Goal: Task Accomplishment & Management: Manage account settings

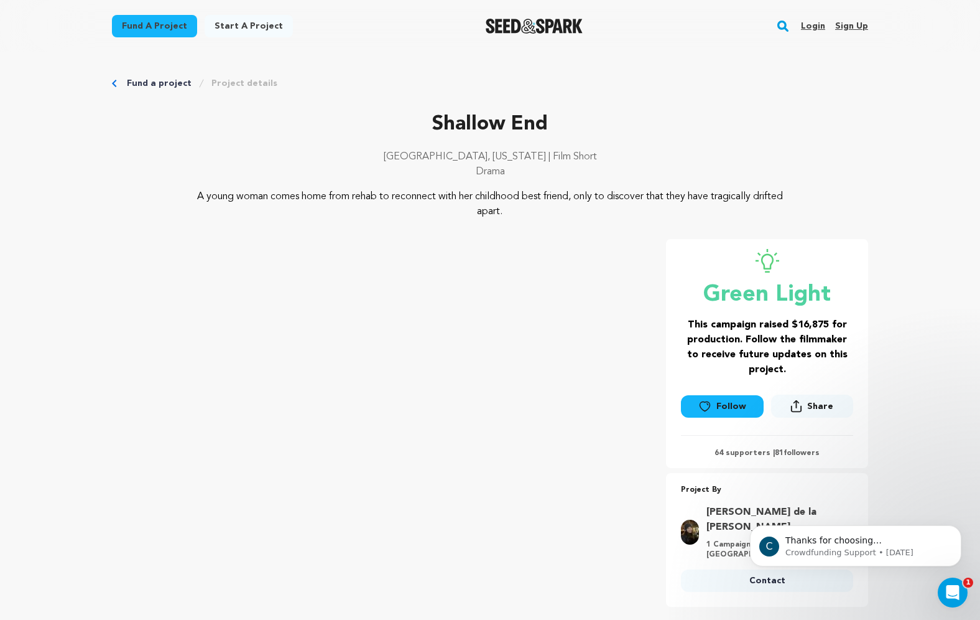
click at [814, 26] on link "Login" at bounding box center [813, 26] width 24 height 20
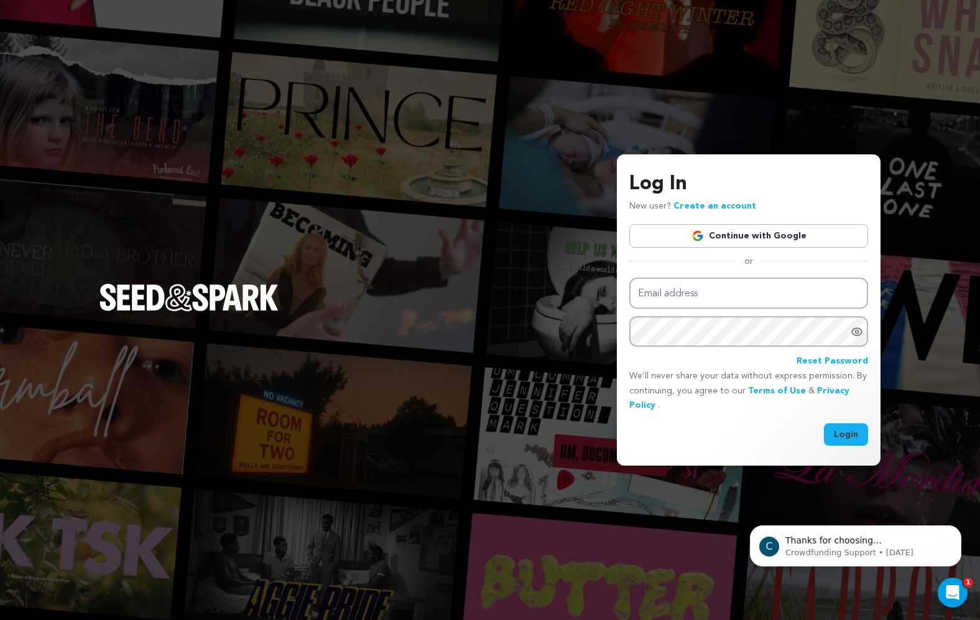
click at [730, 236] on link "Continue with Google" at bounding box center [749, 236] width 239 height 24
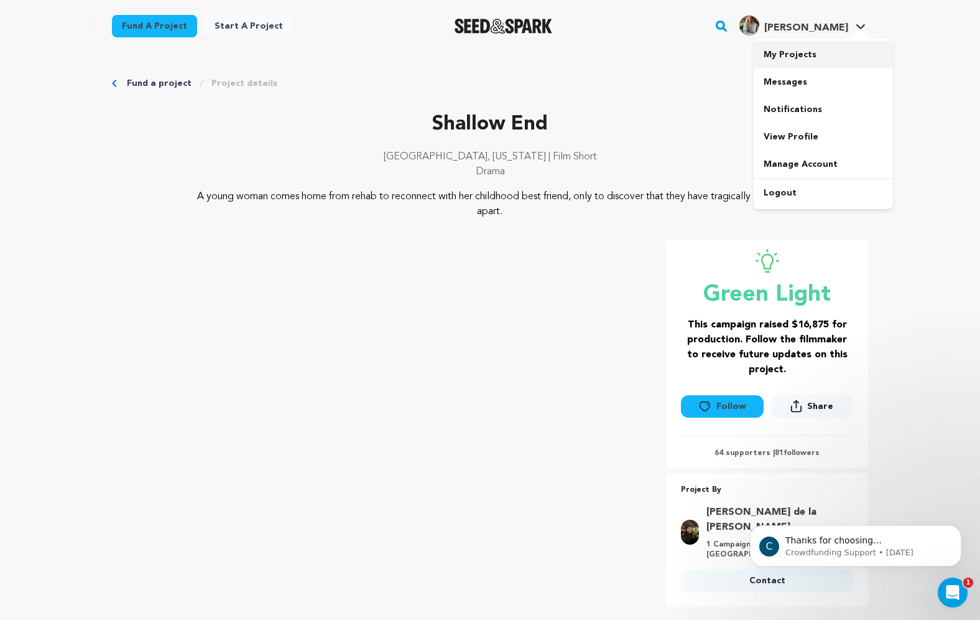
click at [803, 54] on link "My Projects" at bounding box center [823, 54] width 139 height 27
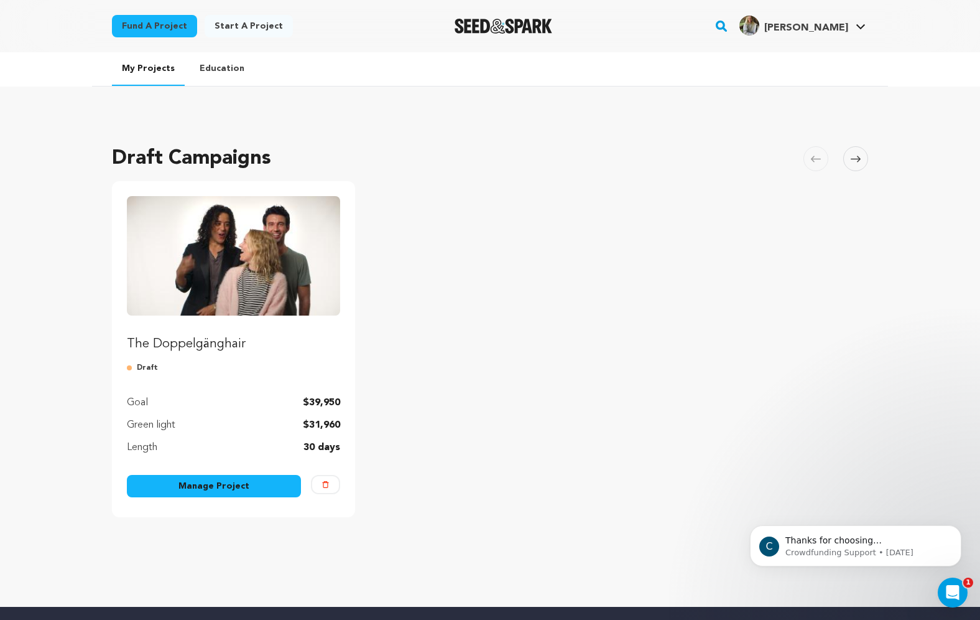
click at [255, 487] on link "Manage Project" at bounding box center [214, 486] width 174 height 22
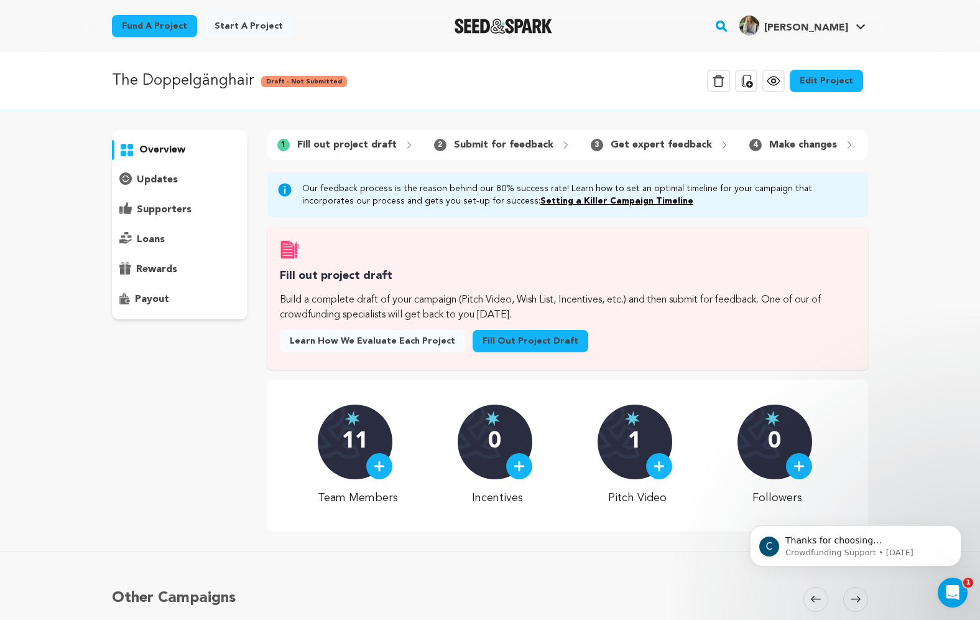
click at [826, 84] on link "Edit Project" at bounding box center [826, 81] width 73 height 22
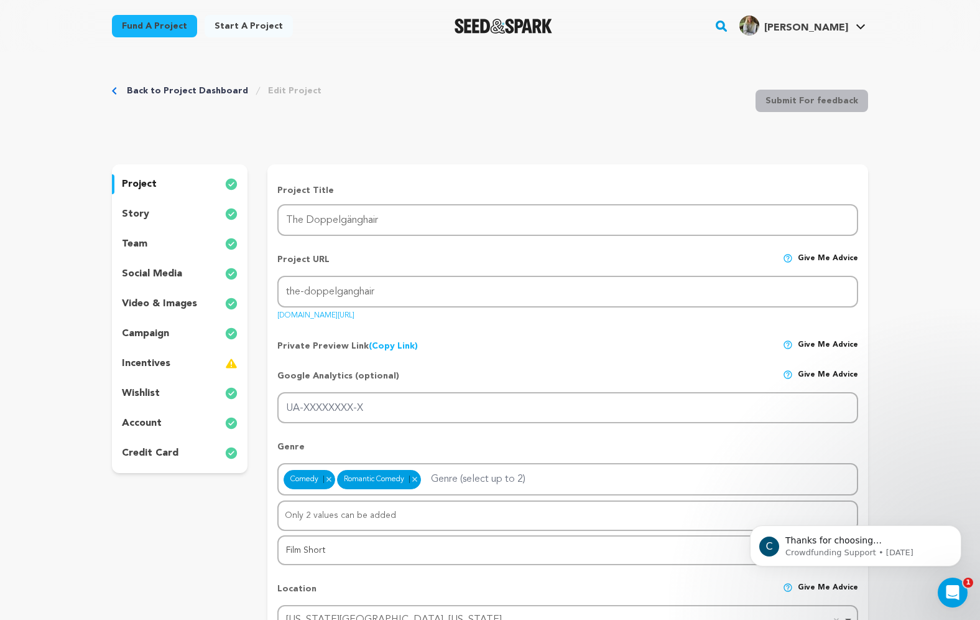
click at [161, 368] on p "incentives" at bounding box center [146, 363] width 49 height 15
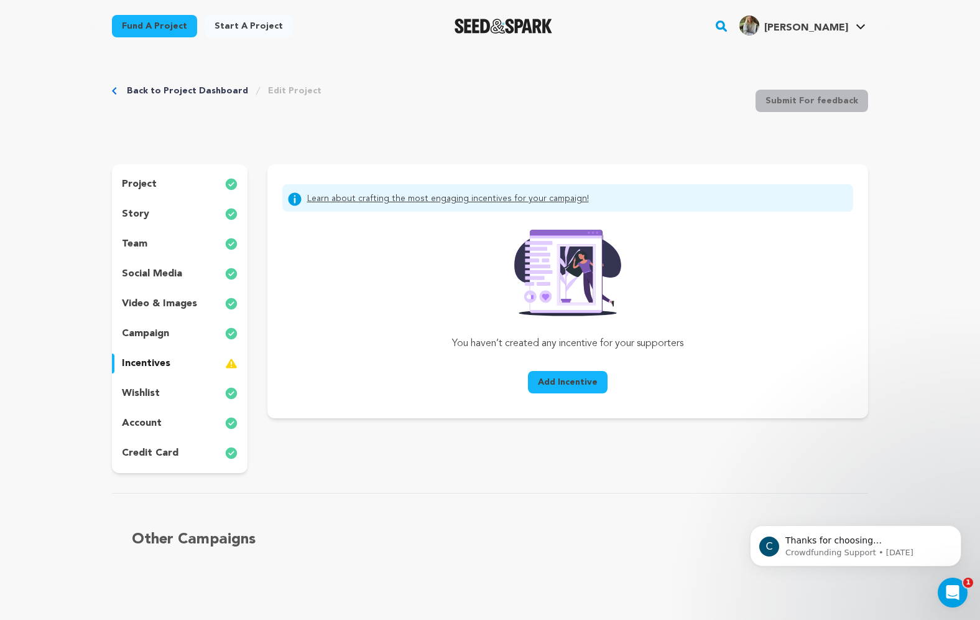
click at [576, 379] on span "Add Incentive" at bounding box center [568, 382] width 60 height 12
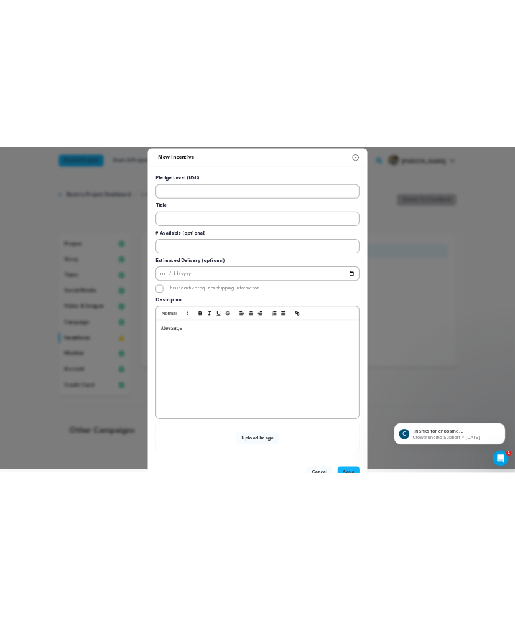
scroll to position [1, 0]
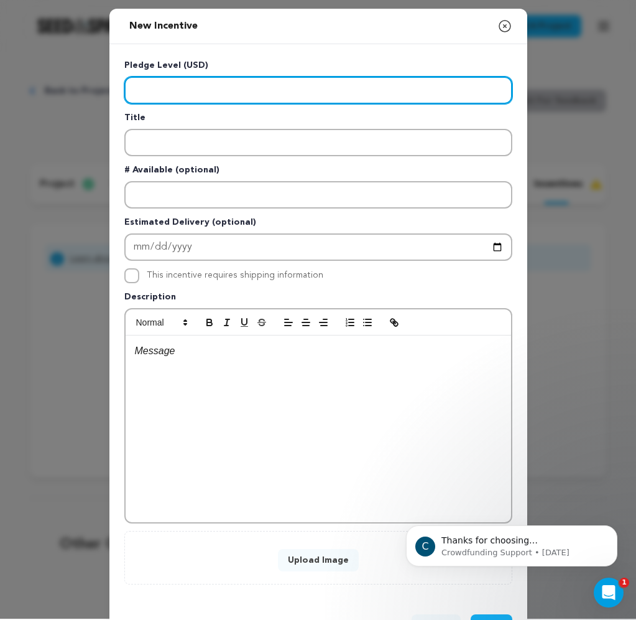
click at [189, 85] on input "Enter level" at bounding box center [318, 90] width 388 height 27
type input "10"
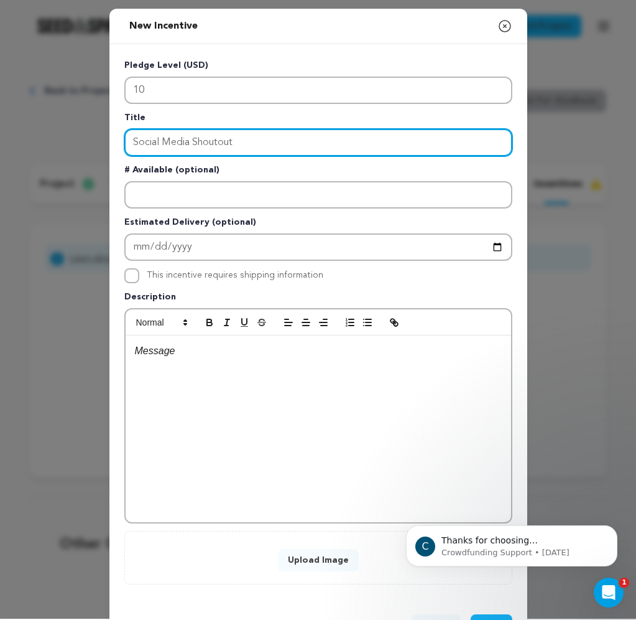
type input "Social Media Shoutout"
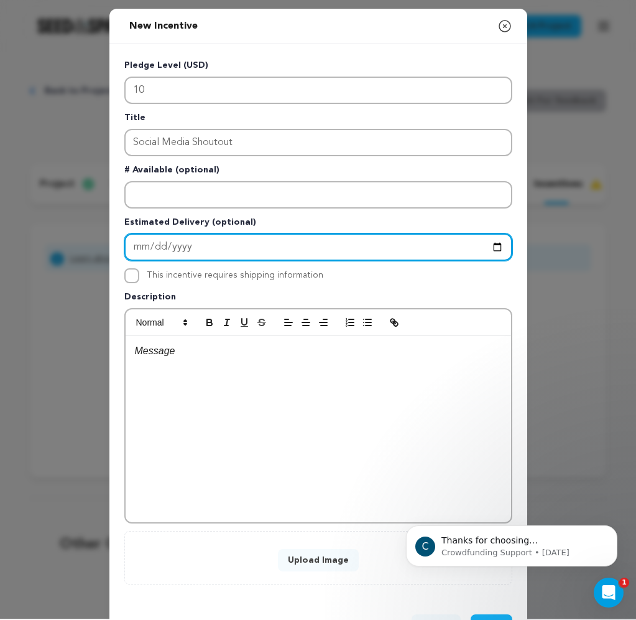
click at [179, 243] on input "Enter Estimated Delivery" at bounding box center [318, 246] width 388 height 27
click at [215, 248] on input "Enter Estimated Delivery" at bounding box center [318, 246] width 388 height 27
click at [228, 247] on input "Enter Estimated Delivery" at bounding box center [318, 246] width 388 height 27
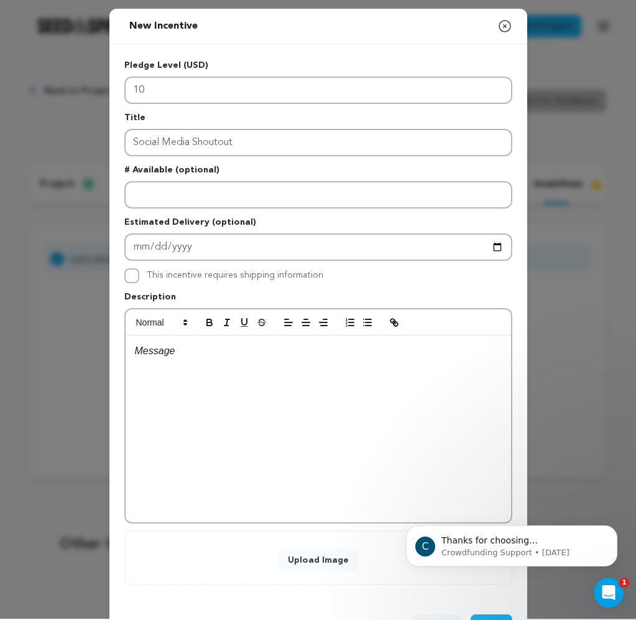
click at [269, 284] on div "Pledge Level (USD) 10 Title Social Media Shoutout # Available (optional) Estima…" at bounding box center [318, 321] width 388 height 525
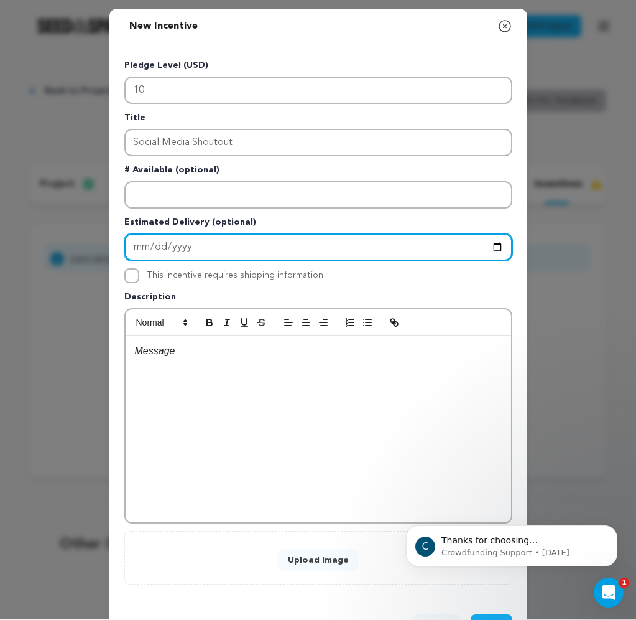
click at [151, 246] on input "Enter Estimated Delivery" at bounding box center [318, 246] width 388 height 27
type input "2025-10-25"
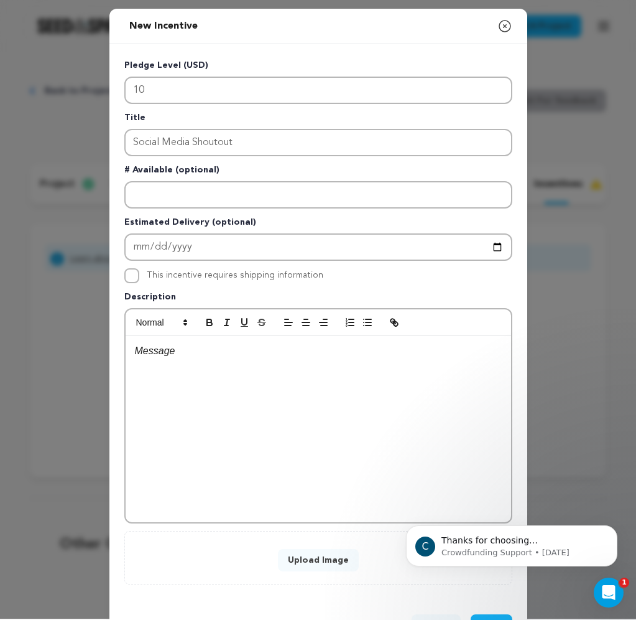
click at [310, 382] on div at bounding box center [319, 428] width 386 height 187
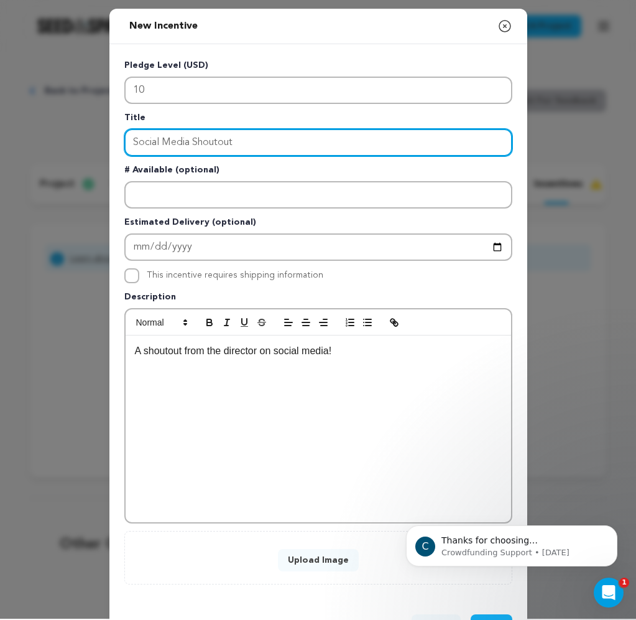
click at [272, 147] on input "Social Media Shoutout" at bounding box center [318, 142] width 388 height 27
click at [258, 392] on div "A shoutout from the director on social media!" at bounding box center [319, 428] width 386 height 187
click at [312, 562] on button "Upload Image" at bounding box center [318, 560] width 81 height 22
click at [314, 561] on button "Upload Image" at bounding box center [318, 560] width 81 height 22
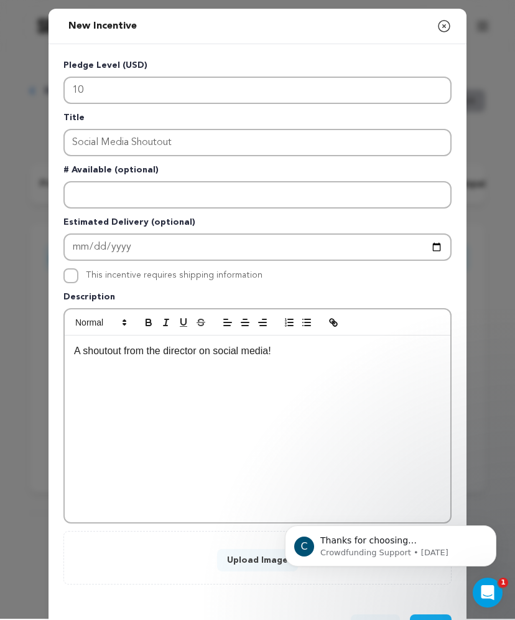
click at [268, 559] on button "Upload Image" at bounding box center [257, 560] width 81 height 22
click at [245, 564] on button "Upload Image" at bounding box center [257, 560] width 81 height 22
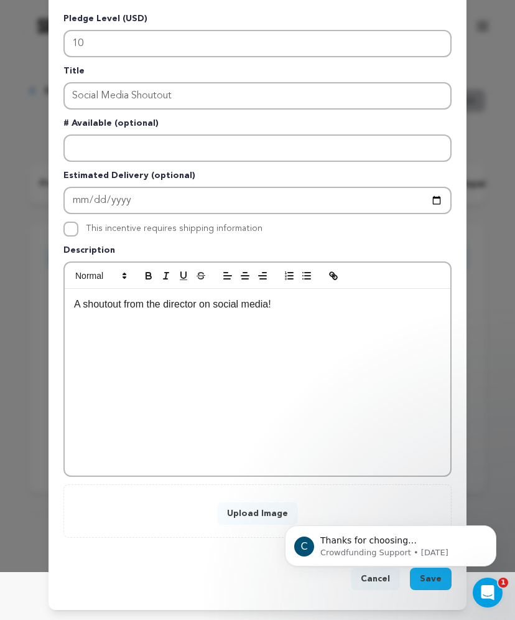
scroll to position [49, 0]
click at [424, 581] on html "C Thanks for choosing Seed&amp;Spark for your project! If you have any question…" at bounding box center [390, 542] width 249 height 87
click at [428, 586] on button "Save" at bounding box center [431, 578] width 42 height 22
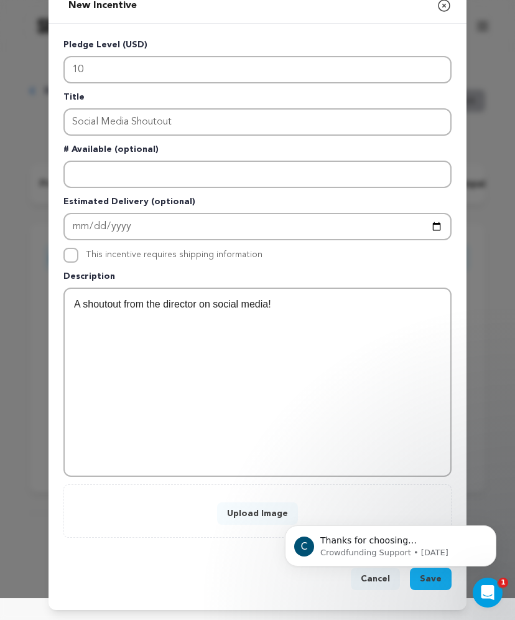
click at [259, 511] on button "Upload Image" at bounding box center [257, 513] width 81 height 22
click at [266, 509] on button "Upload Image" at bounding box center [257, 513] width 81 height 22
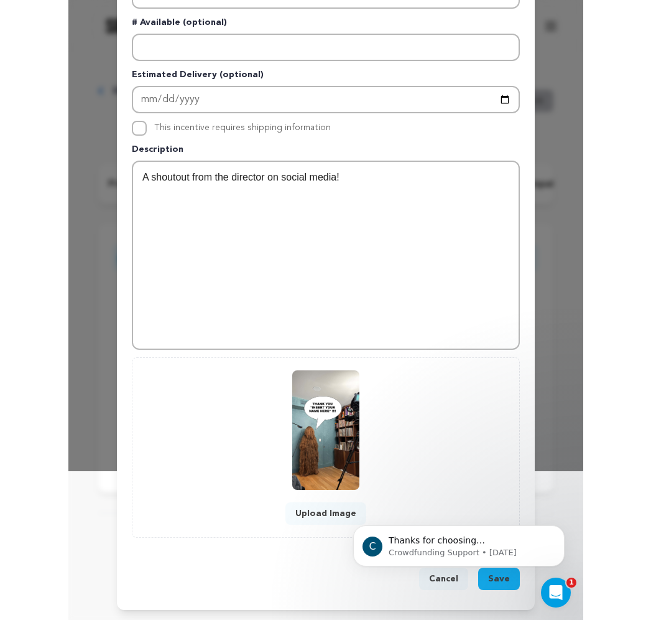
scroll to position [149, 0]
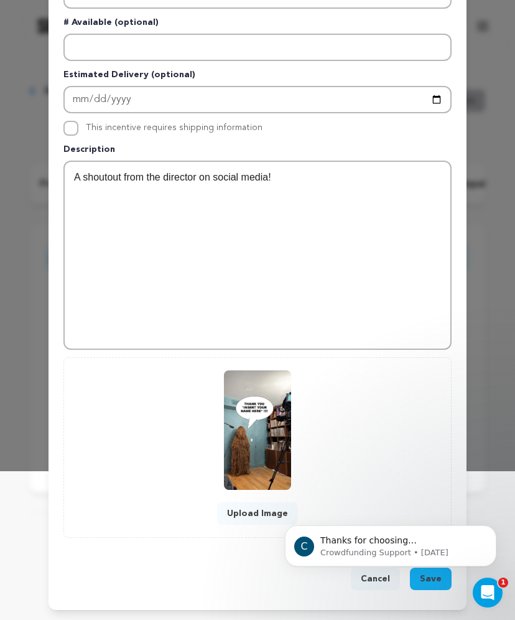
click at [422, 581] on html "C Thanks for choosing Seed&amp;Spark for your project! If you have any question…" at bounding box center [390, 542] width 249 height 87
click at [432, 584] on html "C Thanks for choosing Seed&amp;Spark for your project! If you have any question…" at bounding box center [390, 542] width 249 height 87
click at [427, 577] on body "C Thanks for choosing Seed&amp;Spark for your project! If you have any question…" at bounding box center [390, 542] width 239 height 77
click at [491, 532] on icon "Dismiss notification" at bounding box center [493, 528] width 7 height 7
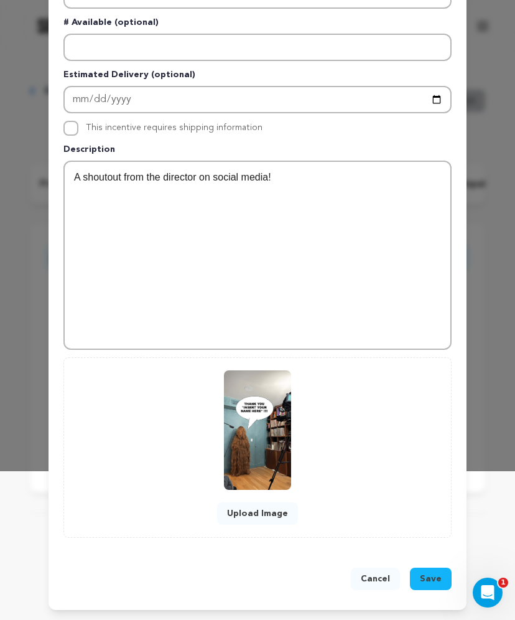
click at [433, 579] on span "Save" at bounding box center [431, 578] width 22 height 12
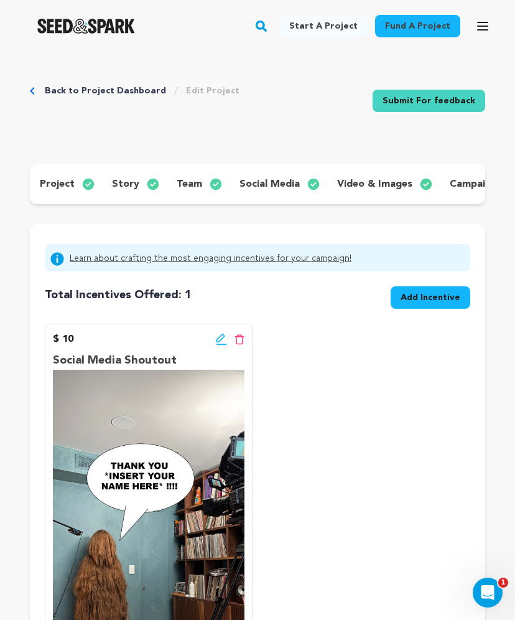
click at [439, 297] on span "Add Incentive" at bounding box center [431, 297] width 60 height 12
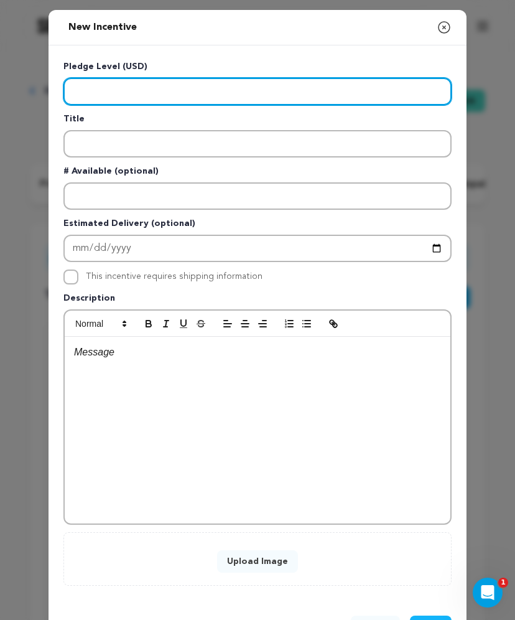
click at [172, 91] on input "Enter level" at bounding box center [257, 91] width 388 height 27
type input "25"
click at [73, 89] on input "25" at bounding box center [257, 91] width 388 height 27
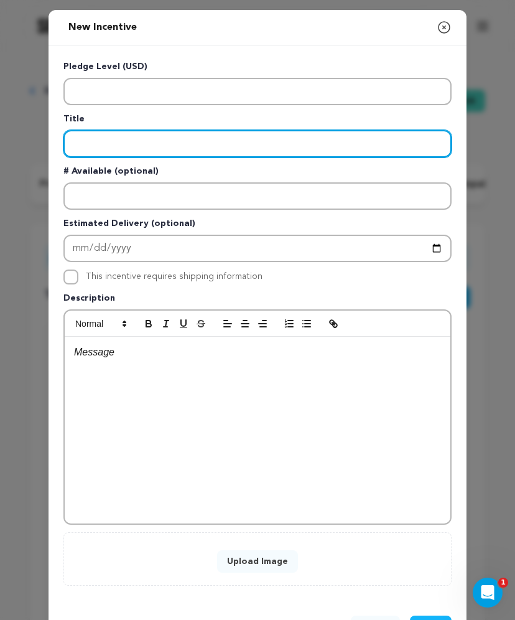
click at [121, 147] on input "Enter title" at bounding box center [257, 143] width 388 height 27
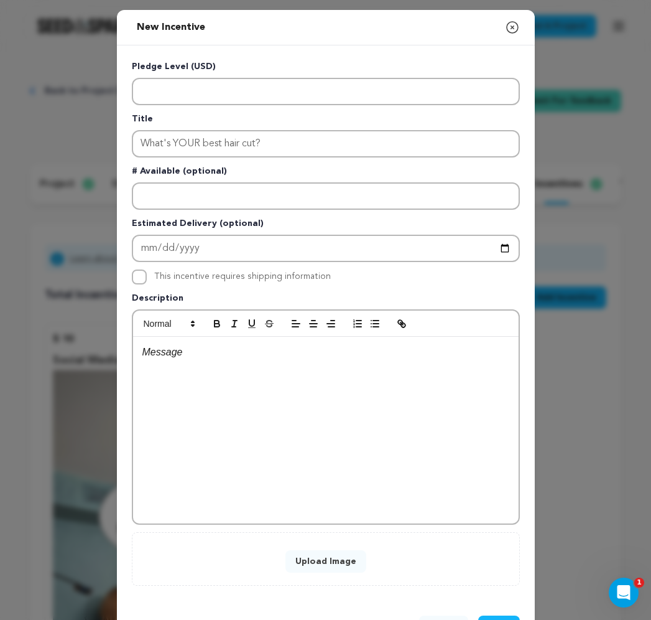
click at [320, 563] on button "Upload Image" at bounding box center [326, 561] width 81 height 22
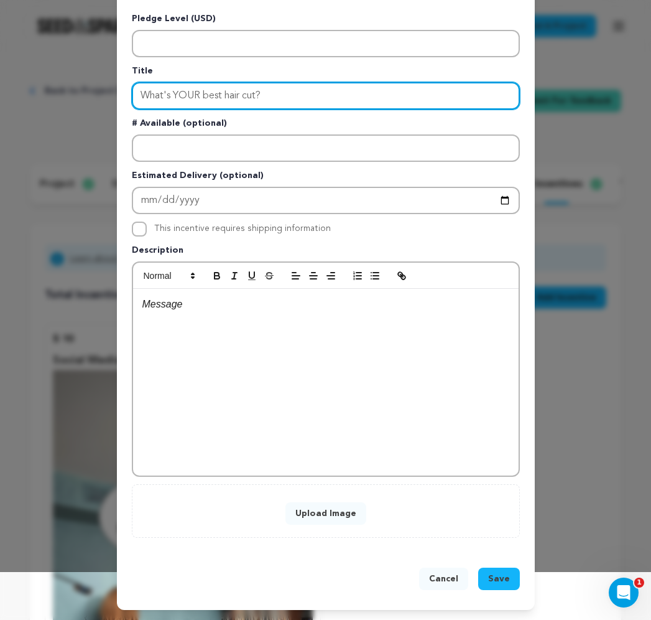
click at [291, 98] on input "What's YOUR best hair cut?" at bounding box center [326, 95] width 388 height 27
type input "What's YOUR best hair cut? Find out!"
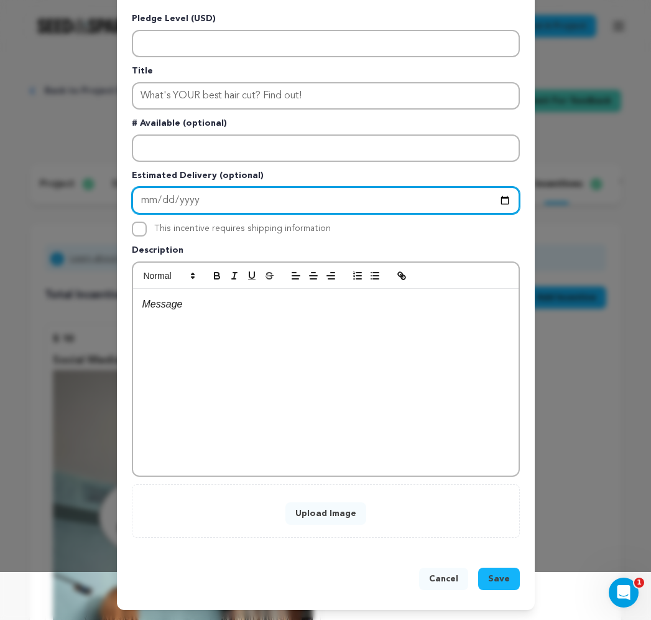
click at [164, 197] on input "Enter Estimated Delivery" at bounding box center [326, 200] width 388 height 27
type input "2025-10-25"
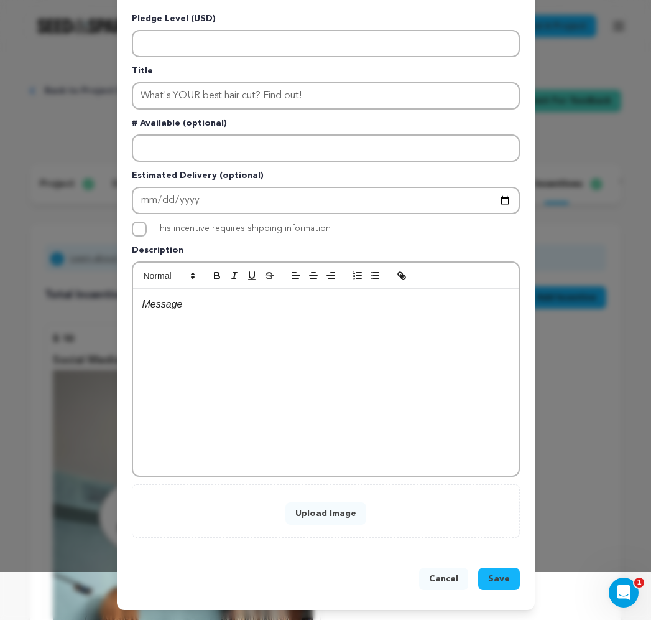
click at [222, 346] on div at bounding box center [326, 382] width 386 height 187
click at [319, 513] on button "Upload Image" at bounding box center [326, 513] width 81 height 22
click at [342, 329] on div "Get a shoutout from the director... perhaps wearing a hair suit... with what YO…" at bounding box center [326, 382] width 386 height 187
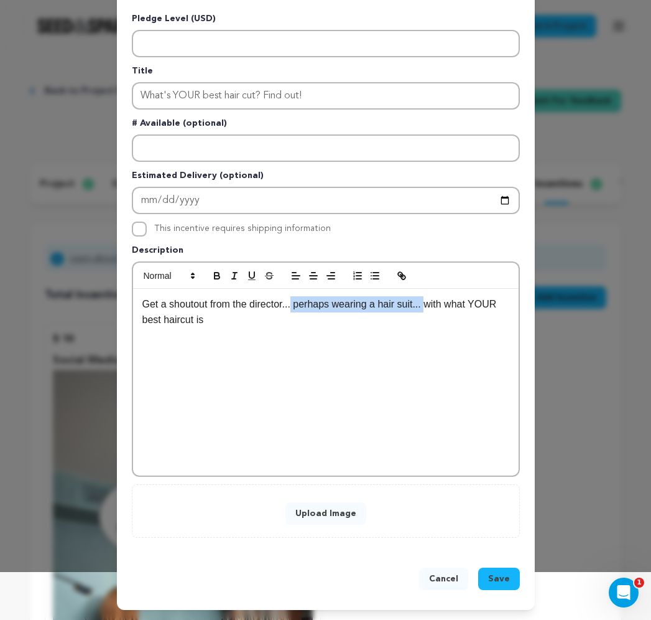
drag, startPoint x: 431, startPoint y: 301, endPoint x: 295, endPoint y: 302, distance: 136.2
click at [295, 302] on p "Get a shoutout from the director... perhaps wearing a hair suit... with what YO…" at bounding box center [325, 312] width 367 height 32
click at [482, 302] on p "Get a shoutout from the director with what YOUR best haircut is" at bounding box center [325, 304] width 367 height 16
click at [342, 516] on button "Upload Image" at bounding box center [326, 513] width 81 height 22
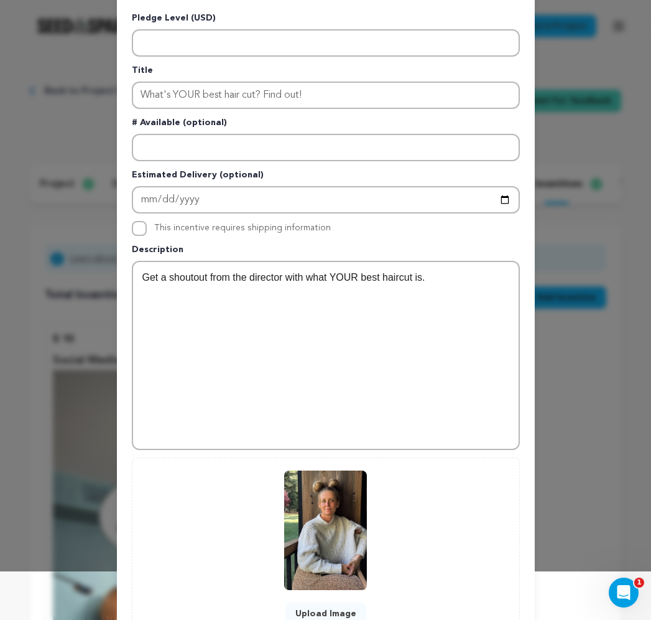
click at [475, 292] on div "Get a shoutout from the director with what YOUR best haircut is." at bounding box center [326, 355] width 386 height 187
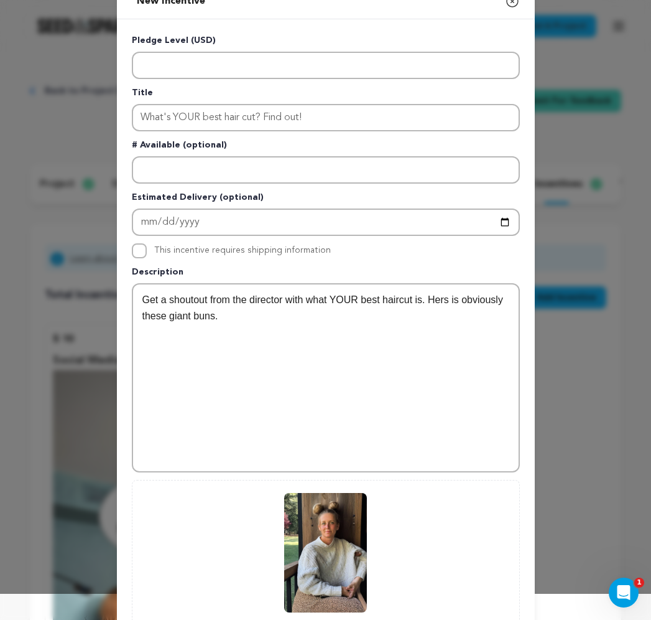
click at [177, 300] on p "Get a shoutout from the director with what YOUR best haircut is. Hers is obviou…" at bounding box center [325, 308] width 367 height 32
click at [375, 299] on p "Get a social media shoutout from the director with what YOUR best haircut is. H…" at bounding box center [325, 308] width 367 height 32
click at [463, 322] on p "Get a social media shoutout from the director with a thank you and picture of w…" at bounding box center [325, 308] width 367 height 32
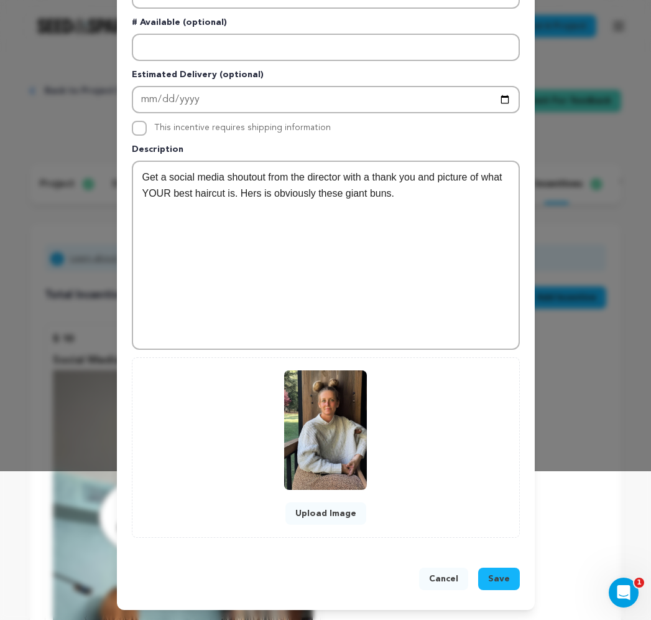
scroll to position [149, 0]
click at [501, 578] on span "Save" at bounding box center [499, 578] width 22 height 12
click at [498, 576] on span "Save" at bounding box center [499, 578] width 22 height 12
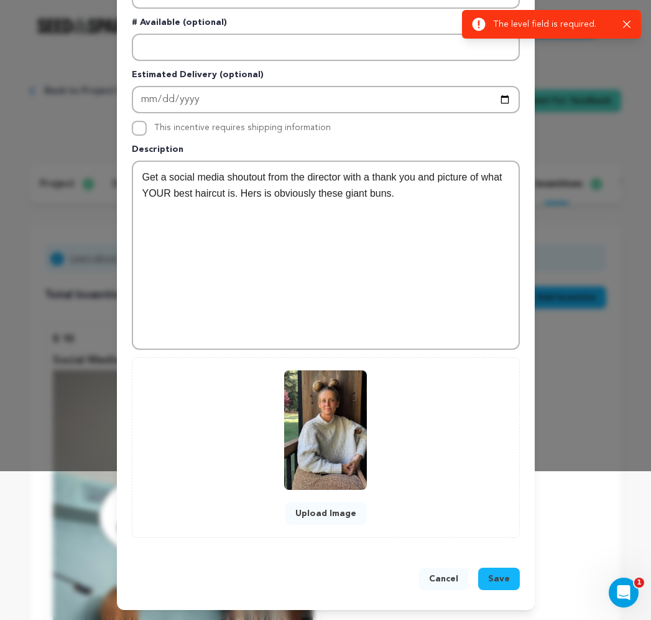
click at [427, 280] on div "Get a social media shoutout from the director with a thank you and picture of w…" at bounding box center [326, 255] width 386 height 187
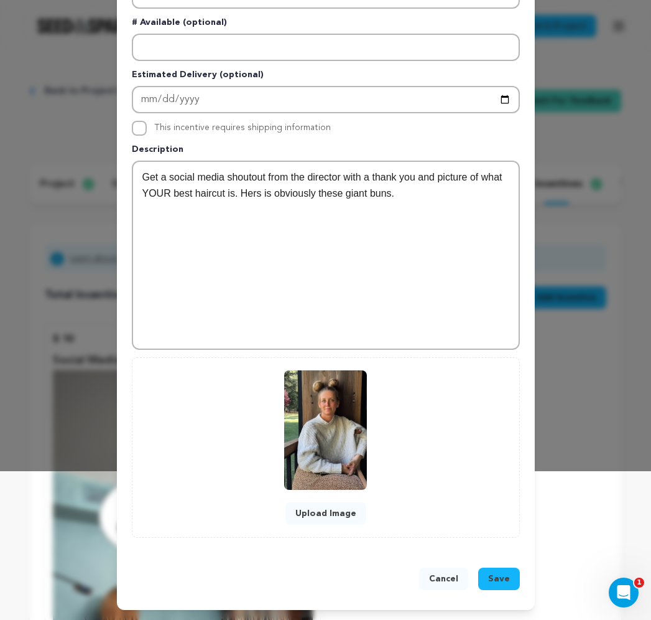
click at [345, 226] on div "Get a social media shoutout from the director with a thank you and picture of w…" at bounding box center [326, 255] width 386 height 187
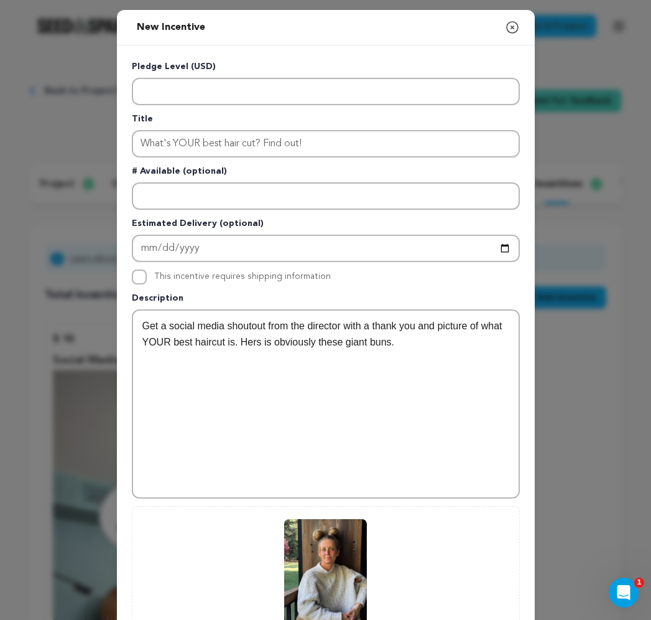
scroll to position [0, 0]
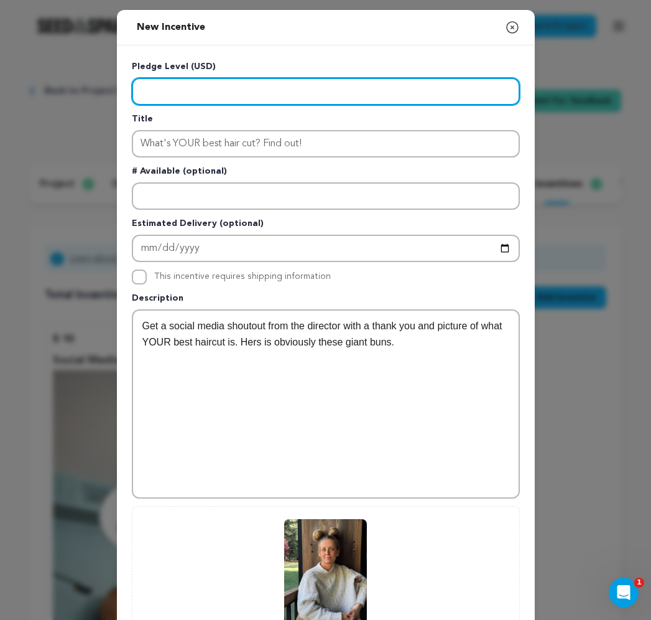
click at [187, 92] on input "Enter level" at bounding box center [326, 91] width 388 height 27
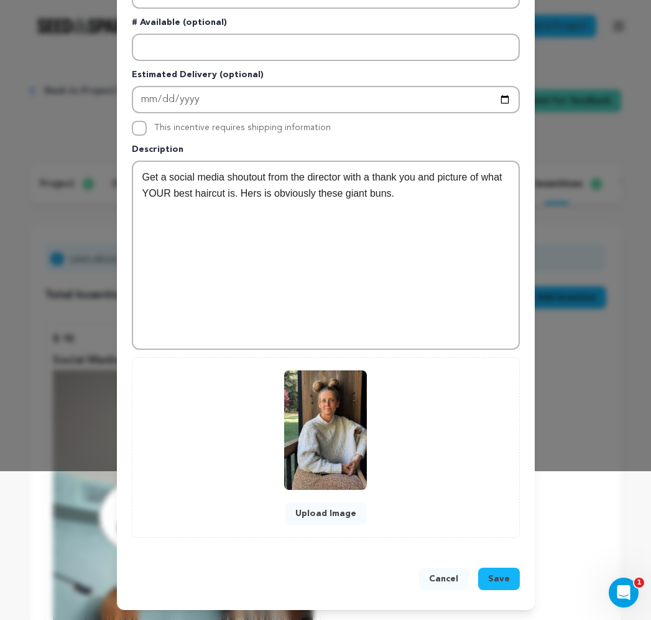
scroll to position [149, 0]
type input "25"
click at [501, 586] on button "Save" at bounding box center [499, 578] width 42 height 22
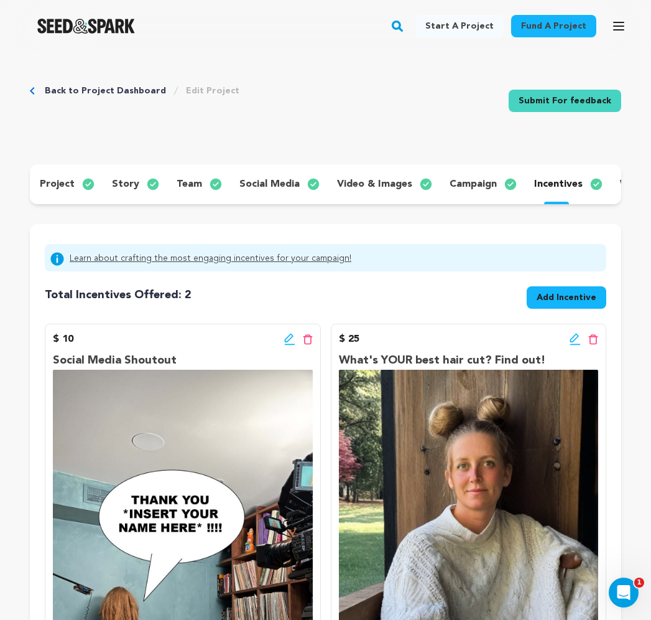
click at [570, 299] on span "Add Incentive" at bounding box center [567, 297] width 60 height 12
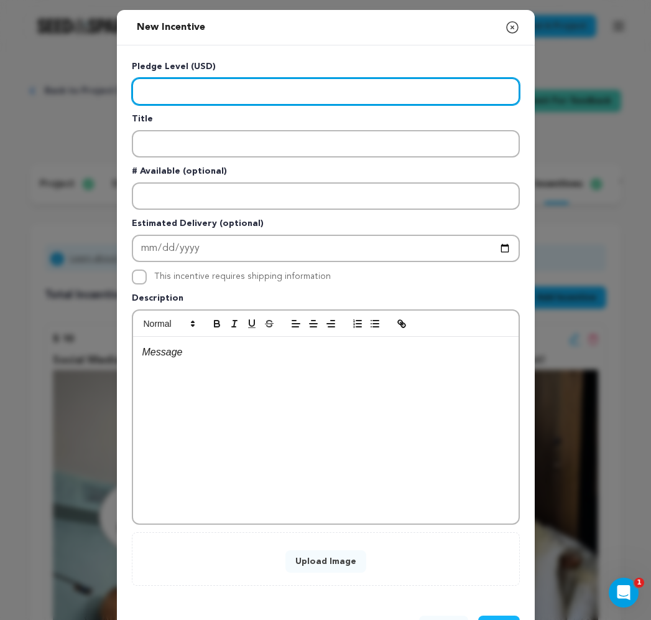
click at [253, 88] on input "Enter level" at bounding box center [326, 91] width 388 height 27
type input "50"
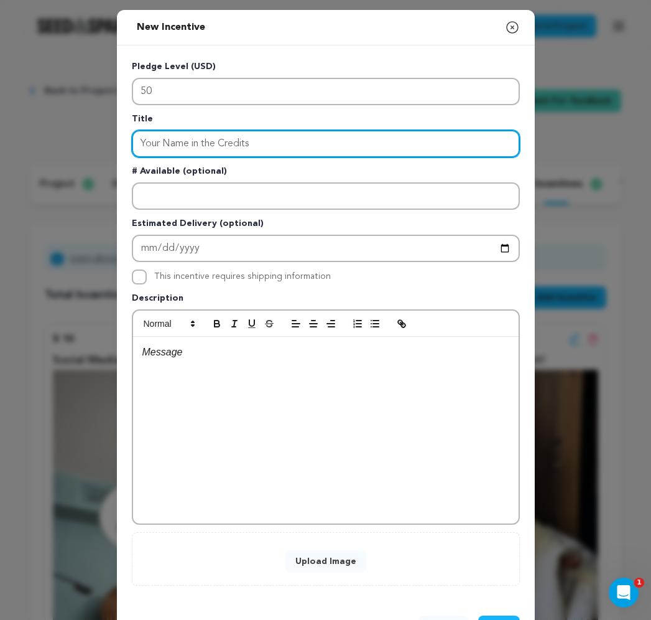
type input "Your Name in the Credits"
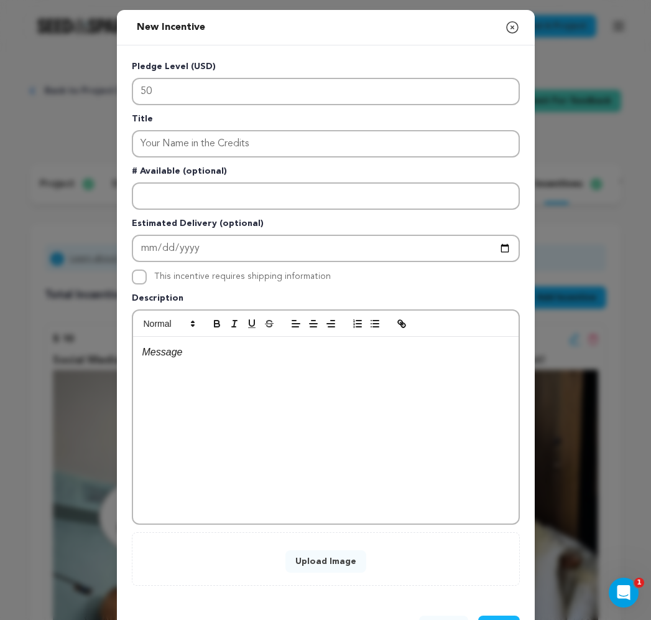
click at [223, 365] on div at bounding box center [326, 430] width 386 height 187
click at [330, 563] on button "Upload Image" at bounding box center [326, 561] width 81 height 22
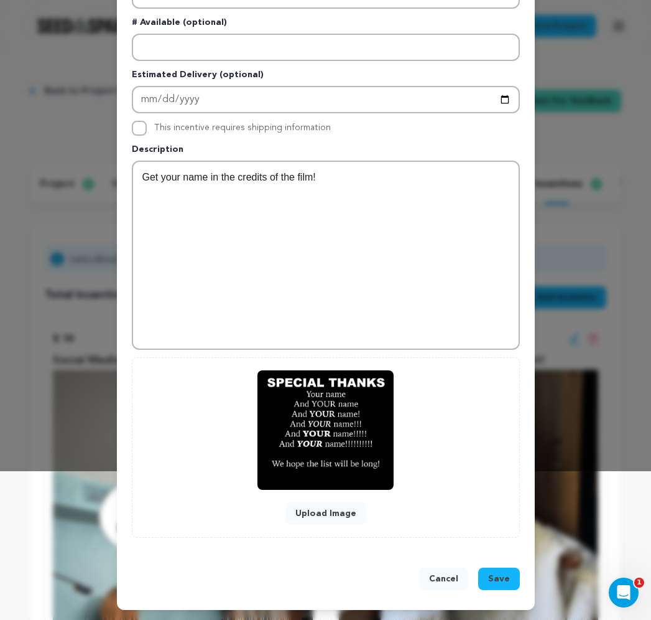
click at [506, 582] on span "Save" at bounding box center [499, 578] width 22 height 12
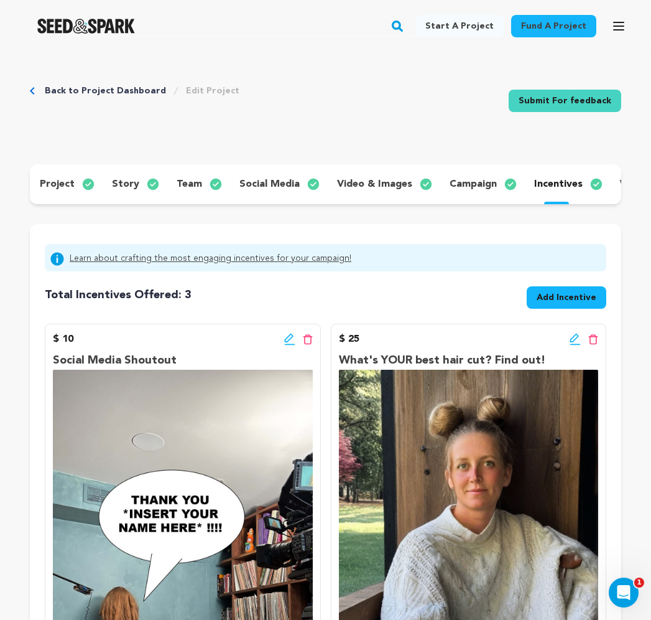
click at [574, 299] on span "Add Incentive" at bounding box center [567, 297] width 60 height 12
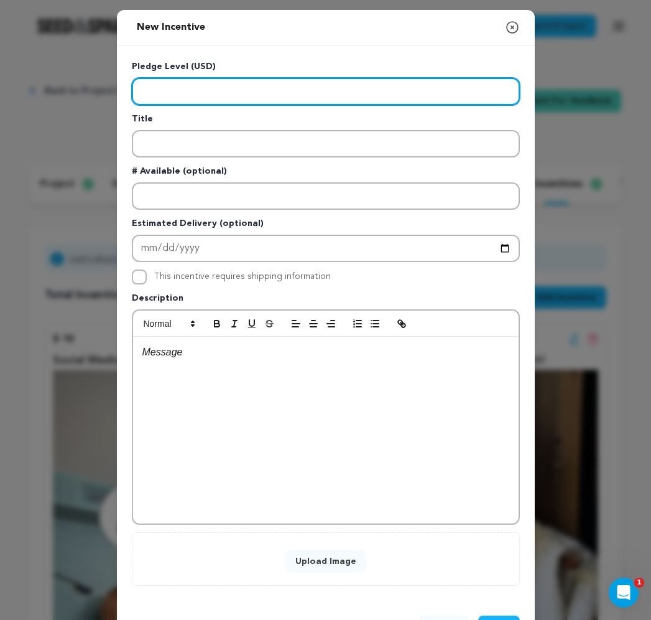
click at [232, 91] on input "Enter level" at bounding box center [326, 91] width 388 height 27
type input "50"
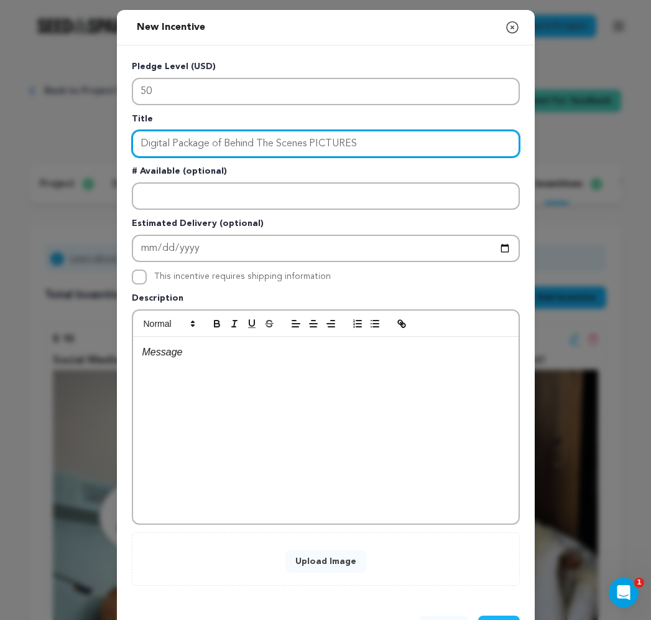
type input "Digital Package of Behind The Scenes PICTURES"
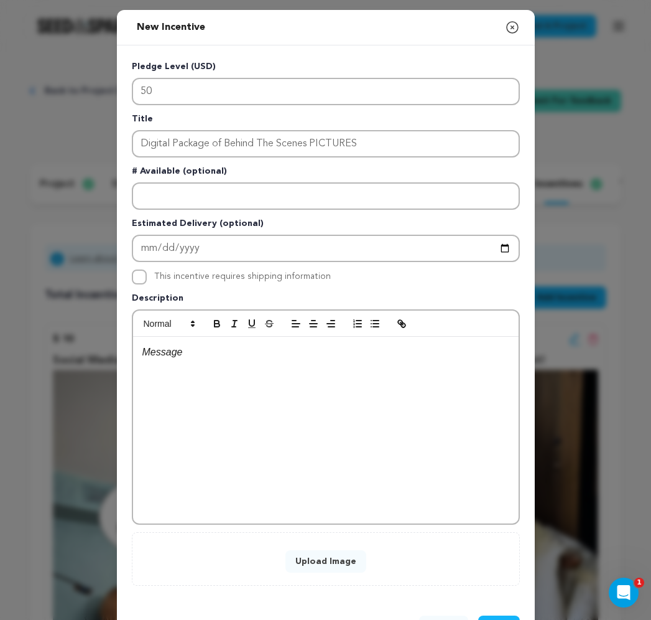
click at [247, 364] on div at bounding box center [326, 430] width 386 height 187
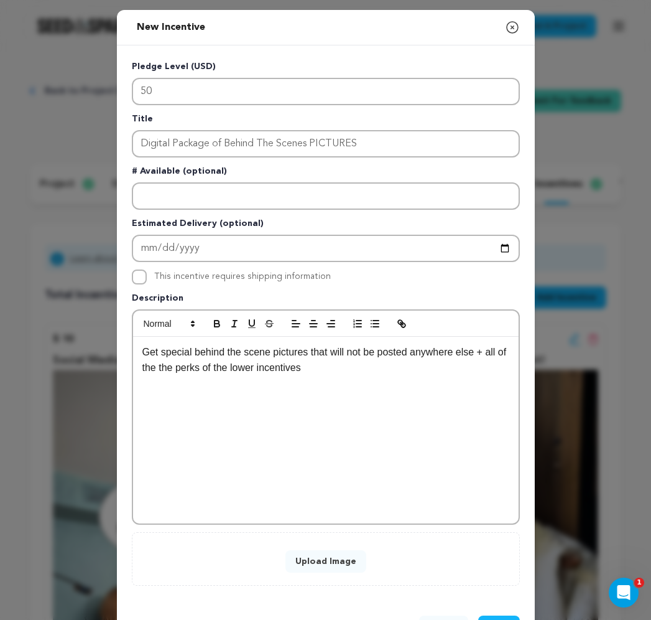
drag, startPoint x: 330, startPoint y: 376, endPoint x: 120, endPoint y: 327, distance: 215.5
click at [120, 327] on div "Pledge Level (USD) 50 Title Digital Package of Behind The Scenes PICTURES # Ava…" at bounding box center [326, 322] width 418 height 555
copy p "Get special behind the scene pictures that will not be posted anywhere else + a…"
click at [344, 556] on button "Upload Image" at bounding box center [326, 561] width 81 height 22
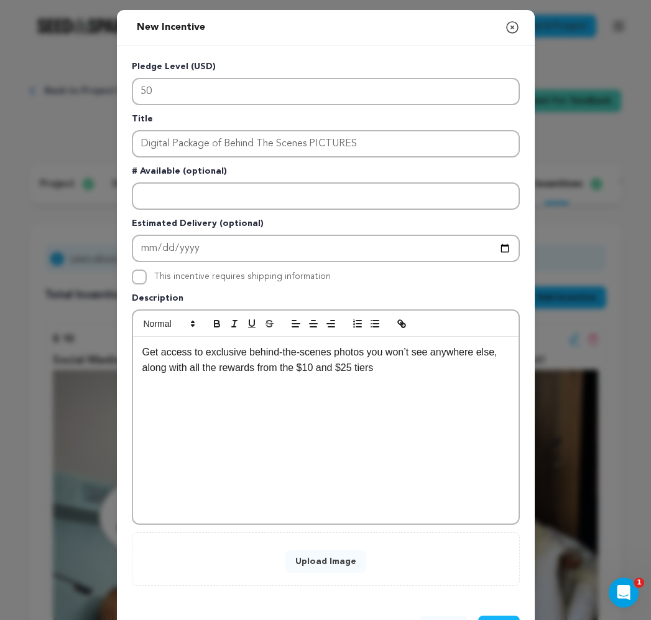
click at [333, 562] on button "Upload Image" at bounding box center [326, 561] width 81 height 22
click at [337, 557] on button "Upload Image" at bounding box center [326, 561] width 81 height 22
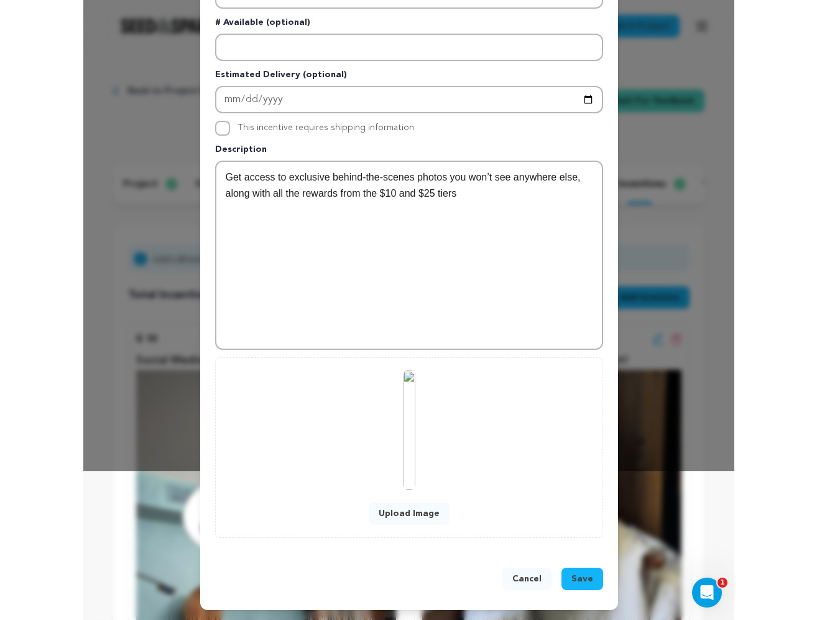
scroll to position [149, 0]
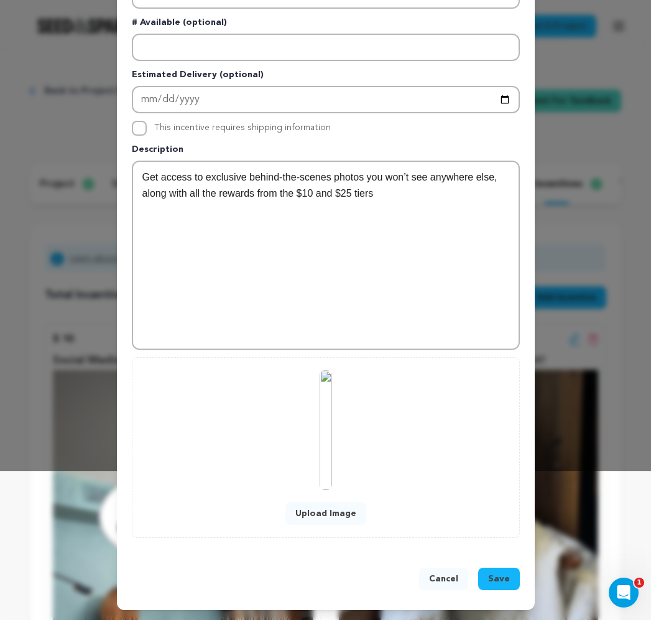
click at [503, 580] on span "Save" at bounding box center [499, 578] width 22 height 12
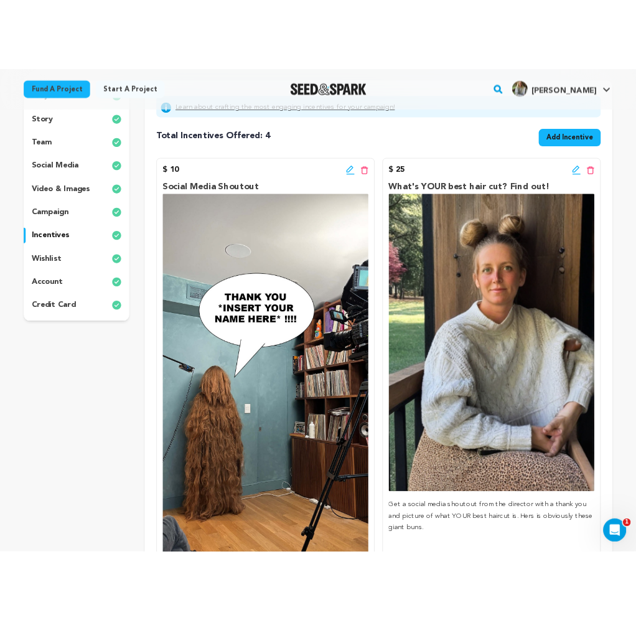
scroll to position [148, 0]
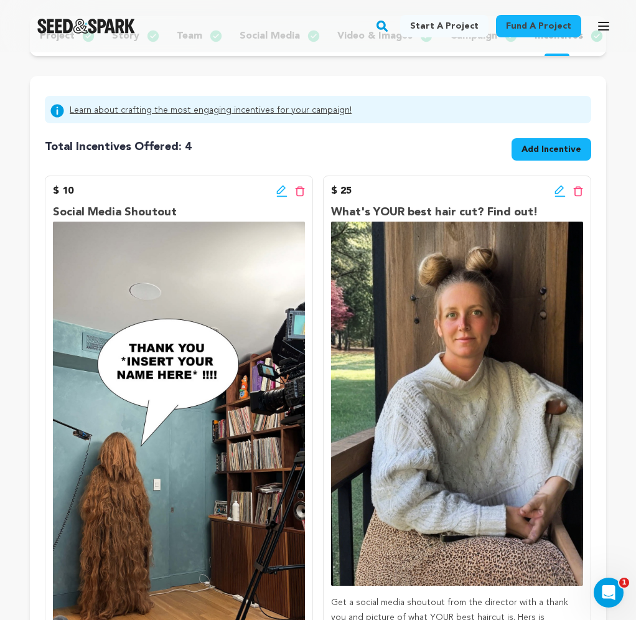
click at [559, 150] on span "Add Incentive" at bounding box center [551, 149] width 60 height 12
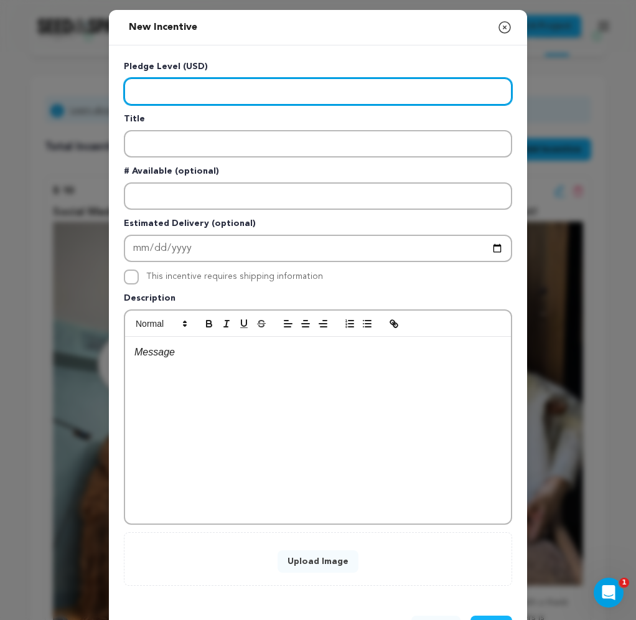
drag, startPoint x: 559, startPoint y: 150, endPoint x: 222, endPoint y: 86, distance: 343.1
click at [222, 86] on input "Enter level" at bounding box center [318, 91] width 388 height 27
type input "100"
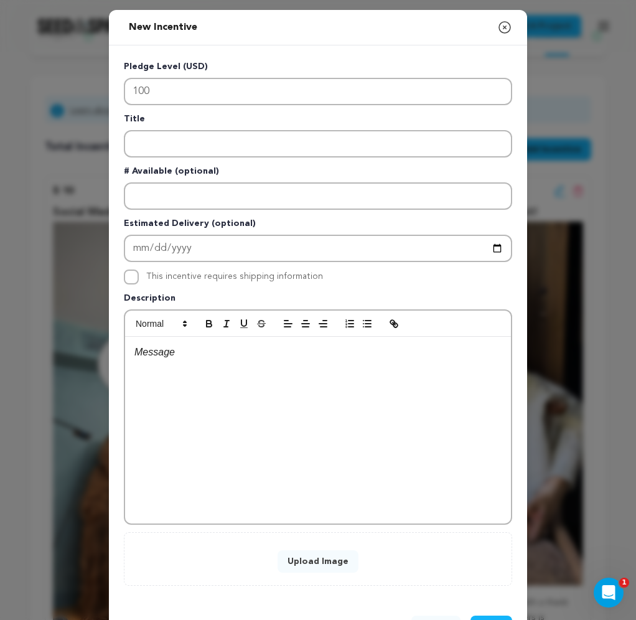
click at [504, 26] on icon "button" at bounding box center [504, 27] width 11 height 11
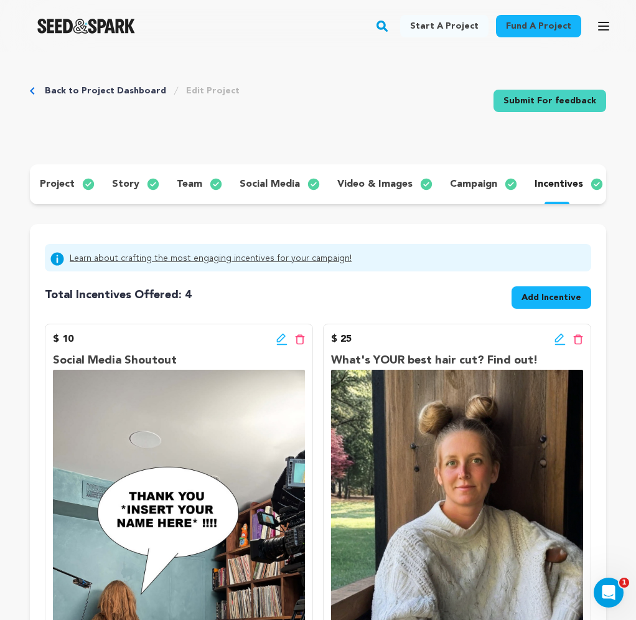
scroll to position [0, 0]
click at [557, 302] on span "Add Incentive" at bounding box center [551, 297] width 60 height 12
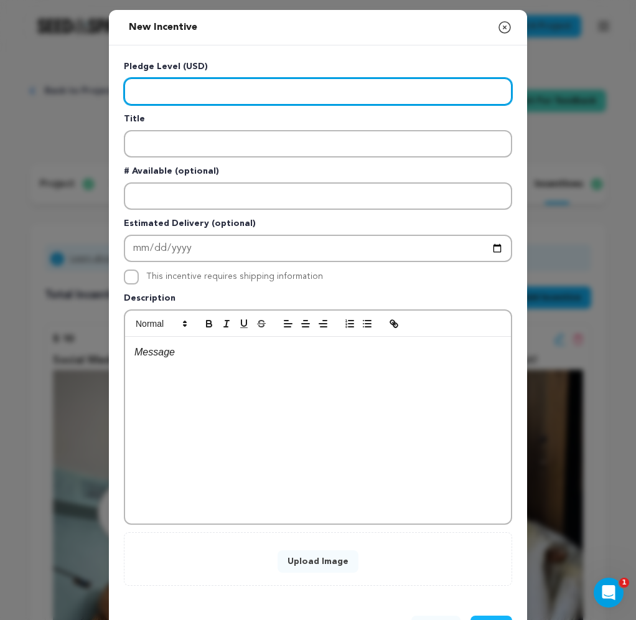
click at [203, 98] on input "Enter level" at bounding box center [318, 91] width 388 height 27
drag, startPoint x: 442, startPoint y: 92, endPoint x: 302, endPoint y: 89, distance: 140.6
click at [302, 89] on input "Enter level" at bounding box center [318, 91] width 388 height 27
click at [348, 93] on input "Enter level" at bounding box center [318, 91] width 388 height 27
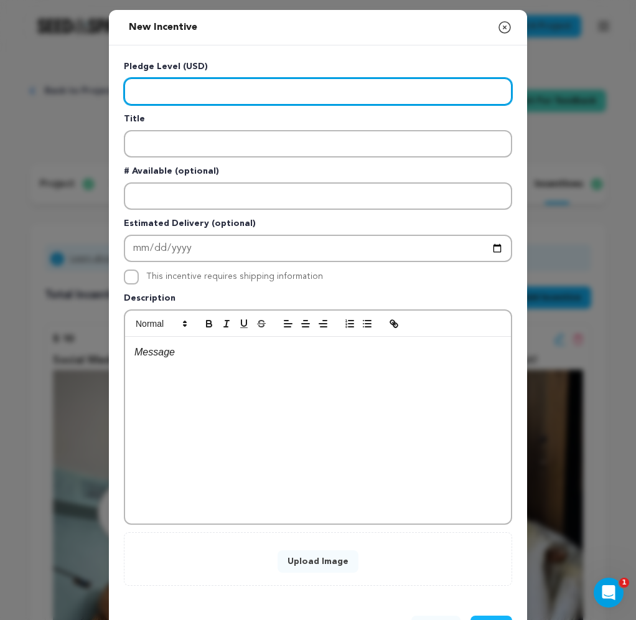
click at [348, 93] on input "Enter level" at bounding box center [318, 91] width 388 height 27
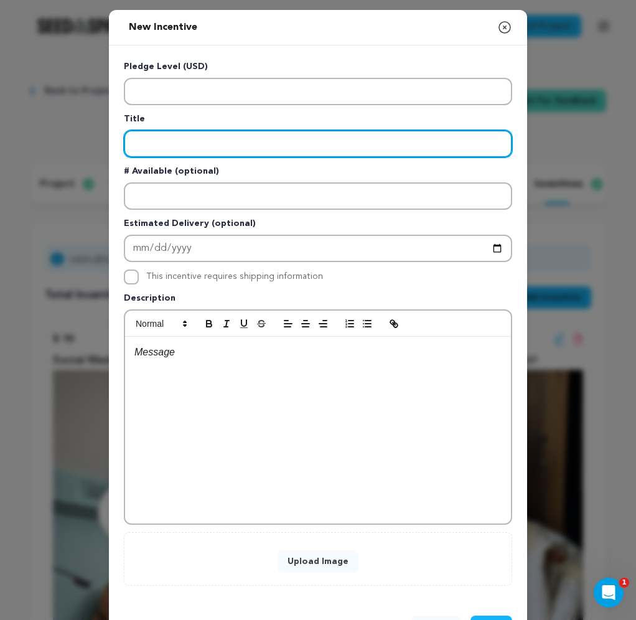
click at [319, 146] on input "Enter title" at bounding box center [318, 143] width 388 height 27
paste input "Digital Package of Behind the Scenes pictures and VIDEO!"
type input "Digital Package of Behind the Scenes pictures and VIDEO!"
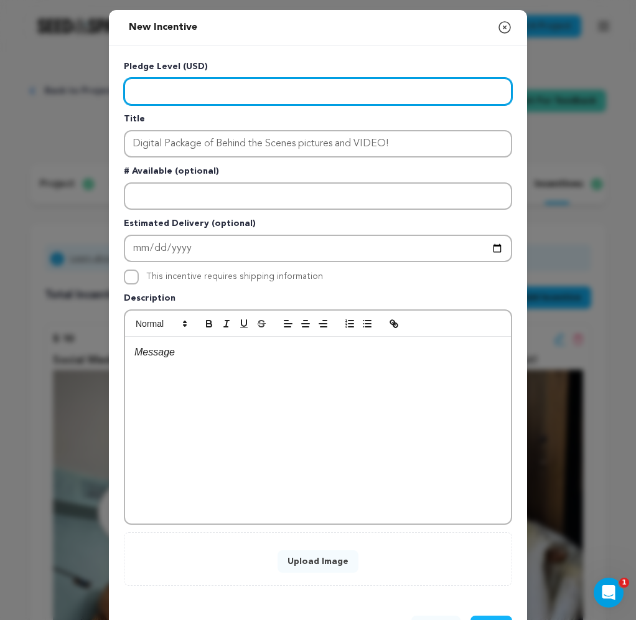
click at [325, 94] on input "Enter level" at bounding box center [318, 91] width 388 height 27
type input "100"
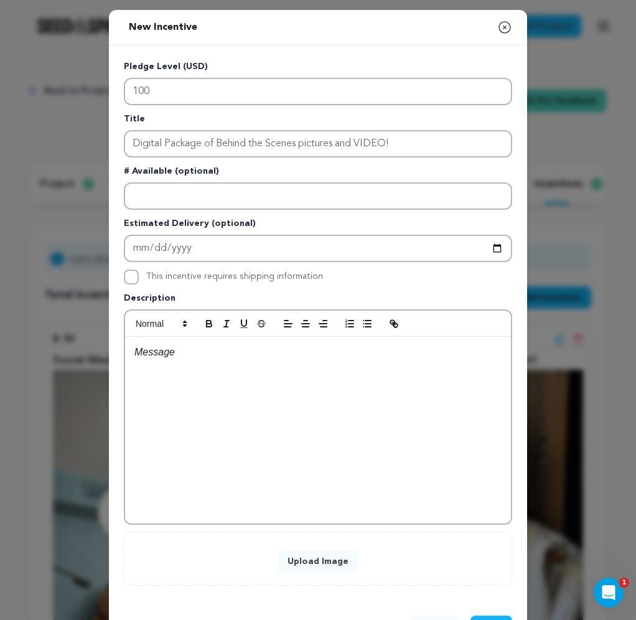
click at [309, 559] on button "Upload Image" at bounding box center [317, 561] width 81 height 22
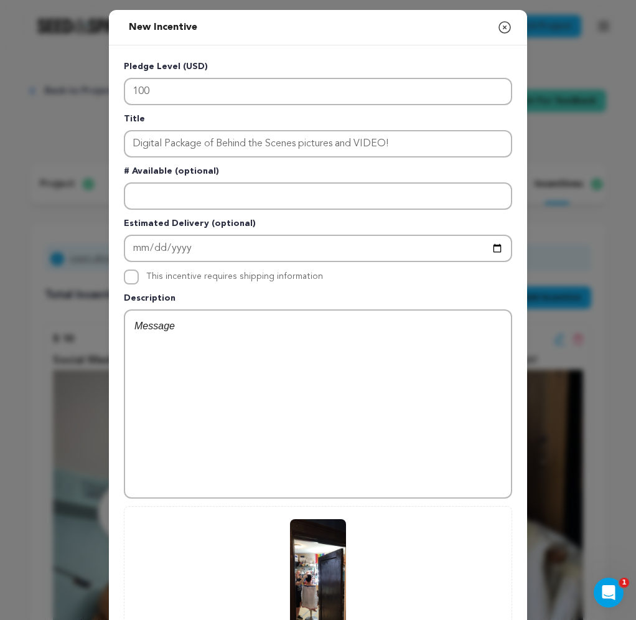
click at [205, 351] on div at bounding box center [318, 403] width 386 height 187
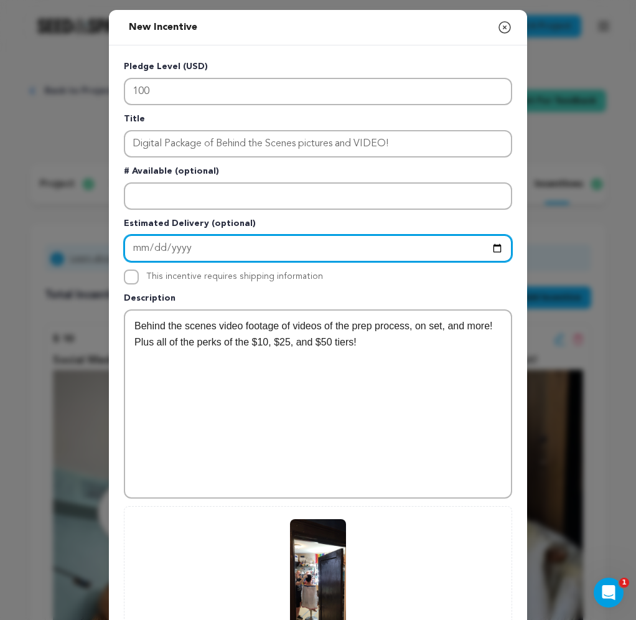
click at [157, 246] on input "Enter Estimated Delivery" at bounding box center [318, 248] width 388 height 27
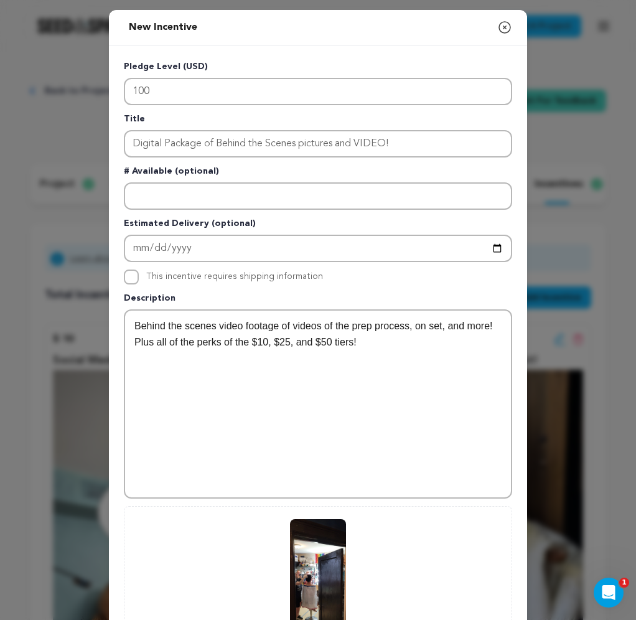
click at [417, 394] on div "Behind the scenes video footage of videos of the prep process, on set, and more…" at bounding box center [318, 403] width 386 height 187
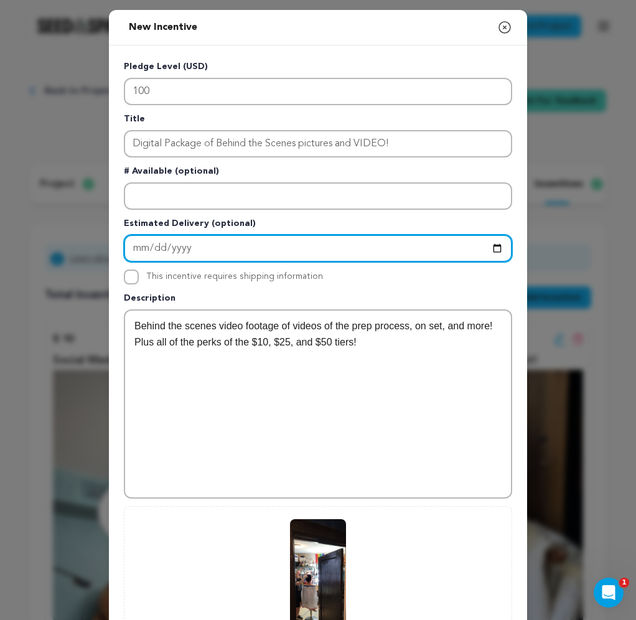
click at [152, 248] on input "2025-10-25" at bounding box center [318, 248] width 388 height 27
type input "2025-11-24"
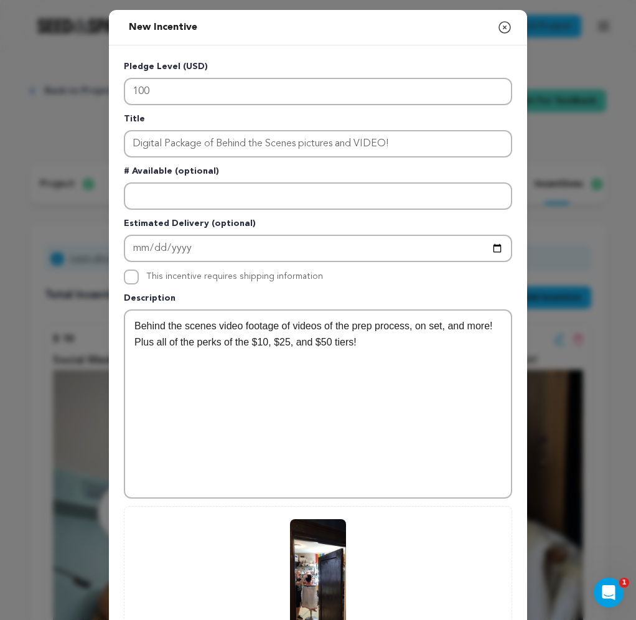
click at [299, 364] on div "Behind the scenes video footage of videos of the prep process, on set, and more…" at bounding box center [318, 403] width 386 height 187
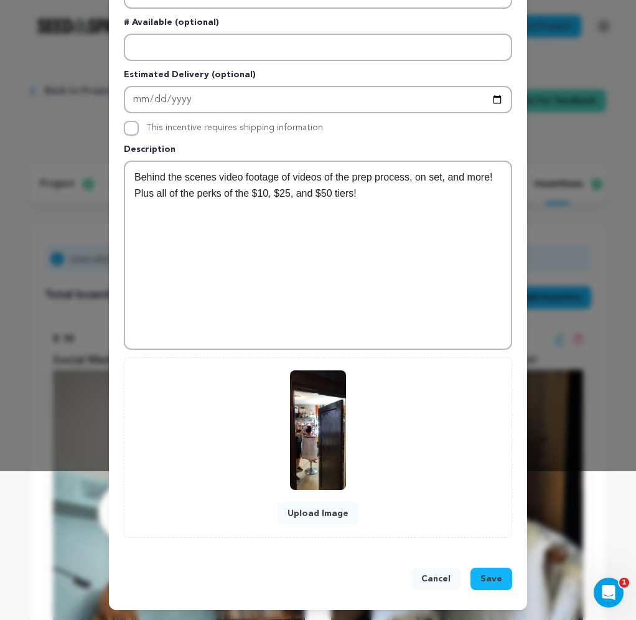
scroll to position [149, 0]
click at [493, 580] on span "Save" at bounding box center [491, 578] width 22 height 12
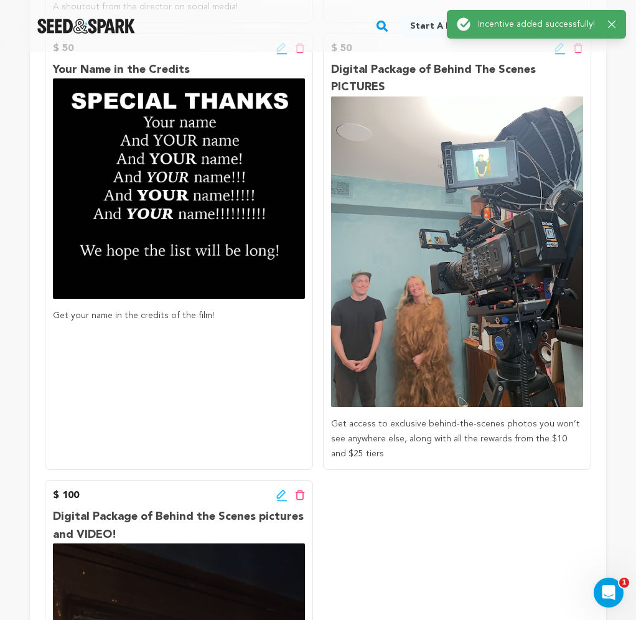
scroll to position [720, 0]
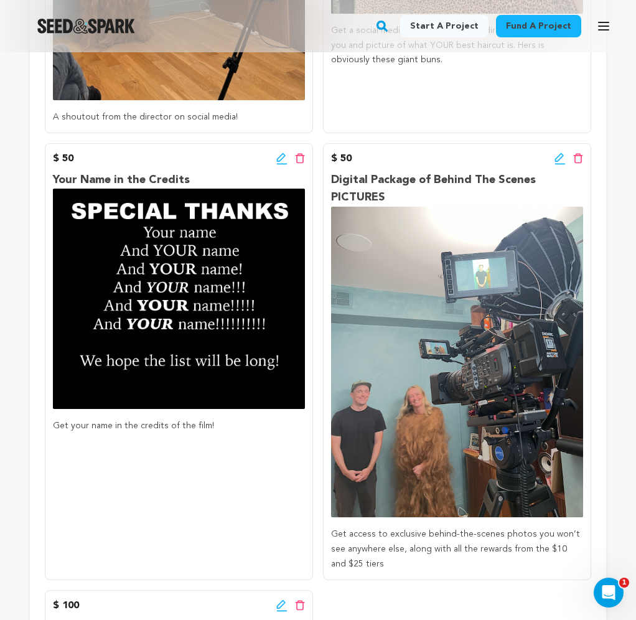
click at [560, 160] on icon at bounding box center [559, 158] width 11 height 12
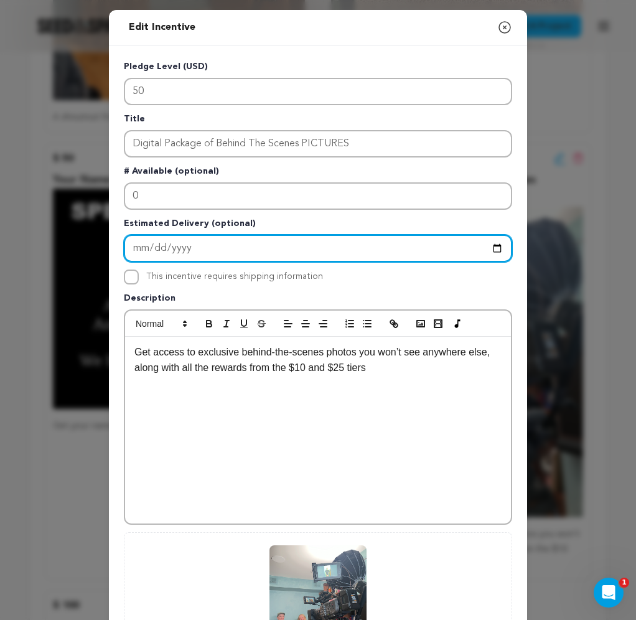
click at [150, 248] on input "Enter Estimated Delivery" at bounding box center [318, 248] width 388 height 27
type input "2025-11-24"
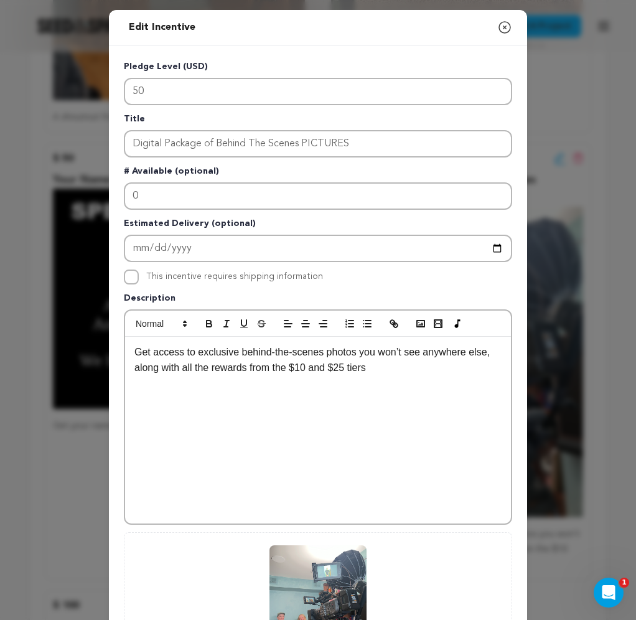
click at [353, 386] on div "Get access to exclusive behind-the-scenes photos you won’t see anywhere else, a…" at bounding box center [318, 430] width 386 height 187
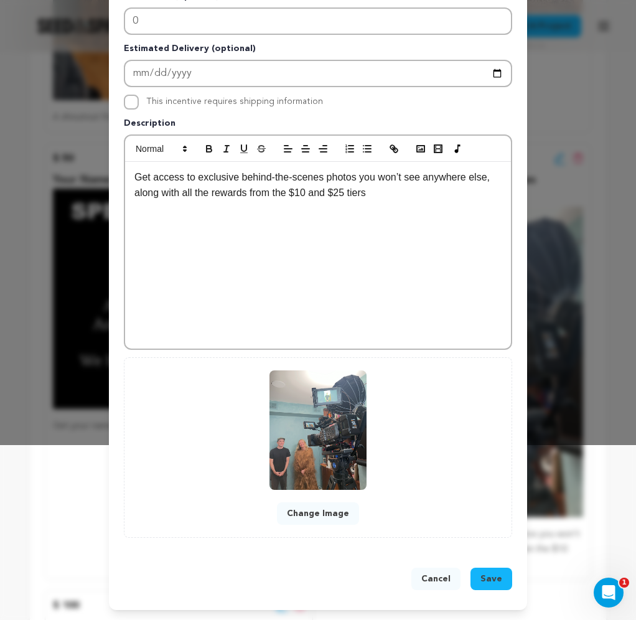
click at [492, 580] on span "Save" at bounding box center [491, 578] width 22 height 12
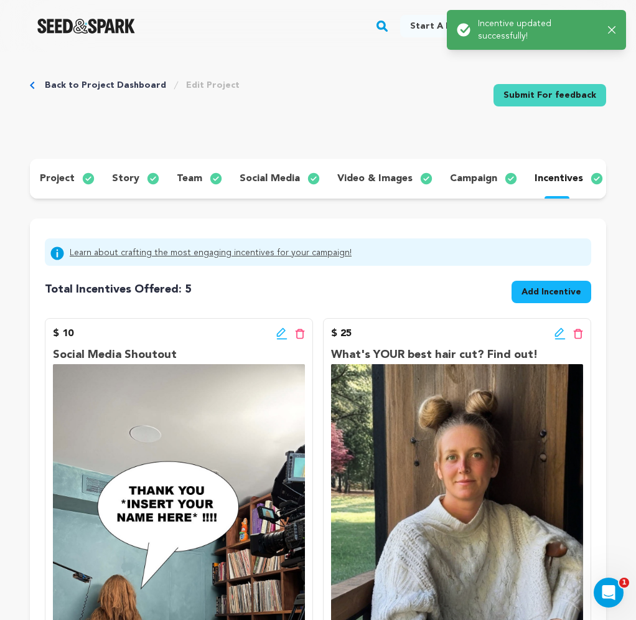
scroll to position [0, 0]
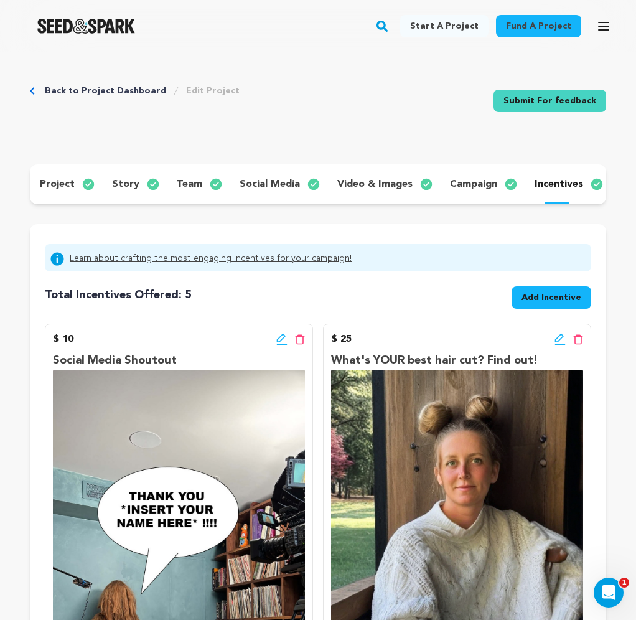
click at [561, 340] on icon at bounding box center [559, 339] width 11 height 12
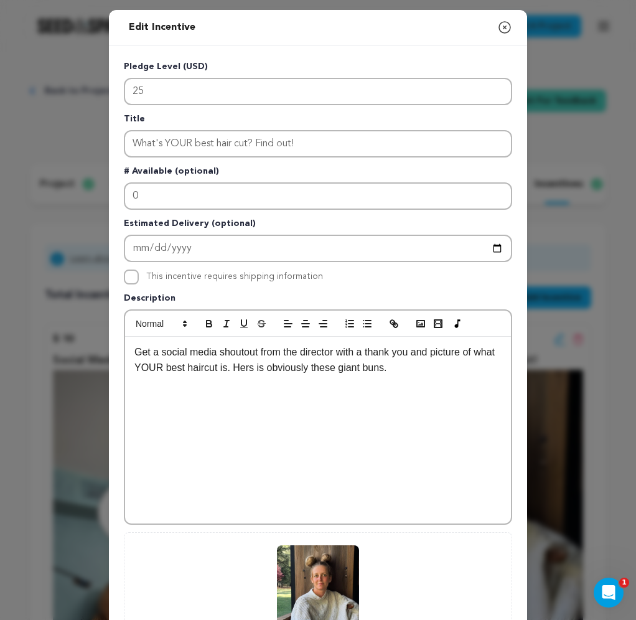
click at [431, 368] on p "Get a social media shoutout from the director with a thank you and picture of w…" at bounding box center [317, 360] width 367 height 32
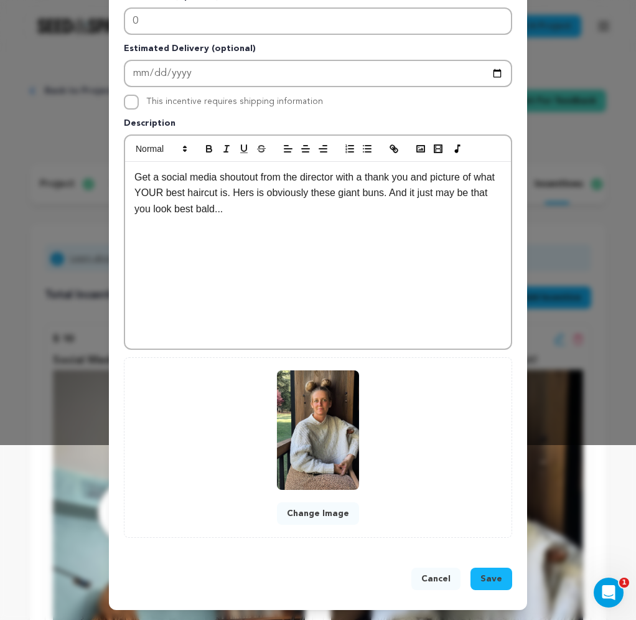
scroll to position [175, 0]
click at [492, 580] on span "Save" at bounding box center [491, 578] width 22 height 12
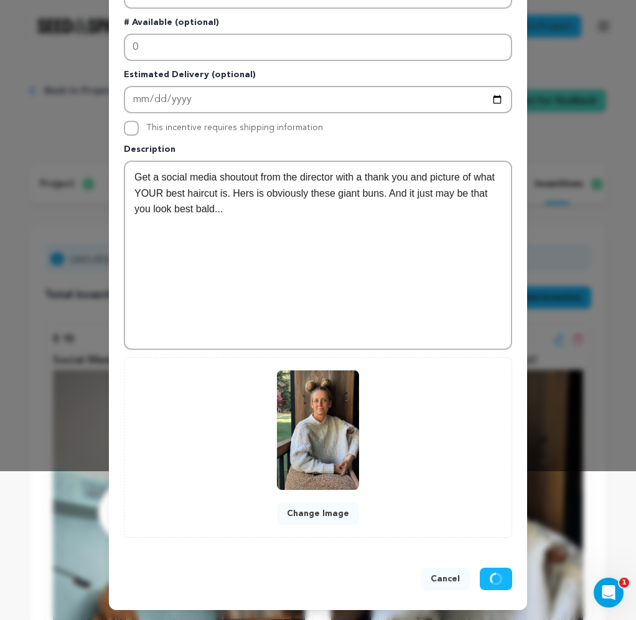
scroll to position [149, 0]
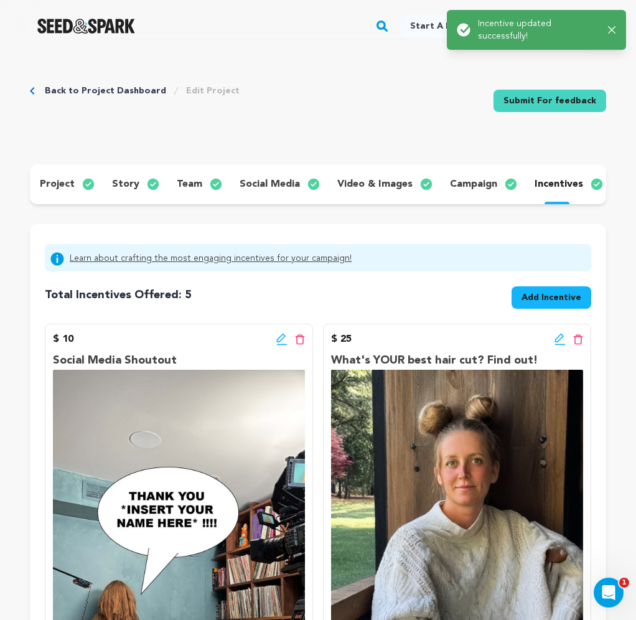
click at [559, 298] on span "Add Incentive" at bounding box center [551, 297] width 60 height 12
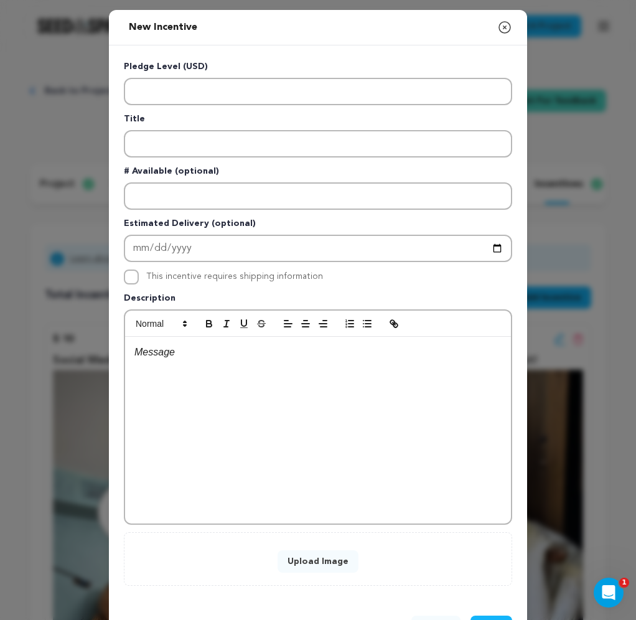
click at [507, 27] on icon "button" at bounding box center [504, 27] width 15 height 15
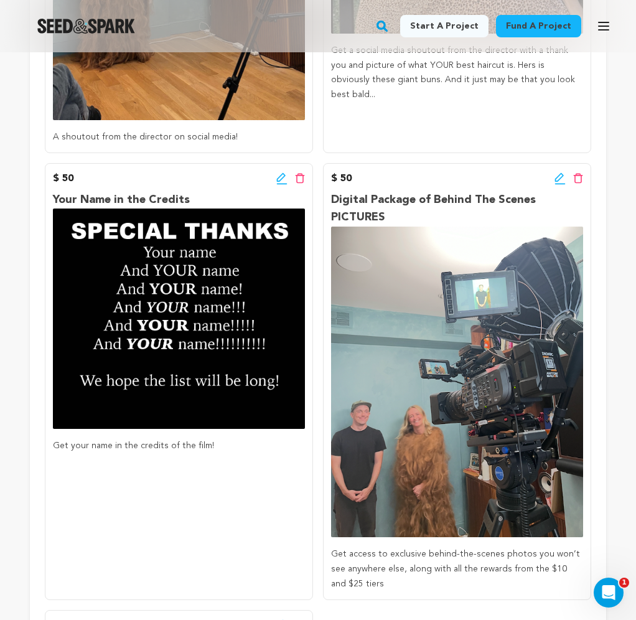
scroll to position [699, 0]
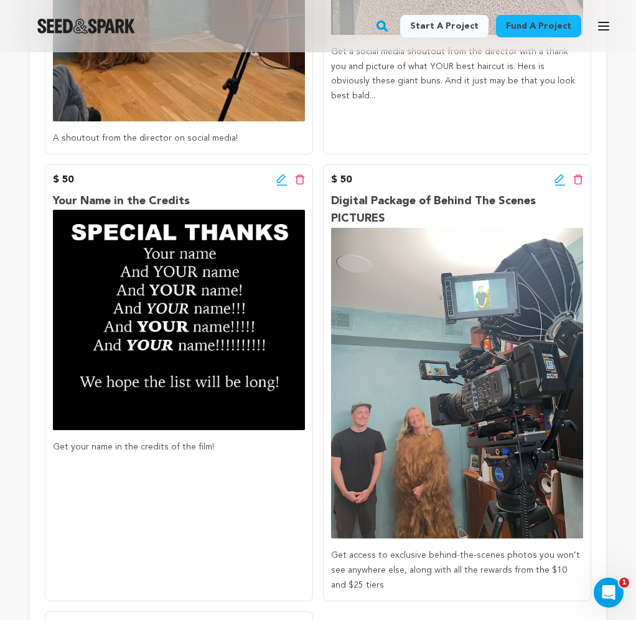
click at [559, 182] on icon at bounding box center [559, 180] width 11 height 12
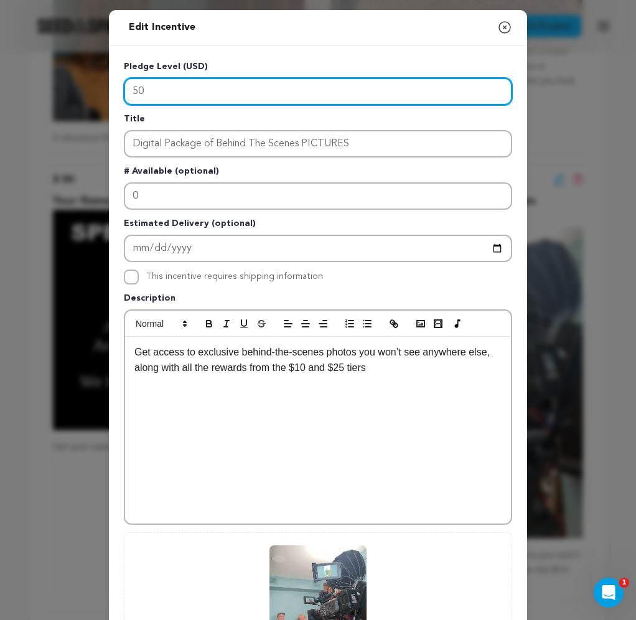
click at [151, 88] on input "50" at bounding box center [318, 91] width 388 height 27
type input "5"
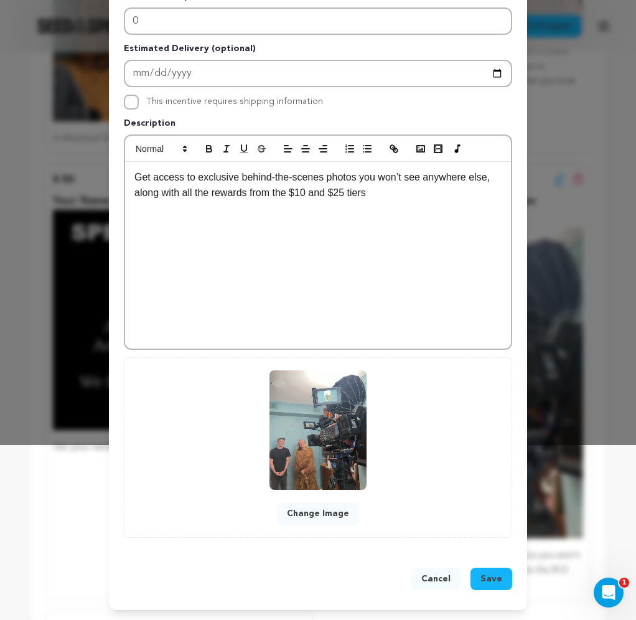
type input "100"
click at [492, 577] on span "Save" at bounding box center [491, 578] width 22 height 12
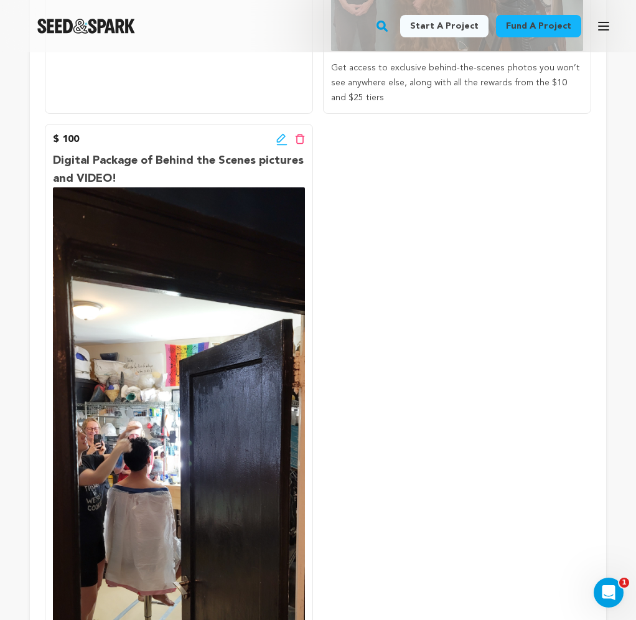
scroll to position [1175, 0]
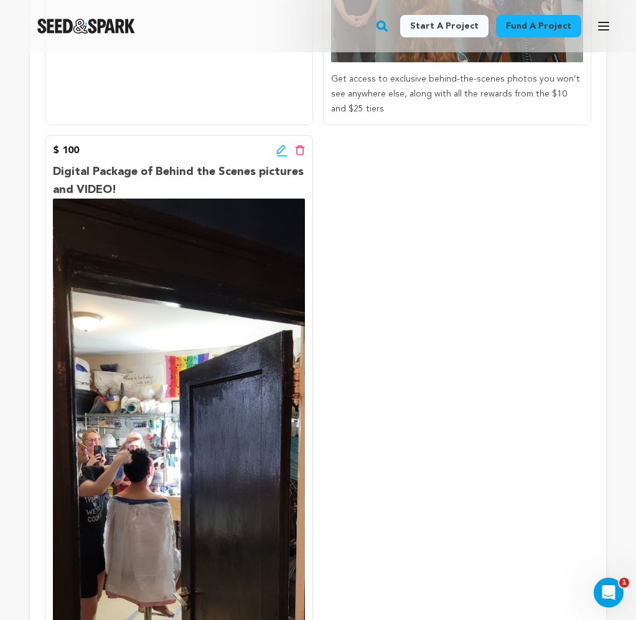
click at [279, 145] on icon at bounding box center [281, 150] width 11 height 12
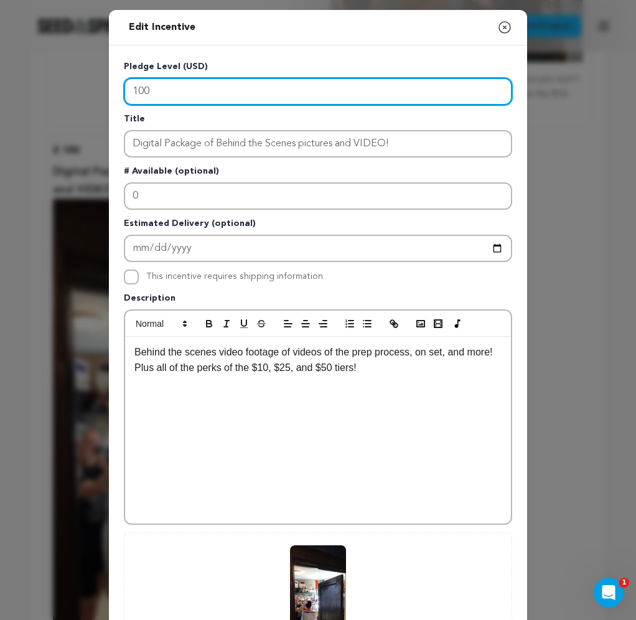
click at [139, 88] on input "100" at bounding box center [318, 91] width 388 height 27
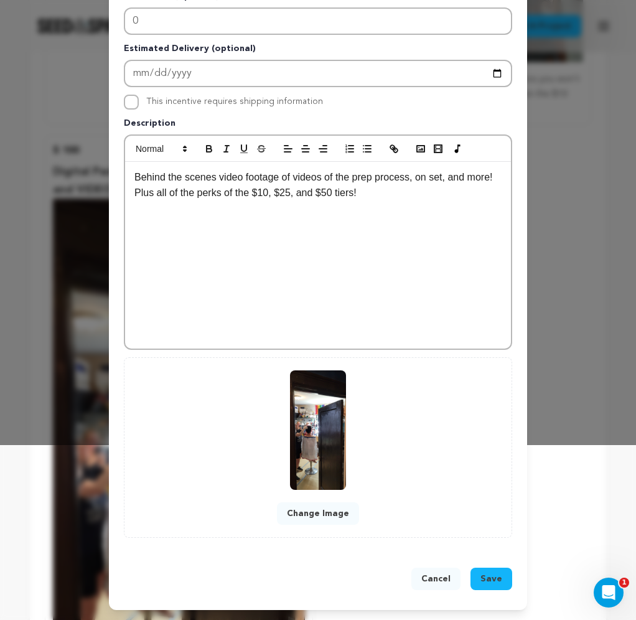
scroll to position [175, 0]
type input "200"
click at [496, 584] on span "Save" at bounding box center [491, 578] width 22 height 12
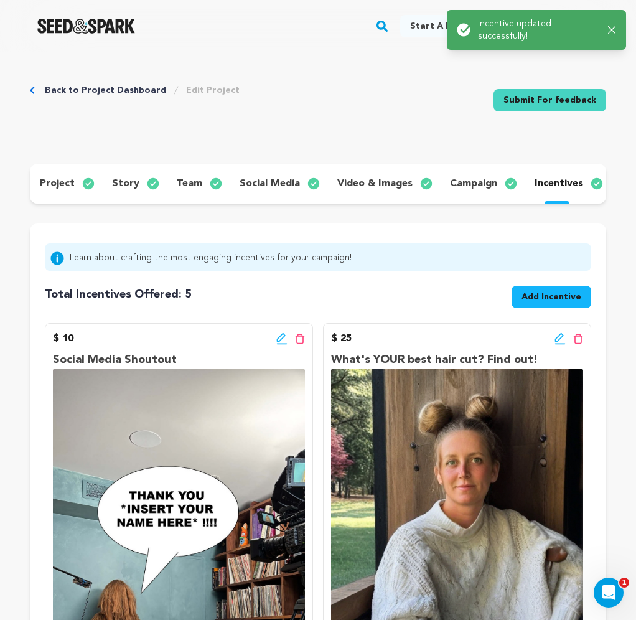
scroll to position [0, 0]
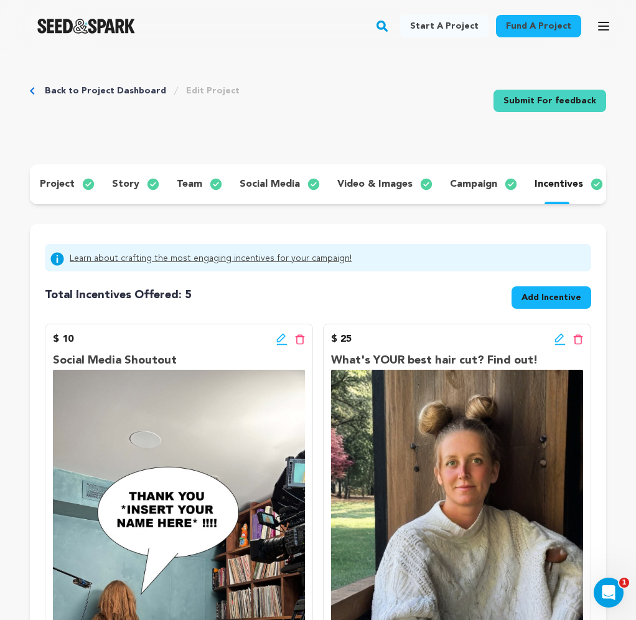
click at [543, 299] on span "Add Incentive" at bounding box center [551, 297] width 60 height 12
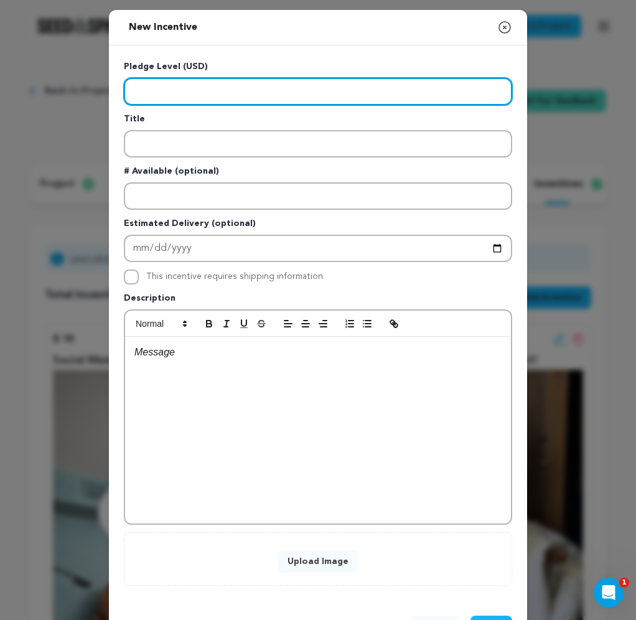
click at [174, 94] on input "Enter level" at bounding box center [318, 91] width 388 height 27
type input "250"
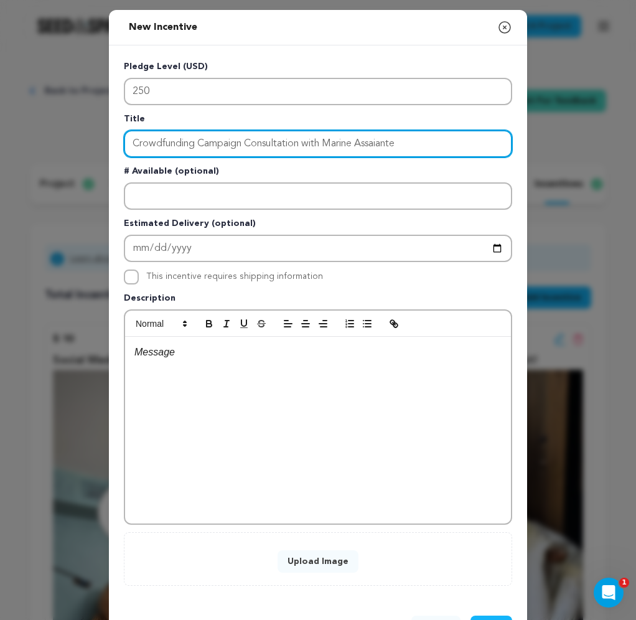
type input "Crowdfunding Campaign Consultation with Marine Assaiante"
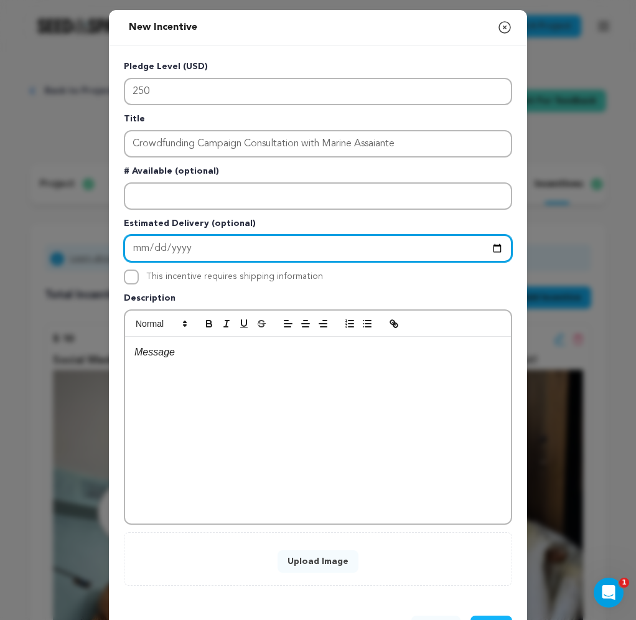
click at [157, 243] on input "Enter Estimated Delivery" at bounding box center [318, 248] width 388 height 27
type input "2025-11-24"
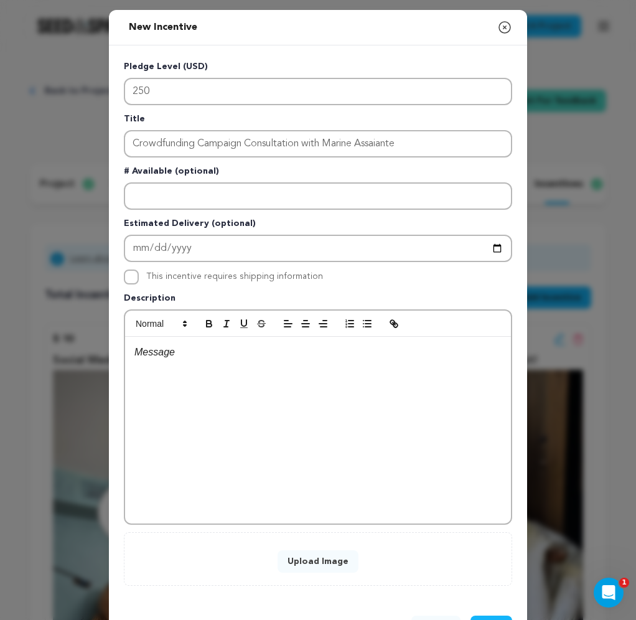
click at [184, 408] on div at bounding box center [318, 430] width 386 height 187
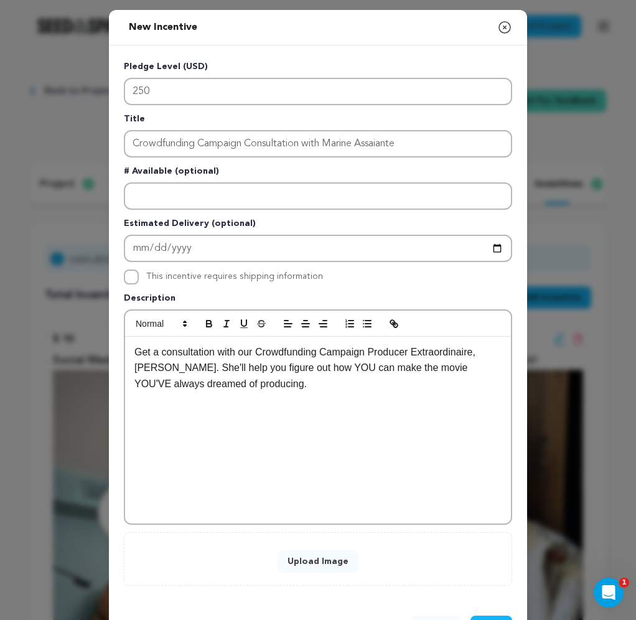
click at [321, 560] on button "Upload Image" at bounding box center [317, 561] width 81 height 22
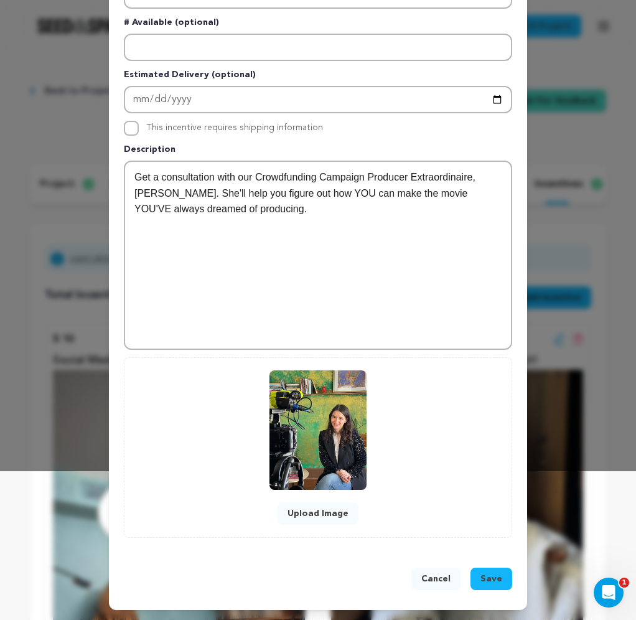
scroll to position [149, 0]
click at [494, 577] on span "Save" at bounding box center [491, 578] width 22 height 12
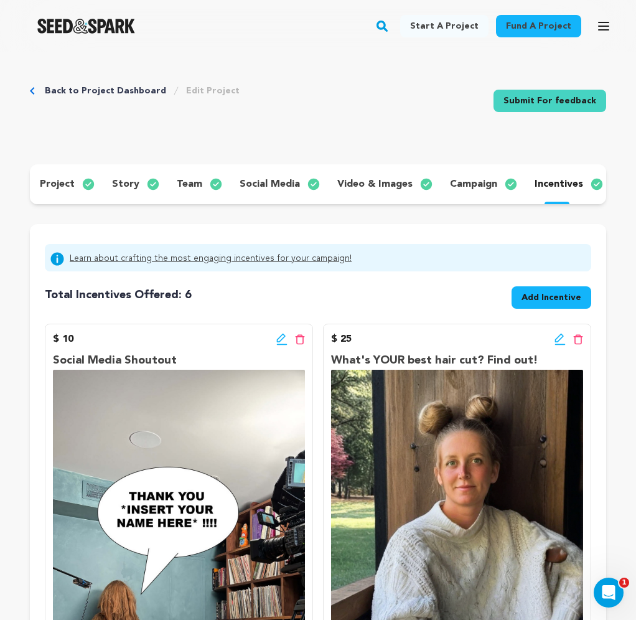
click at [561, 294] on span "Add Incentive" at bounding box center [551, 297] width 60 height 12
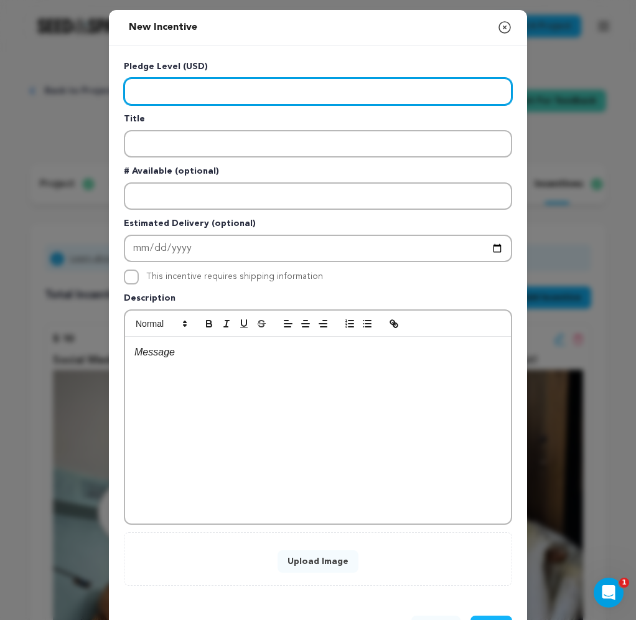
click at [250, 96] on input "Enter level" at bounding box center [318, 91] width 388 height 27
type input "500"
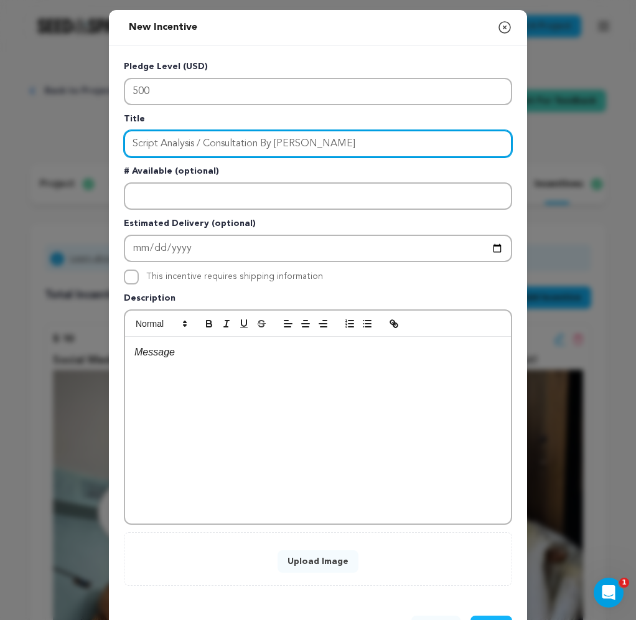
type input "Script Analysis / Consultation By Sophie Howell"
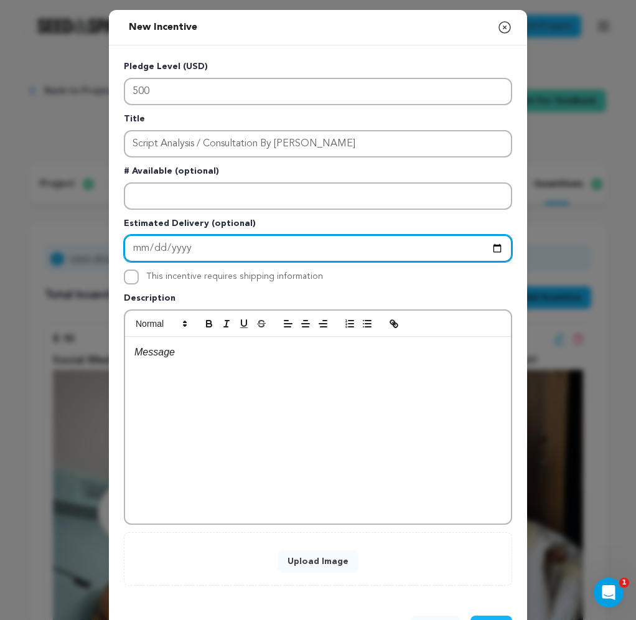
click at [154, 248] on input "Enter Estimated Delivery" at bounding box center [318, 248] width 388 height 27
type input "2025-12-13"
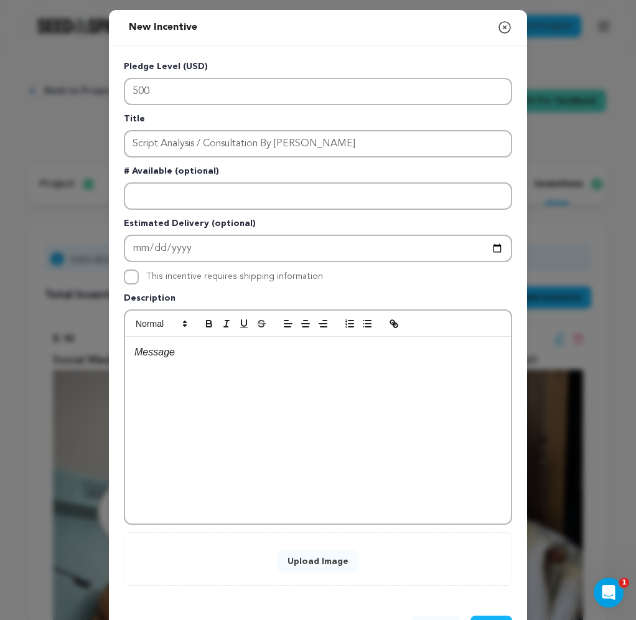
click at [286, 400] on div at bounding box center [318, 430] width 386 height 187
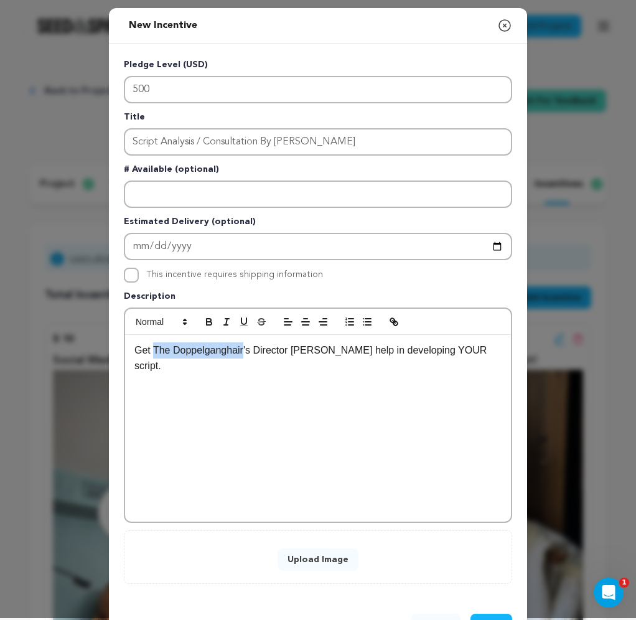
drag, startPoint x: 245, startPoint y: 354, endPoint x: 156, endPoint y: 352, distance: 89.0
click at [156, 352] on p "Get The Doppelganghair's Director Sophie Howell's help in developing YOUR scrip…" at bounding box center [317, 358] width 367 height 32
click at [228, 325] on line "button" at bounding box center [226, 325] width 4 height 0
click at [185, 361] on p "Get The Doppelganghair 's Director Sophie Howell's help in developing YOUR scri…" at bounding box center [317, 358] width 367 height 32
click at [320, 560] on button "Upload Image" at bounding box center [317, 559] width 81 height 22
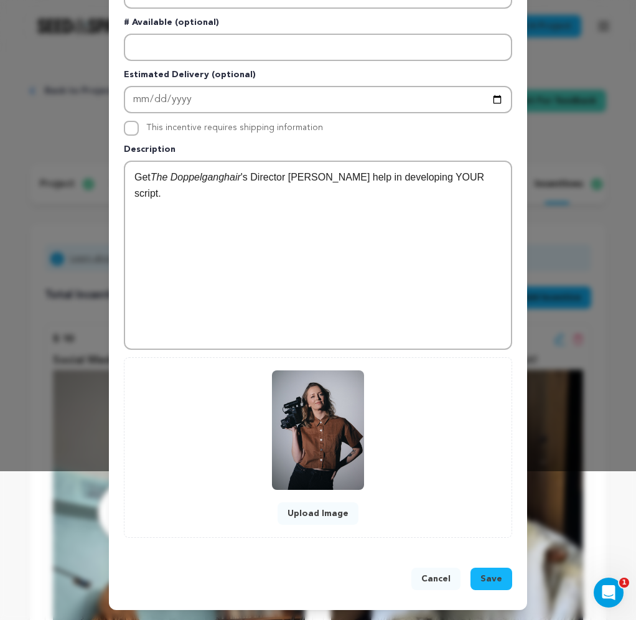
scroll to position [149, 0]
click at [490, 584] on span "Save" at bounding box center [491, 578] width 22 height 12
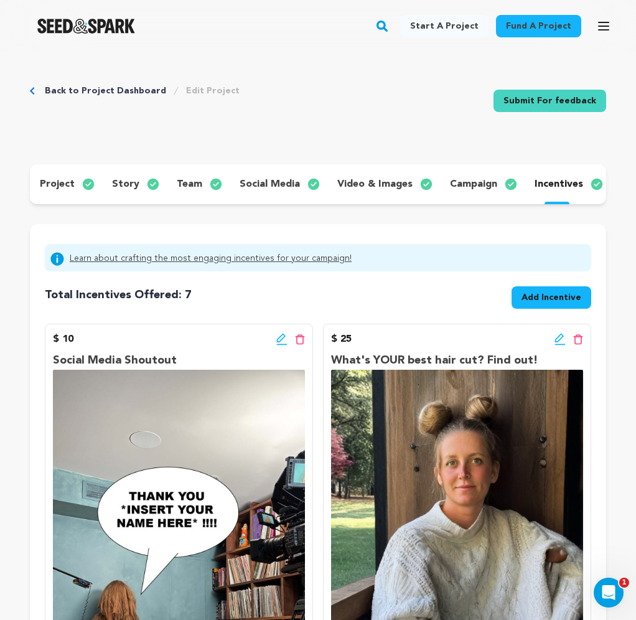
click at [554, 298] on span "Add Incentive" at bounding box center [551, 297] width 60 height 12
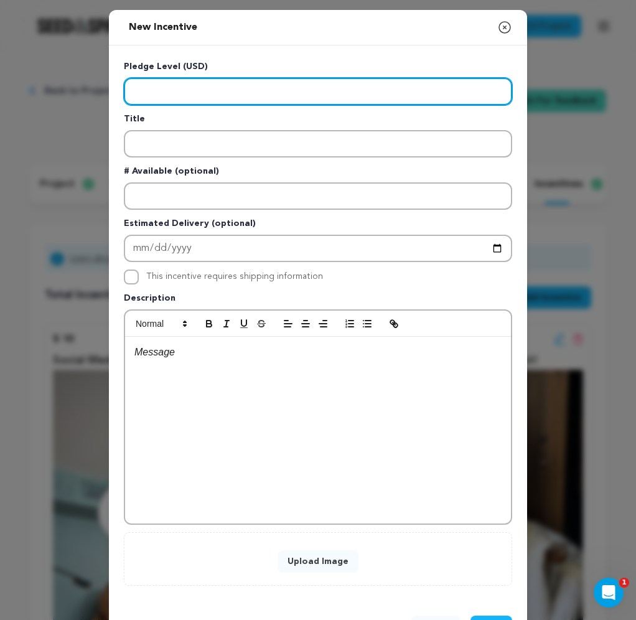
click at [179, 96] on input "Enter level" at bounding box center [318, 91] width 388 height 27
type input "750"
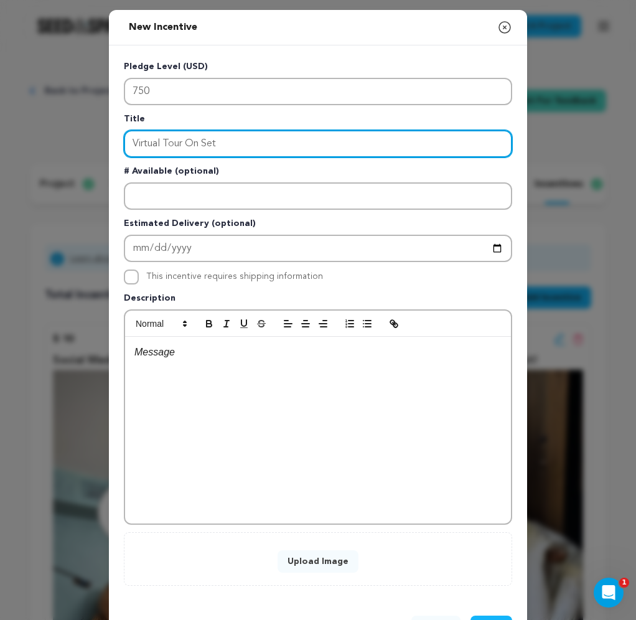
type input "Virtual Tour On Set"
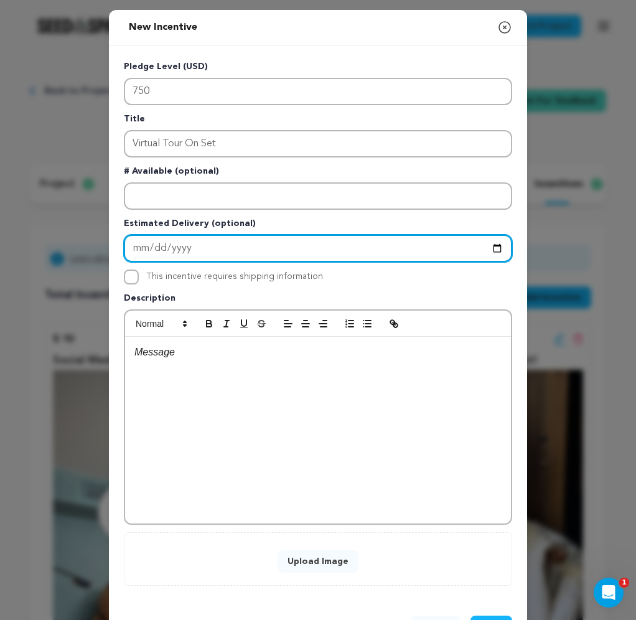
click at [152, 247] on input "Enter Estimated Delivery" at bounding box center [318, 248] width 388 height 27
type input "2025-11-09"
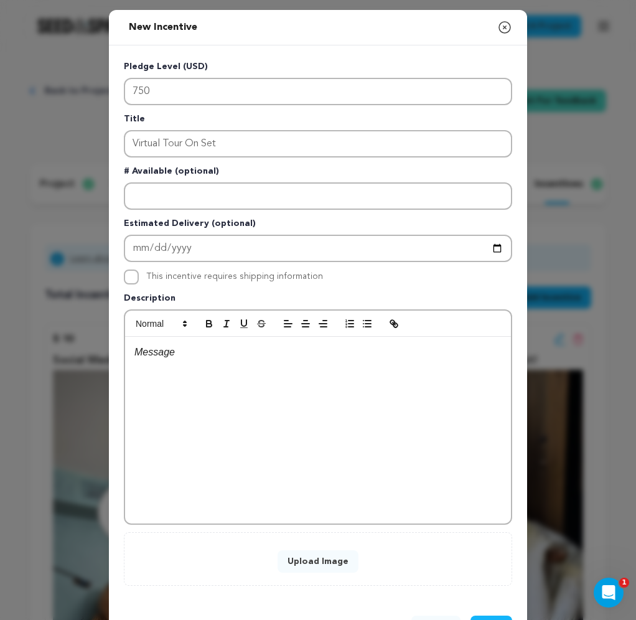
click at [207, 403] on div at bounding box center [318, 430] width 386 height 187
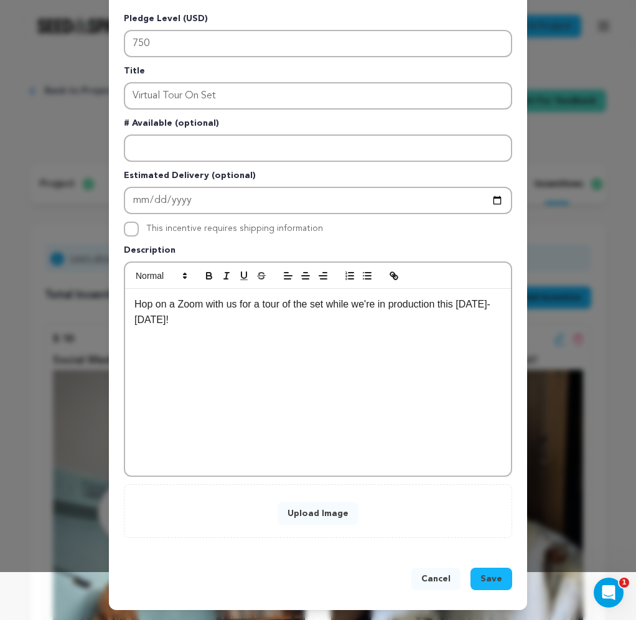
scroll to position [49, 0]
click at [331, 511] on button "Upload Image" at bounding box center [317, 513] width 81 height 22
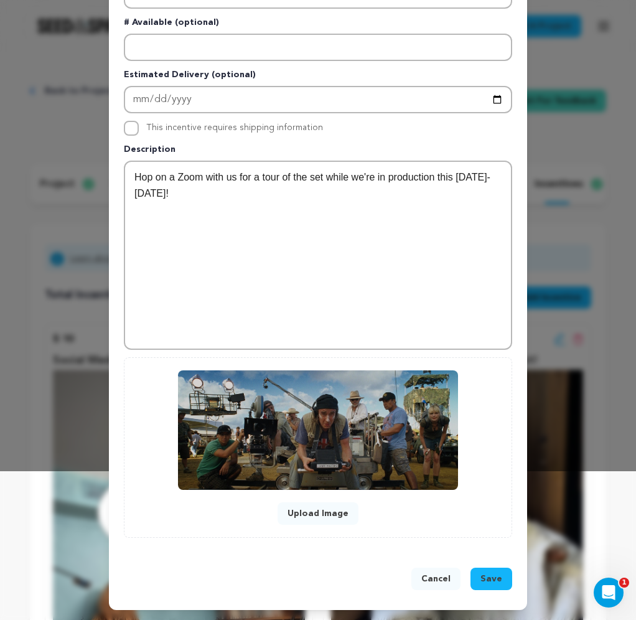
scroll to position [149, 0]
click at [490, 579] on span "Save" at bounding box center [491, 578] width 22 height 12
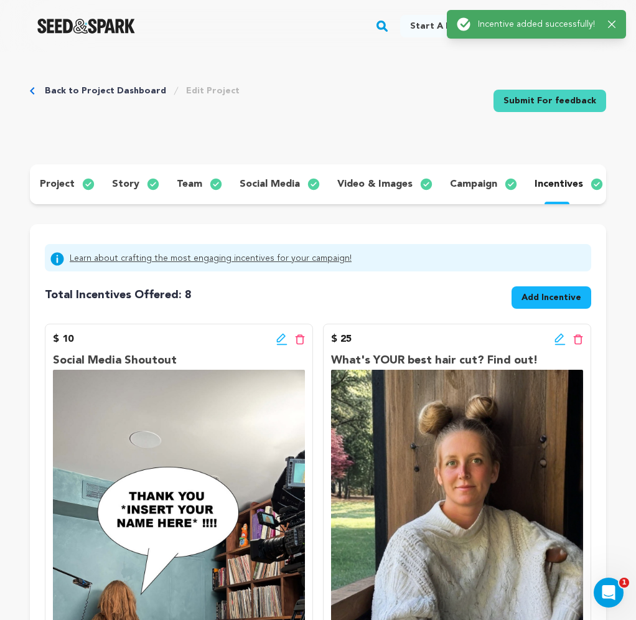
click at [556, 300] on span "Add Incentive" at bounding box center [551, 297] width 60 height 12
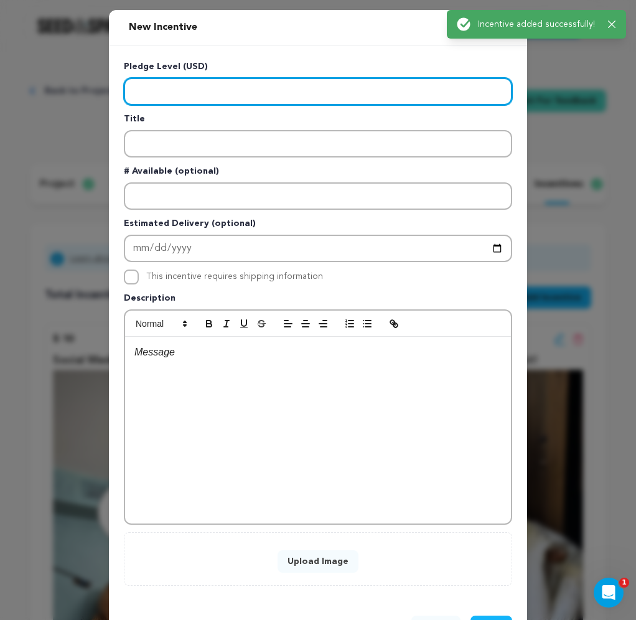
click at [248, 95] on input "Enter level" at bounding box center [318, 91] width 388 height 27
type input "1"
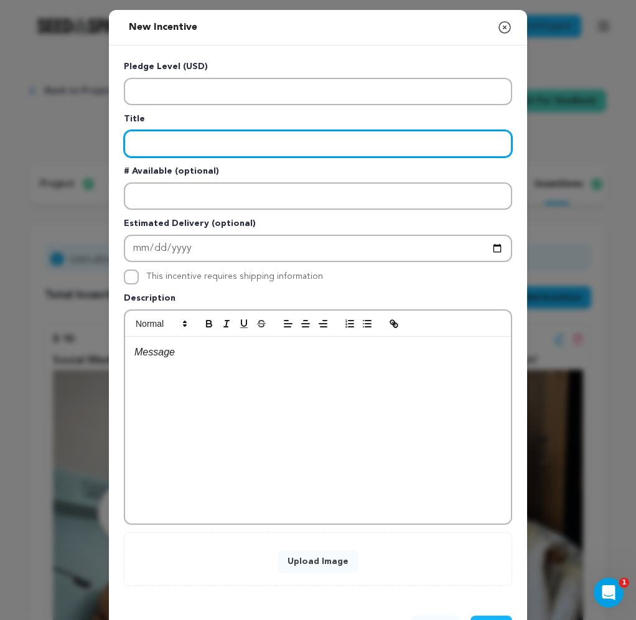
click at [167, 141] on input "Enter title" at bounding box center [318, 143] width 388 height 27
type input "A Day on Set and Lunch with the Team"
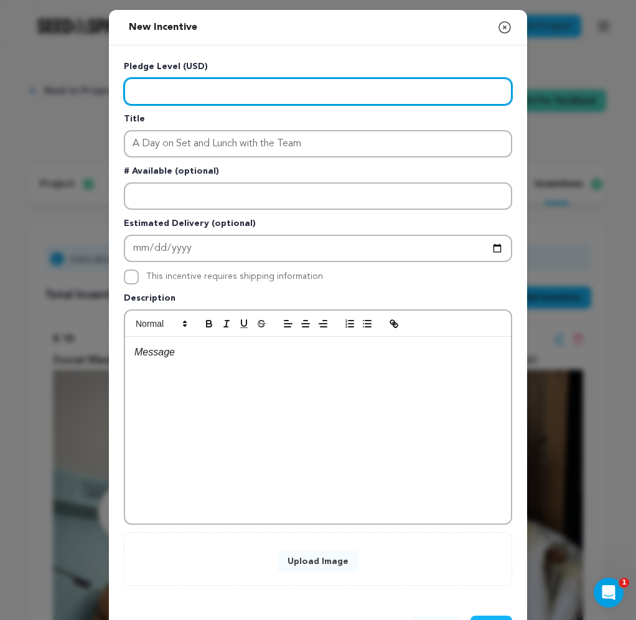
click at [136, 90] on input "Enter level" at bounding box center [318, 91] width 388 height 27
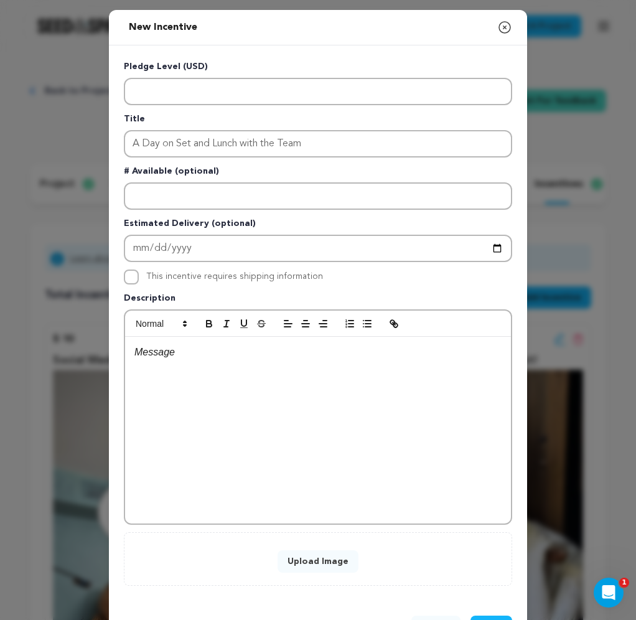
click at [180, 365] on div at bounding box center [318, 430] width 386 height 187
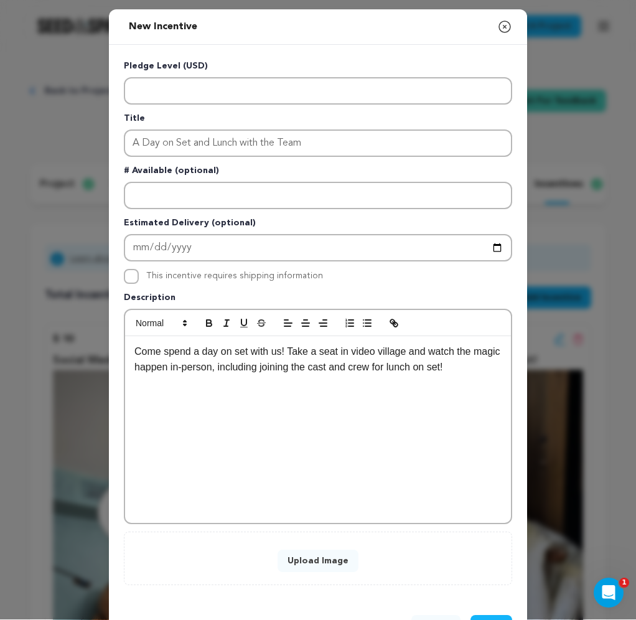
click at [329, 567] on button "Upload Image" at bounding box center [317, 560] width 81 height 22
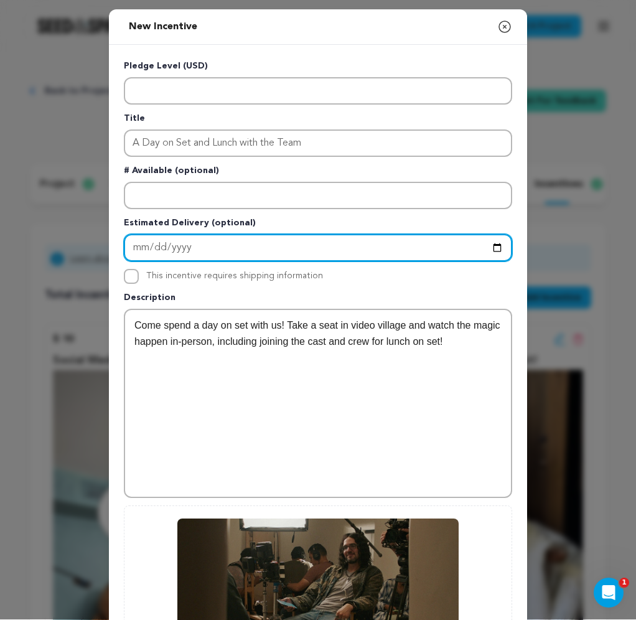
click at [155, 246] on input "Enter Estimated Delivery" at bounding box center [318, 247] width 388 height 27
type input "2025-11-09"
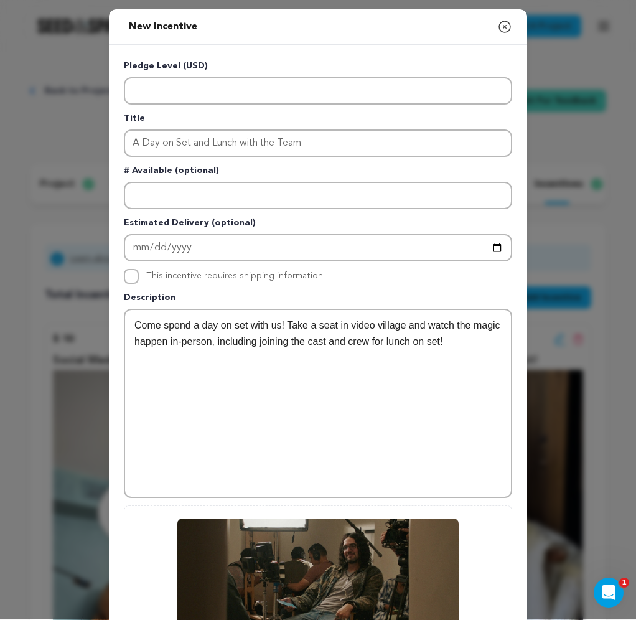
click at [340, 381] on div "Come spend a day on set with us! Take a seat in video village and watch the mag…" at bounding box center [318, 403] width 386 height 187
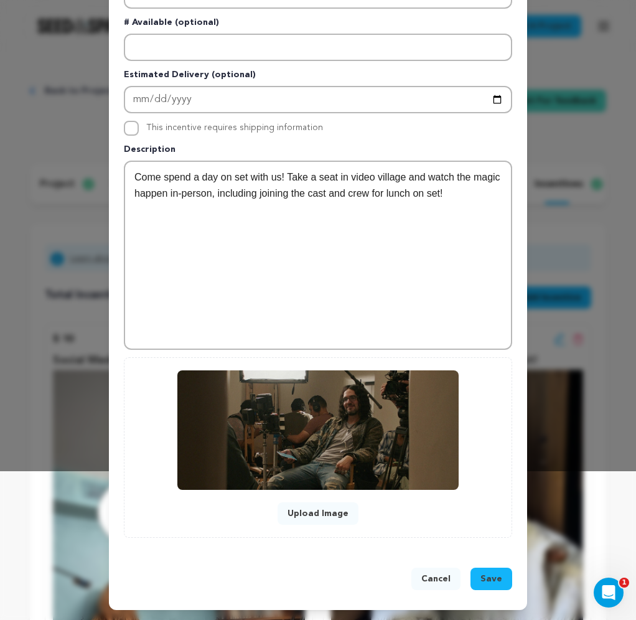
scroll to position [149, 0]
click at [495, 582] on span "Save" at bounding box center [491, 578] width 22 height 12
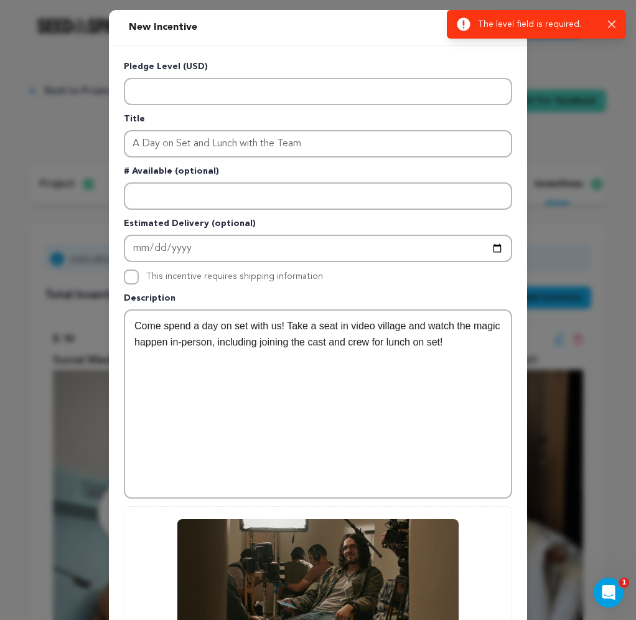
scroll to position [0, 0]
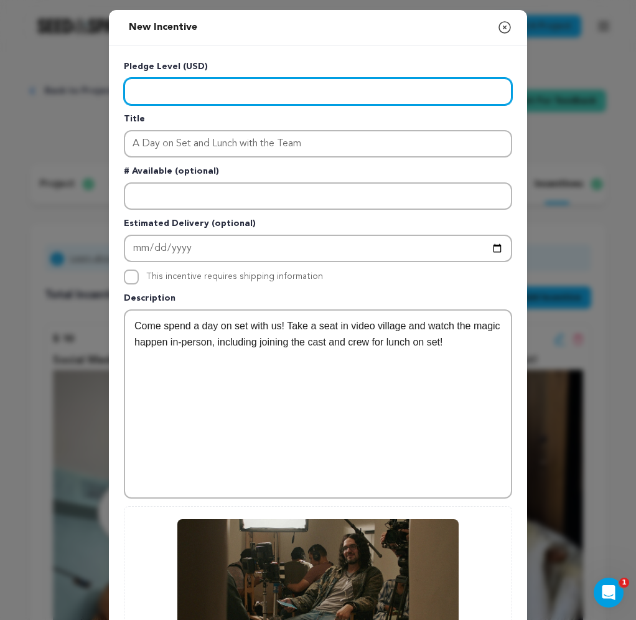
click at [148, 89] on input "Enter level" at bounding box center [318, 91] width 388 height 27
click at [141, 89] on input "Enter level" at bounding box center [318, 91] width 388 height 27
type input "3000"
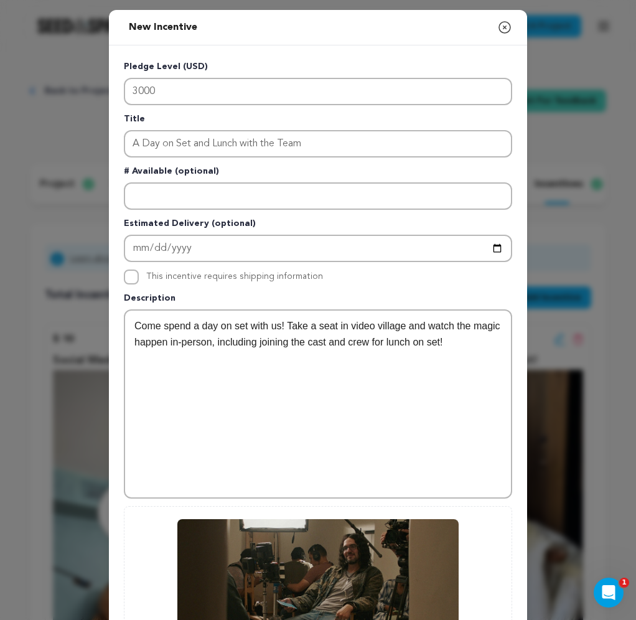
click at [242, 388] on div "Come spend a day on set with us! Take a seat in video village and watch the mag…" at bounding box center [318, 403] width 386 height 187
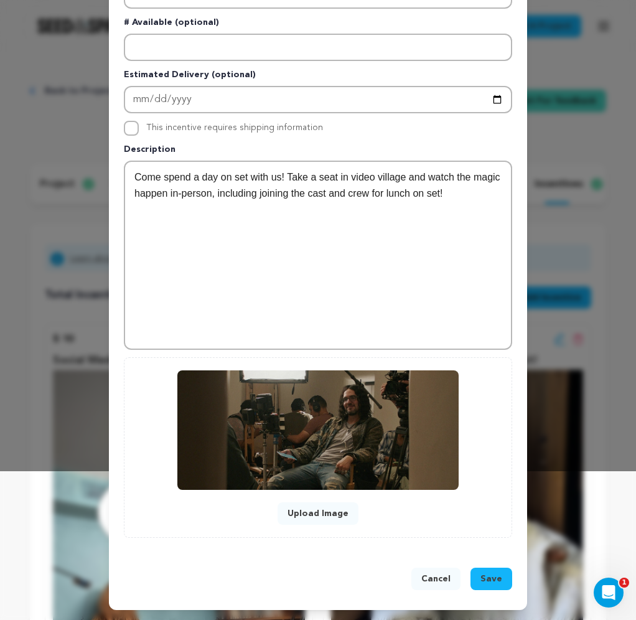
scroll to position [149, 0]
click at [496, 575] on span "Save" at bounding box center [491, 578] width 22 height 12
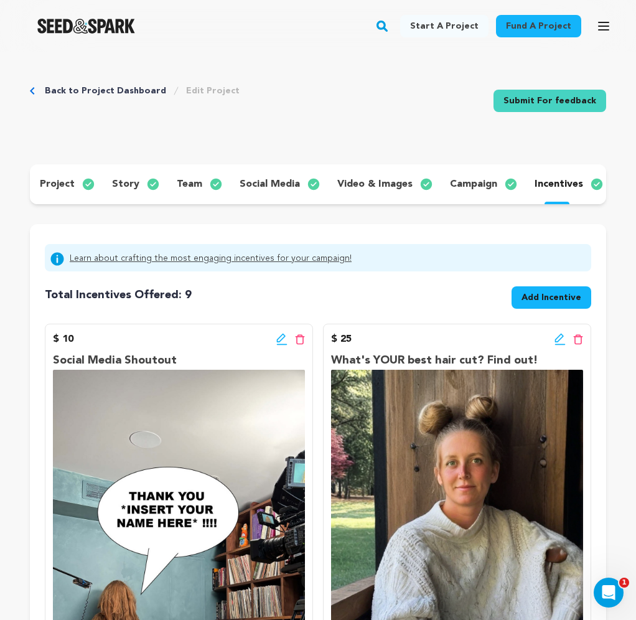
click at [549, 300] on span "Add Incentive" at bounding box center [551, 297] width 60 height 12
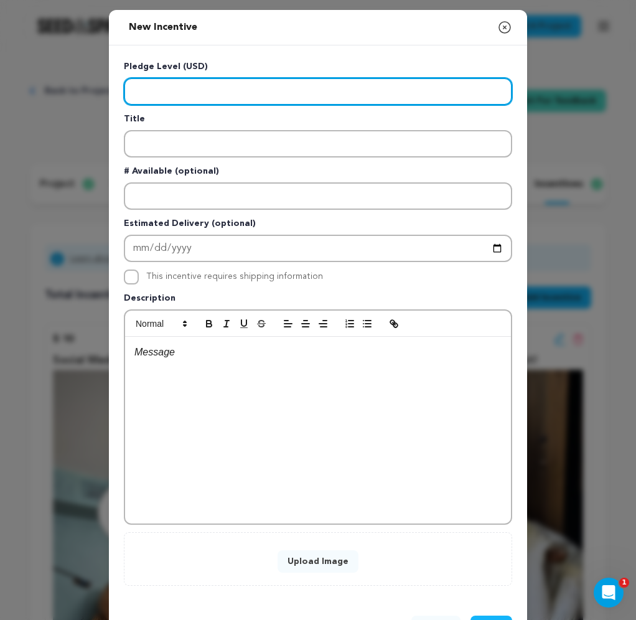
click at [220, 87] on input "Enter level" at bounding box center [318, 91] width 388 height 27
type input "2000"
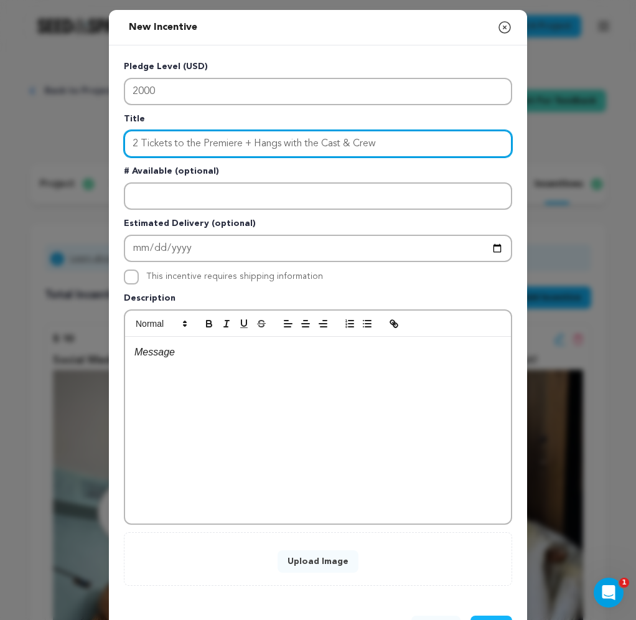
type input "2 Tickets to the Premiere + Hangs with the Cast & Crew"
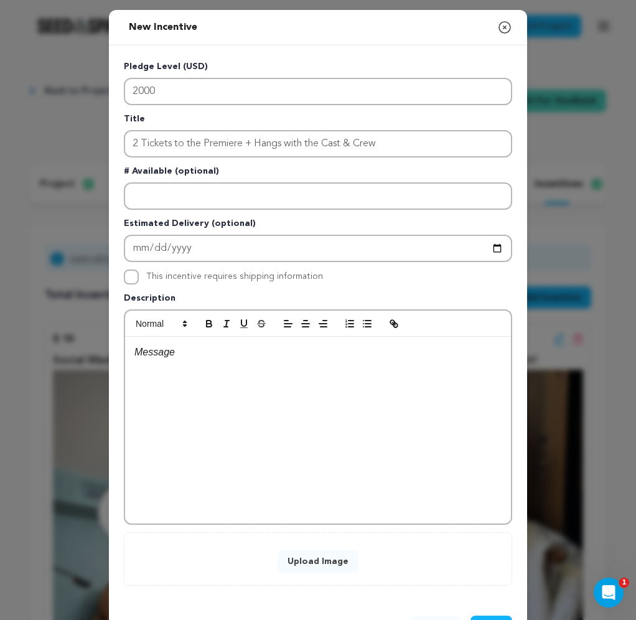
click at [188, 367] on div at bounding box center [318, 430] width 386 height 187
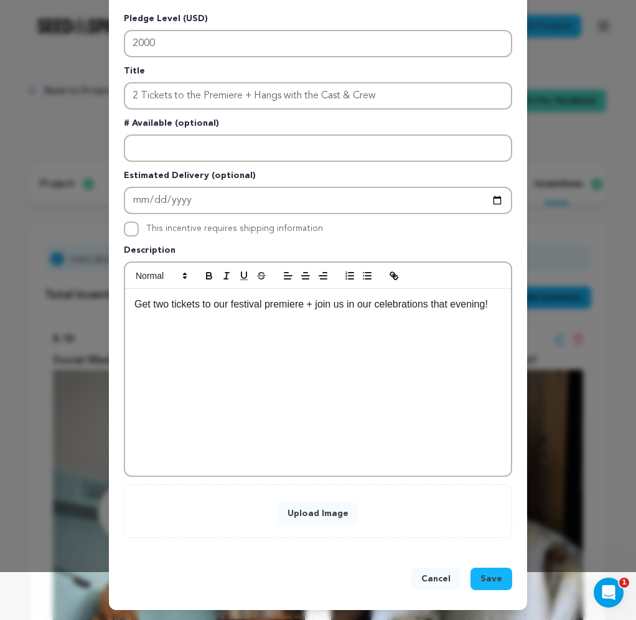
scroll to position [49, 0]
click at [314, 514] on button "Upload Image" at bounding box center [317, 513] width 81 height 22
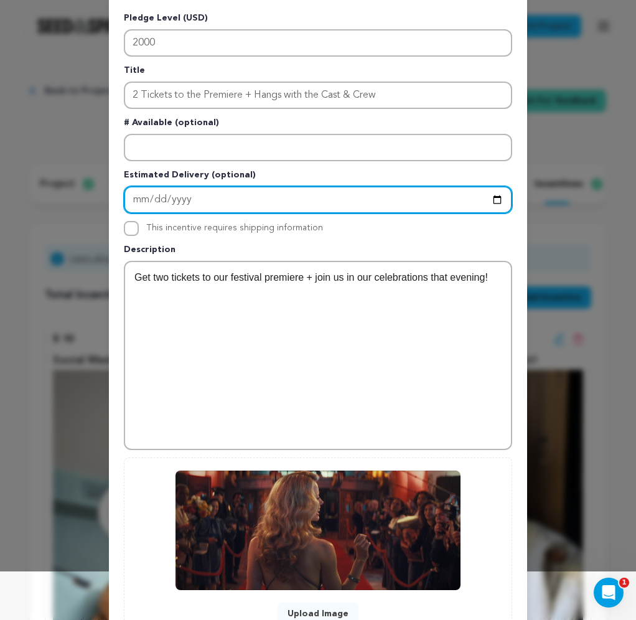
click at [154, 197] on input "Enter Estimated Delivery" at bounding box center [318, 199] width 388 height 27
type input "2026-06-06"
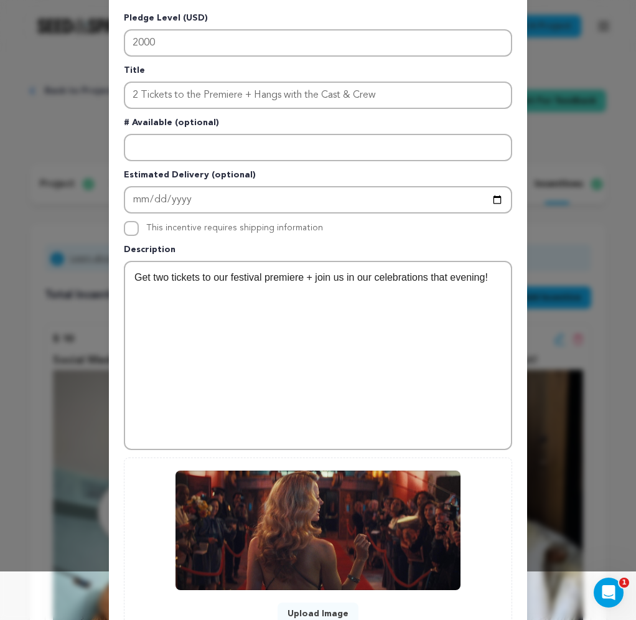
click at [314, 328] on div "Get two tickets to our festival premiere + join us in our celebrations that eve…" at bounding box center [318, 355] width 386 height 187
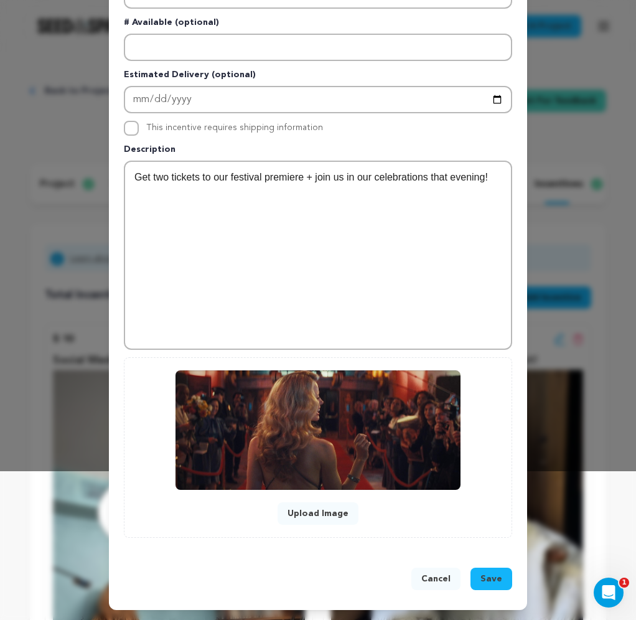
scroll to position [149, 0]
click at [488, 577] on span "Save" at bounding box center [491, 578] width 22 height 12
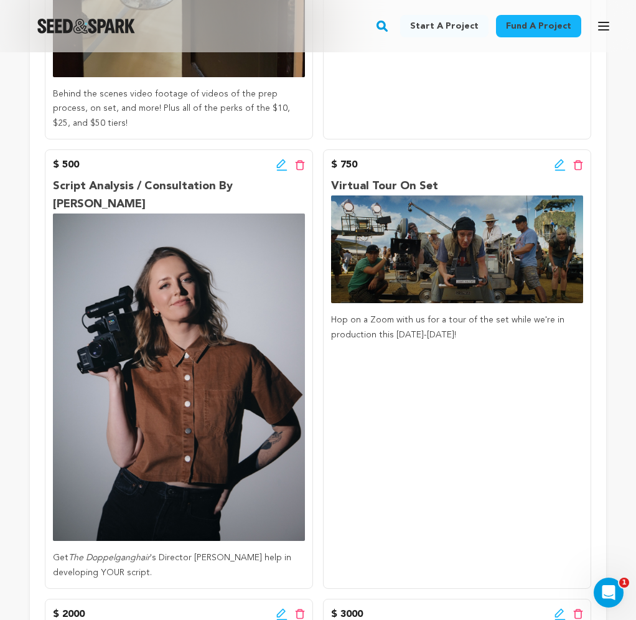
scroll to position [1826, 0]
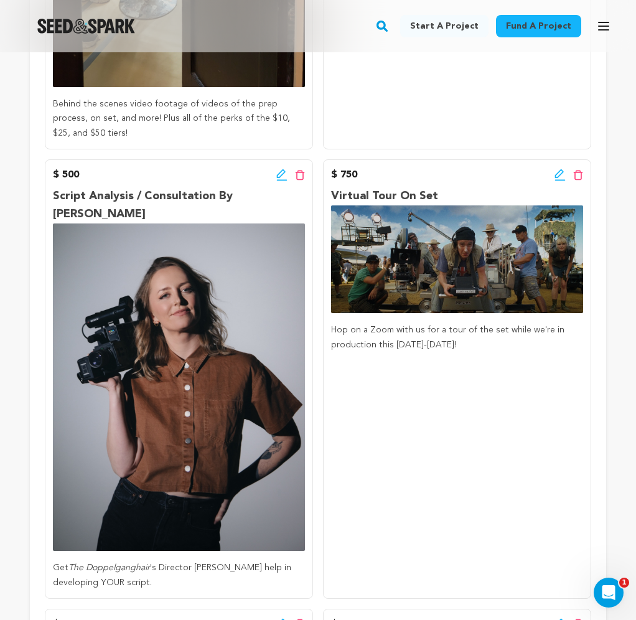
click at [279, 169] on icon at bounding box center [281, 175] width 11 height 12
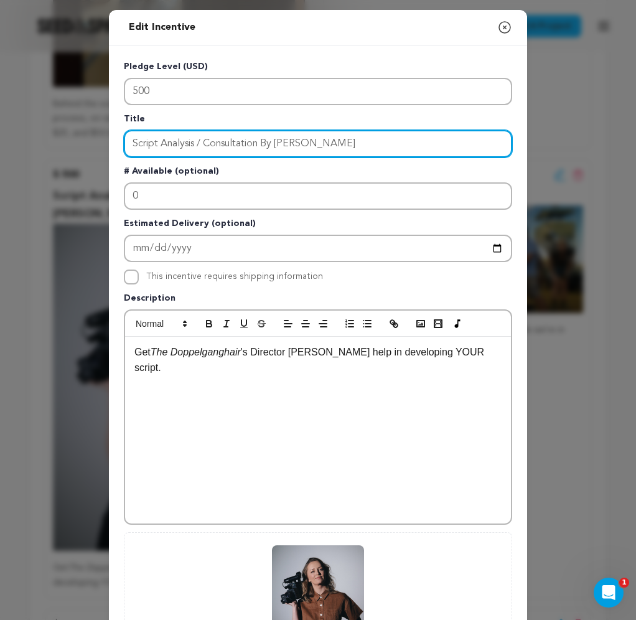
click at [274, 142] on input "Script Analysis / Consultation By Sophie Howell" at bounding box center [318, 143] width 388 height 27
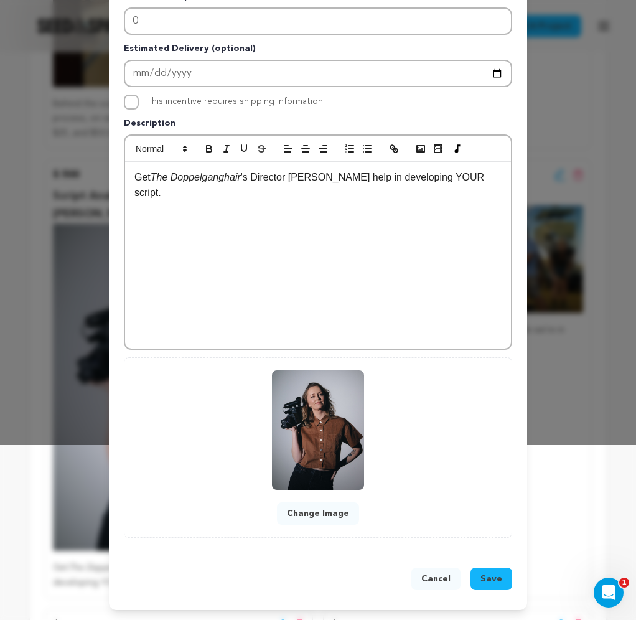
type input "Script Analysis / Consultation with Sophie Howell"
click at [488, 580] on span "Save" at bounding box center [491, 578] width 22 height 12
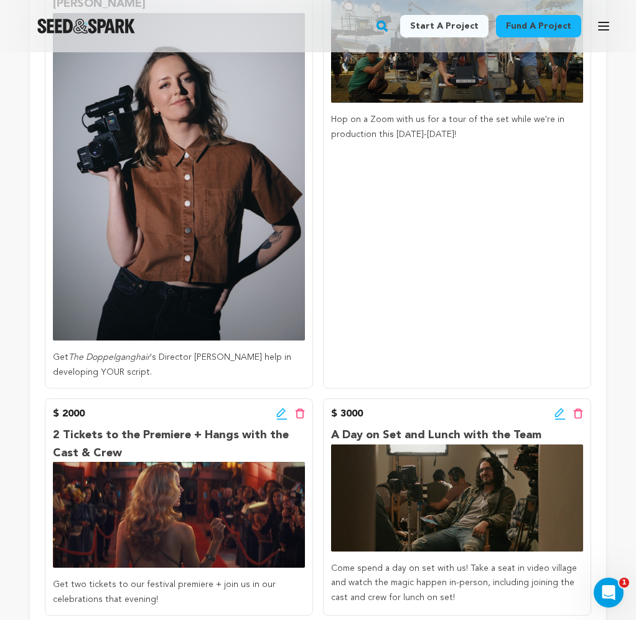
scroll to position [2052, 0]
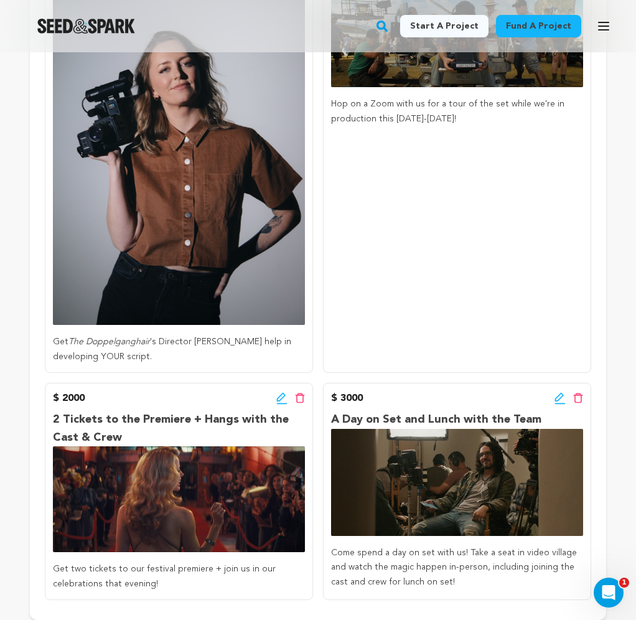
click at [279, 393] on icon at bounding box center [281, 397] width 9 height 9
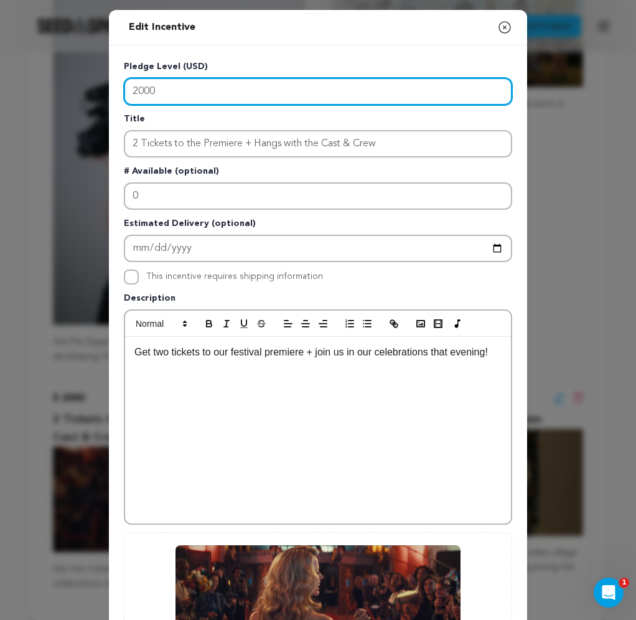
click at [143, 90] on input "2000" at bounding box center [318, 91] width 388 height 27
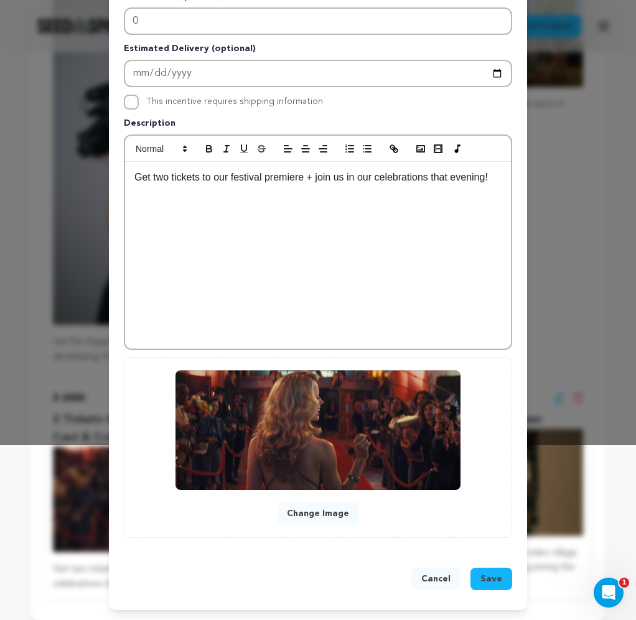
type input "1500"
click at [489, 584] on span "Save" at bounding box center [491, 578] width 22 height 12
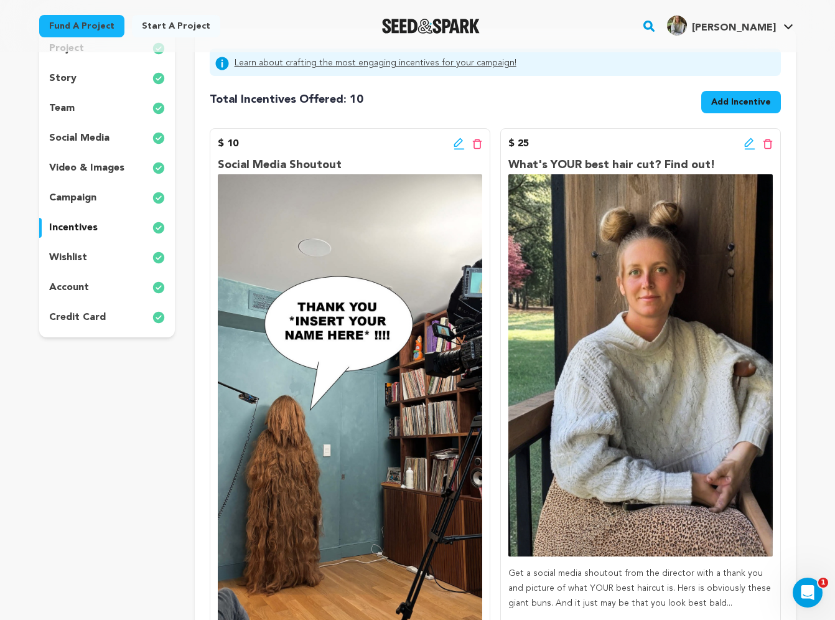
scroll to position [136, 0]
click at [750, 142] on icon at bounding box center [749, 143] width 11 height 12
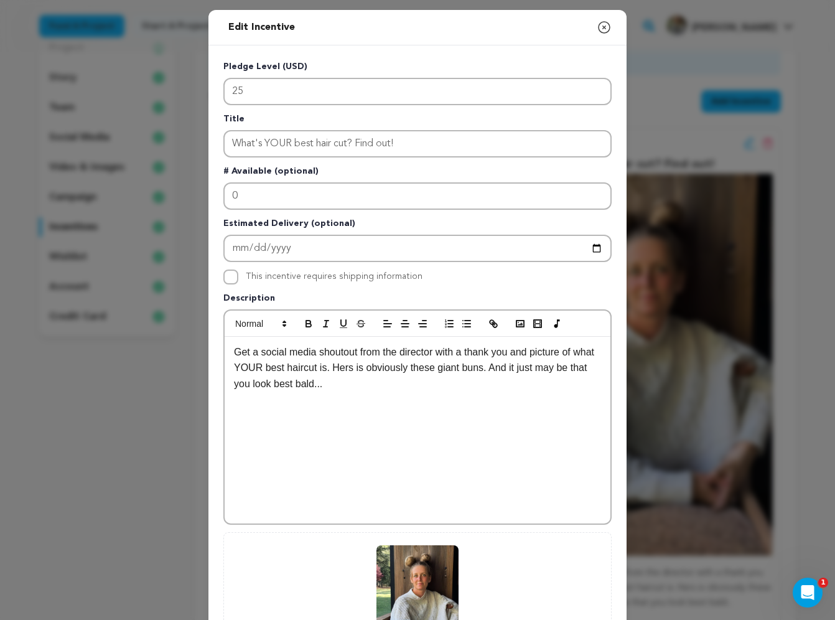
click at [388, 384] on p "Get a social media shoutout from the director with a thank you and picture of w…" at bounding box center [417, 368] width 367 height 48
drag, startPoint x: 355, startPoint y: 416, endPoint x: 231, endPoint y: 417, distance: 123.8
click at [231, 417] on div "Get a social media shoutout from the director with a thank you and picture of w…" at bounding box center [418, 430] width 386 height 187
copy p "+ the perks of the $10 tier!"
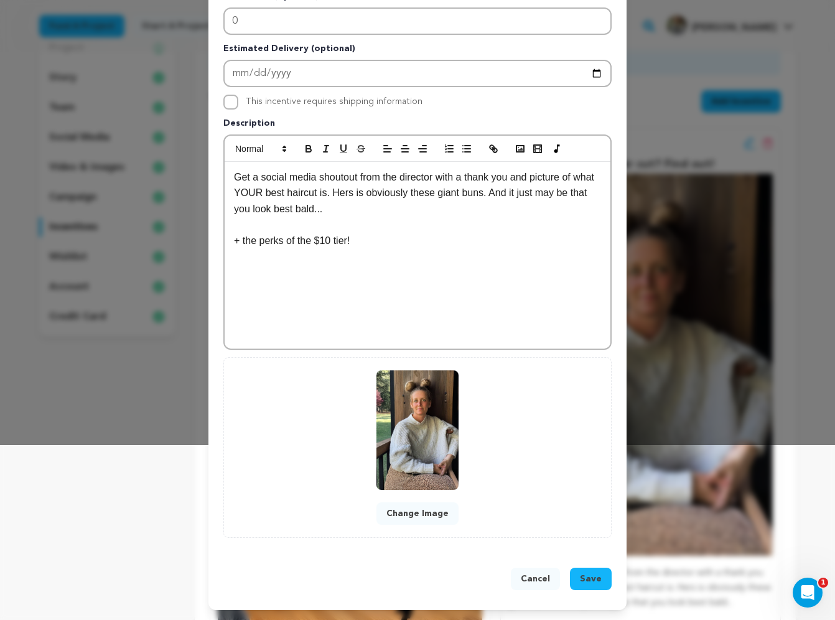
scroll to position [175, 0]
click at [595, 577] on span "Save" at bounding box center [591, 578] width 22 height 12
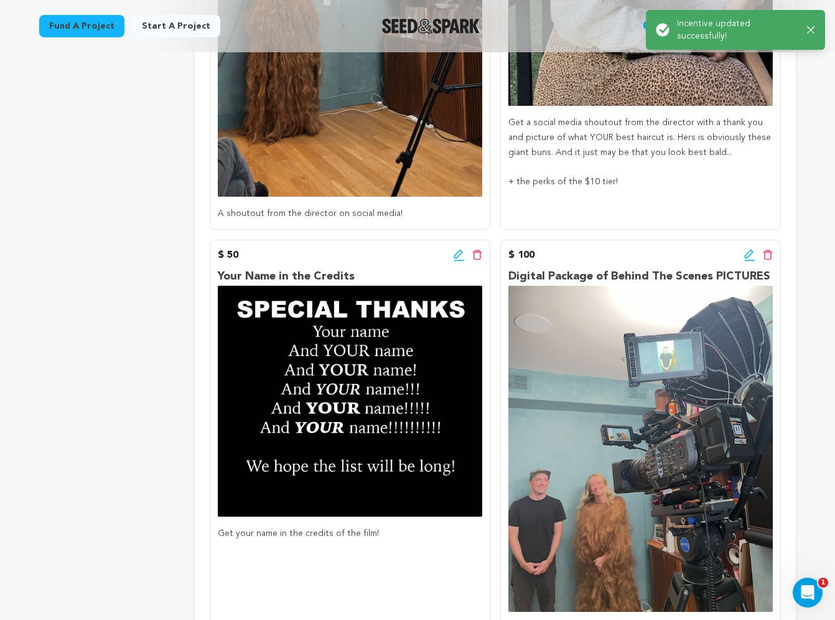
scroll to position [608, 0]
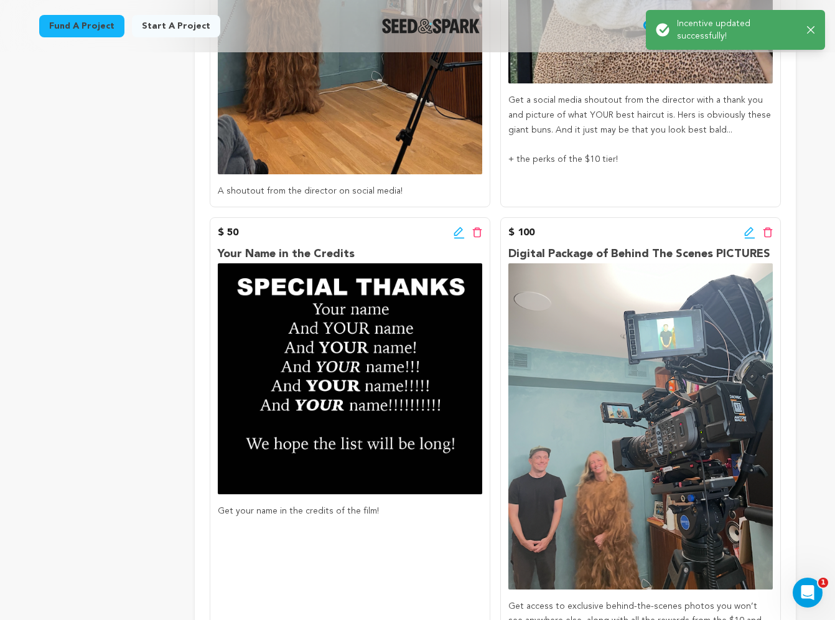
click at [455, 236] on icon at bounding box center [459, 232] width 11 height 12
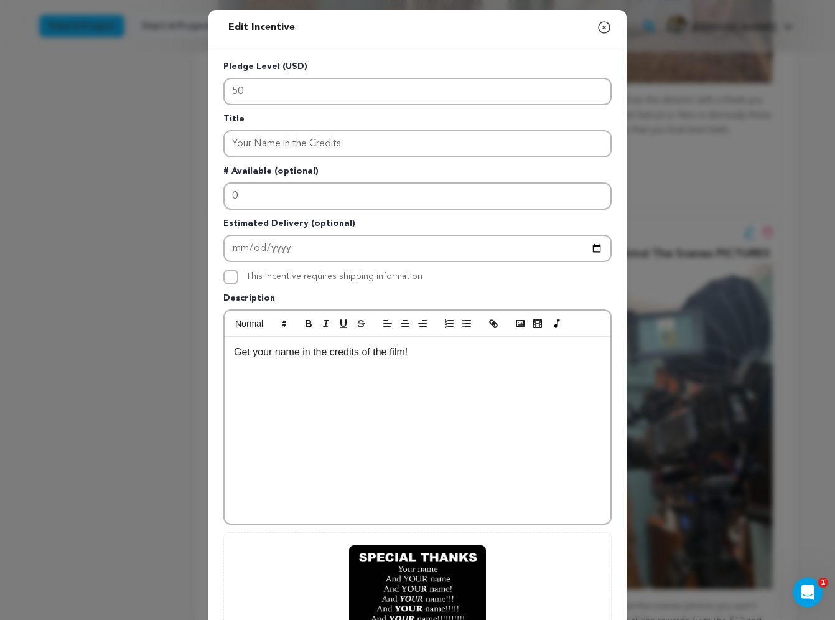
click at [433, 357] on p "Get your name in the credits of the film!" at bounding box center [417, 352] width 367 height 16
click at [336, 380] on p "+ the perks of the $10 tier!" at bounding box center [417, 384] width 367 height 16
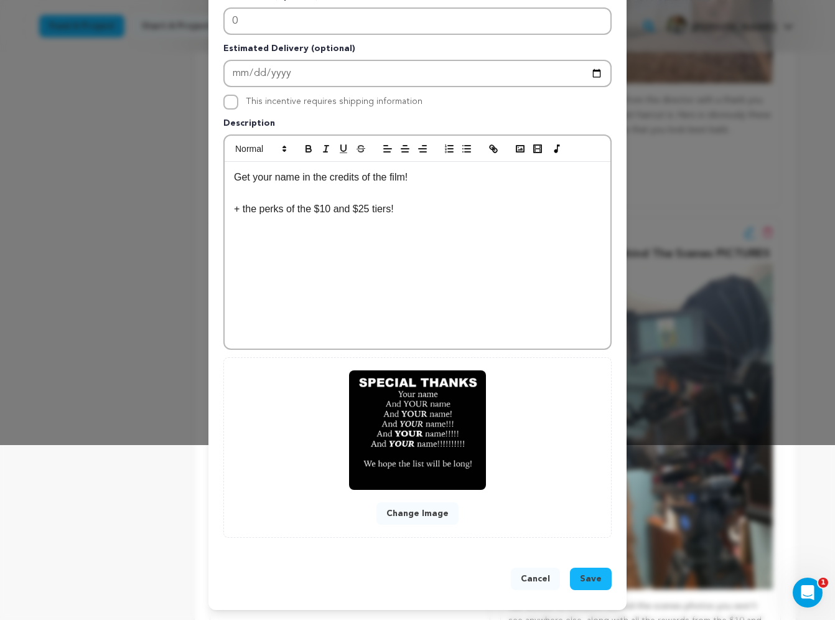
click at [592, 579] on span "Save" at bounding box center [591, 578] width 22 height 12
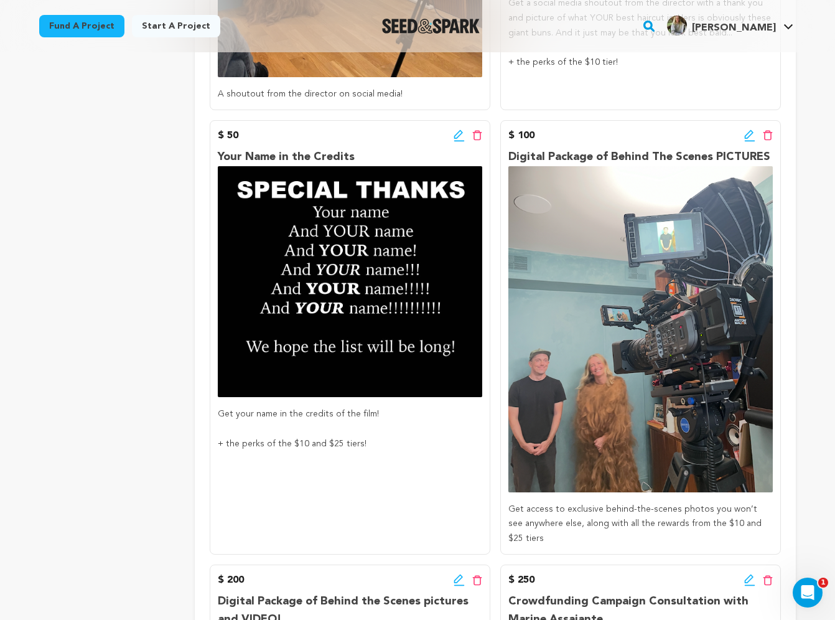
scroll to position [726, 0]
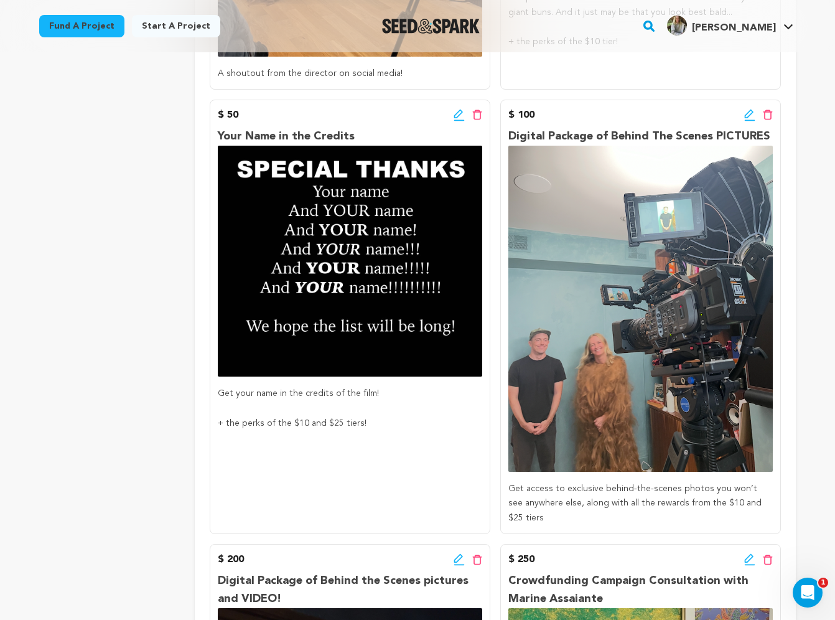
click at [748, 116] on icon at bounding box center [749, 113] width 9 height 9
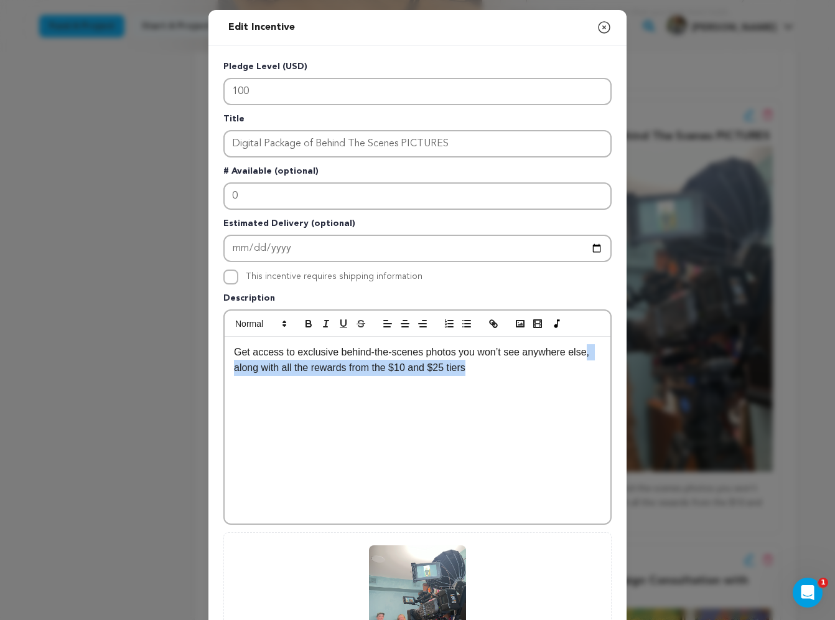
drag, startPoint x: 594, startPoint y: 352, endPoint x: 603, endPoint y: 366, distance: 17.6
click at [603, 366] on div "Get access to exclusive behind-the-scenes photos you won’t see anywhere else, a…" at bounding box center [418, 430] width 386 height 187
click at [332, 385] on p "+ the perks of the $10 tier!" at bounding box center [417, 384] width 367 height 16
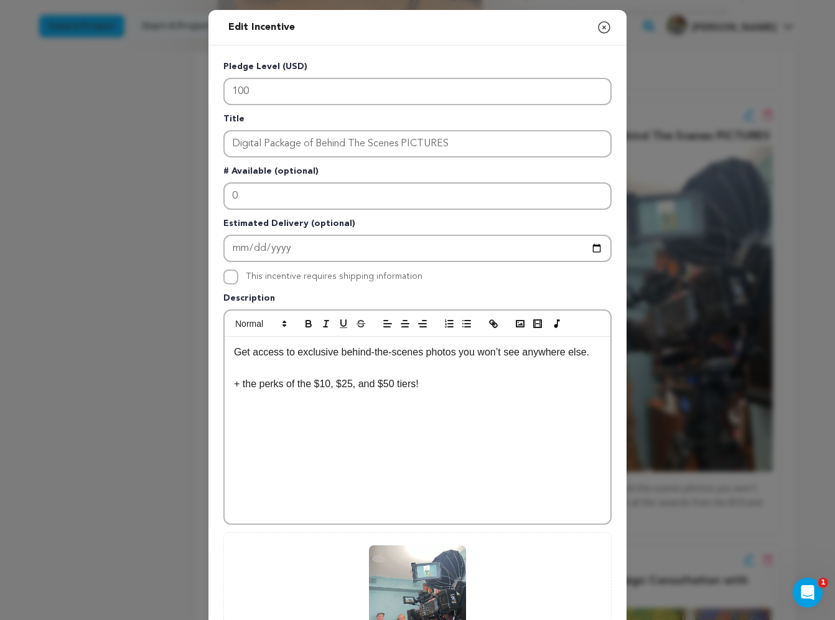
drag, startPoint x: 438, startPoint y: 381, endPoint x: 223, endPoint y: 384, distance: 214.7
click at [223, 384] on div "Get access to exclusive behind-the-scenes photos you won’t see anywhere else. +…" at bounding box center [417, 416] width 388 height 215
copy p "+ the perks of the $10, $25, and $50 tiers!"
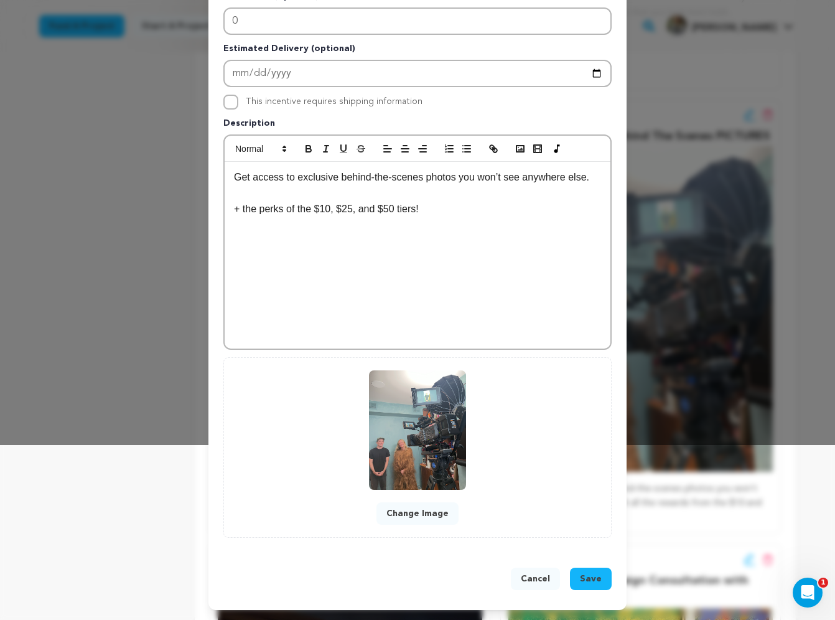
click at [588, 579] on span "Save" at bounding box center [591, 578] width 22 height 12
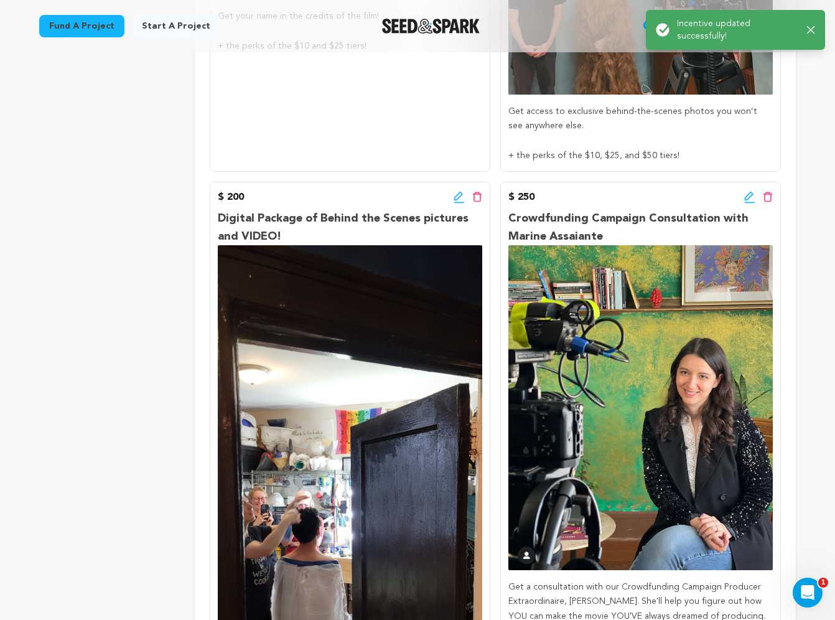
scroll to position [1124, 0]
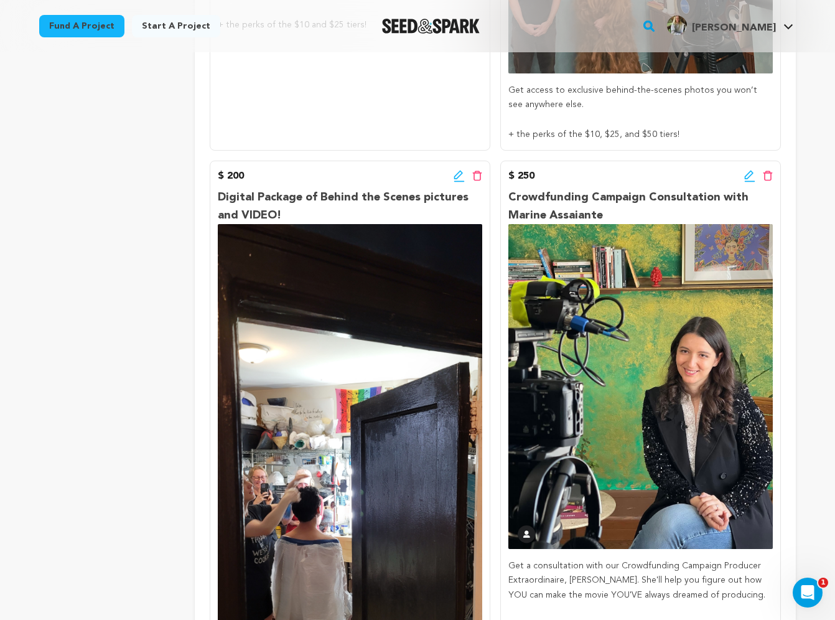
click at [457, 174] on icon at bounding box center [458, 174] width 9 height 9
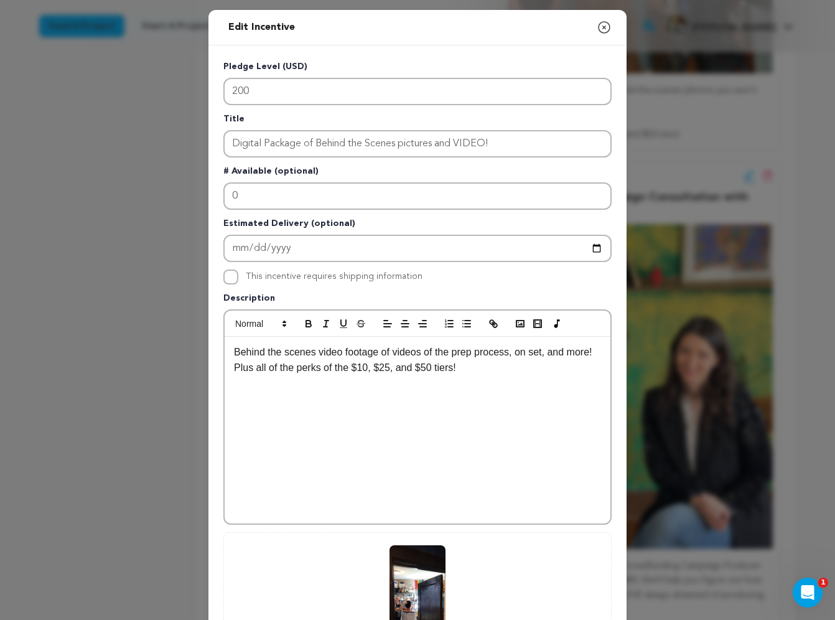
click at [435, 368] on p "Behind the scenes video footage of videos of the prep process, on set, and more…" at bounding box center [417, 360] width 367 height 32
drag, startPoint x: 511, startPoint y: 368, endPoint x: 227, endPoint y: 369, distance: 283.7
click at [227, 369] on div "Behind the scenes video footage of videos of the prep process, on set, and more…" at bounding box center [418, 430] width 386 height 187
click at [381, 384] on p "+ the perks of the $10, $25, and $50 tiers!" at bounding box center [417, 384] width 367 height 16
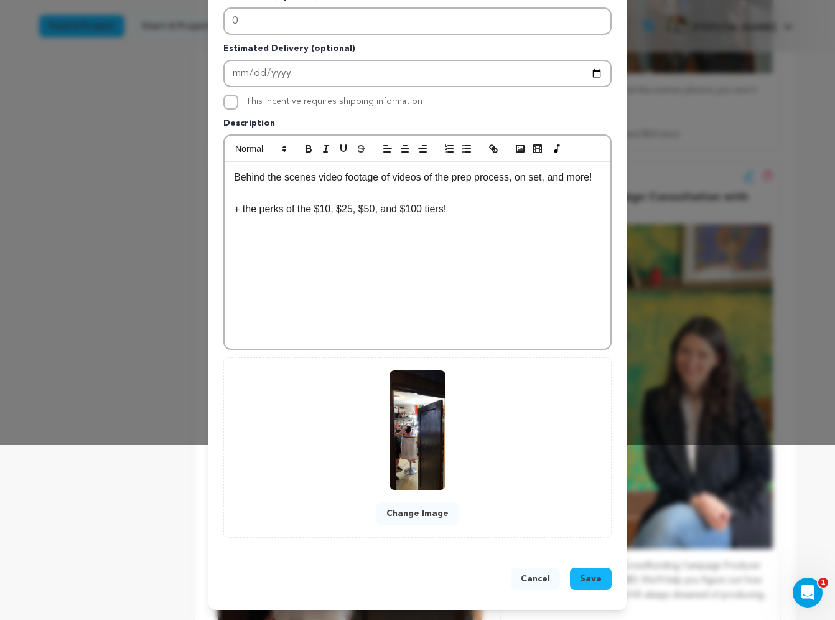
click at [591, 584] on span "Save" at bounding box center [591, 578] width 22 height 12
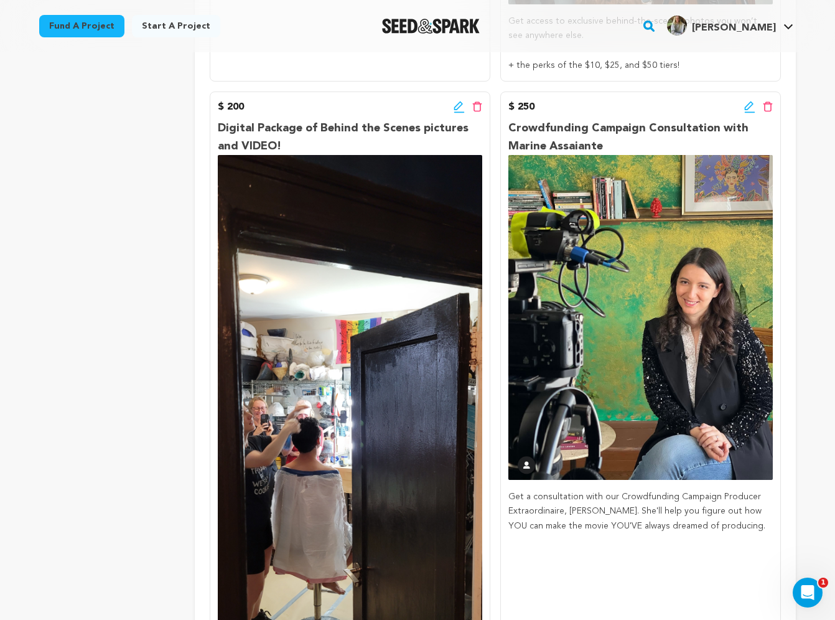
scroll to position [1193, 0]
click at [747, 102] on icon at bounding box center [749, 105] width 9 height 9
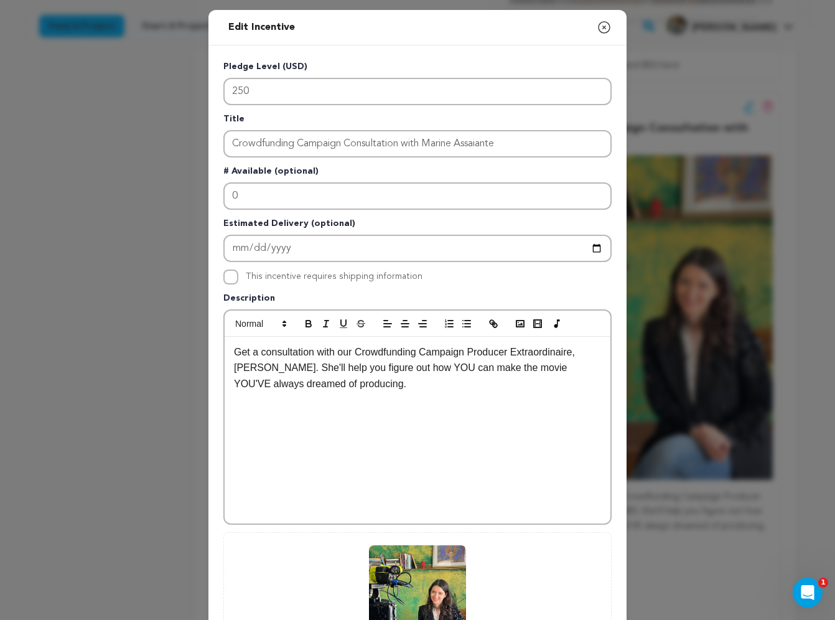
click at [488, 427] on div "Get a consultation with our Crowdfunding Campaign Producer Extraordinaire, Mari…" at bounding box center [418, 430] width 386 height 187
click at [379, 416] on p "+ the perks of the $10, $25, and $50 tiers!" at bounding box center [417, 415] width 367 height 16
drag, startPoint x: 486, startPoint y: 419, endPoint x: 231, endPoint y: 415, distance: 255.1
click at [231, 415] on div "Get a consultation with our Crowdfunding Campaign Producer Extraordinaire, Mari…" at bounding box center [418, 430] width 386 height 187
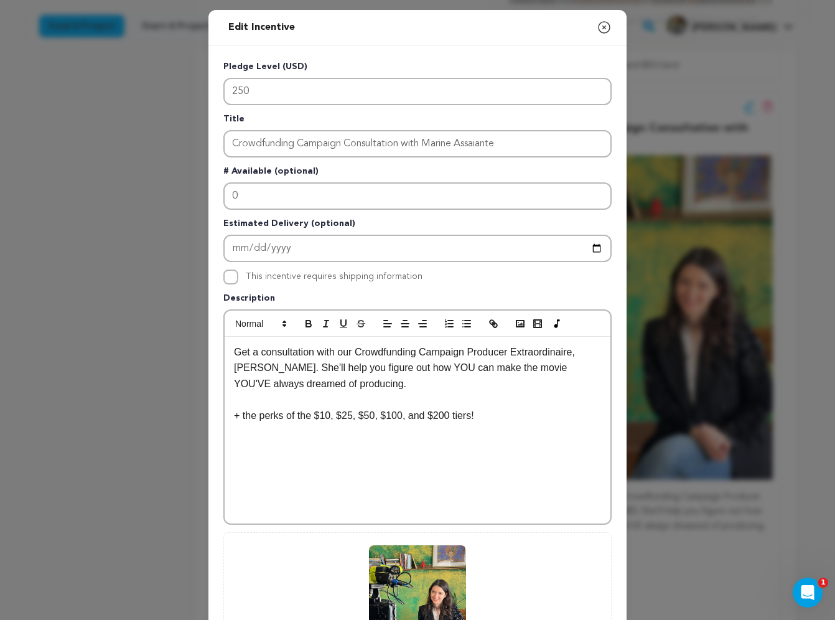
copy p "+ the perks of the $10, $25, $50, $100, and $200 tiers!"
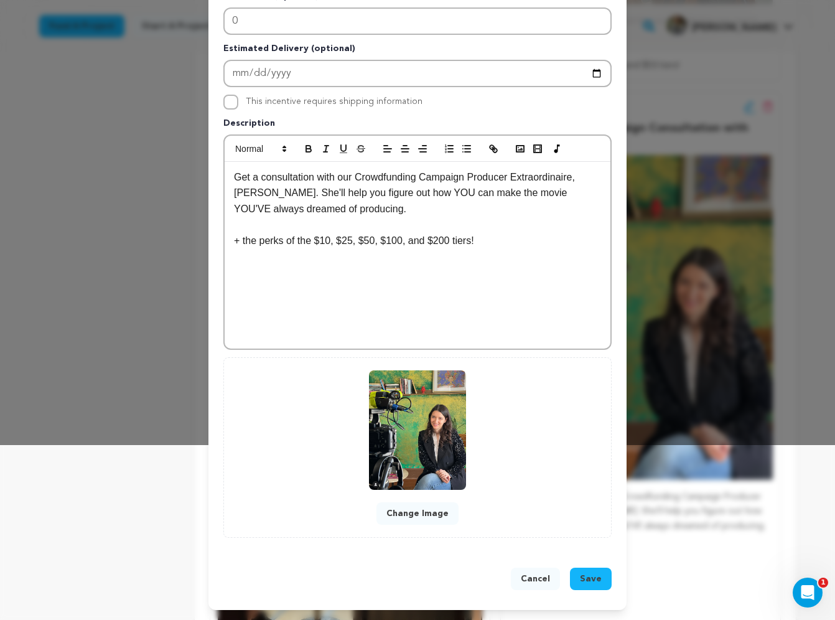
click at [587, 579] on span "Save" at bounding box center [591, 578] width 22 height 12
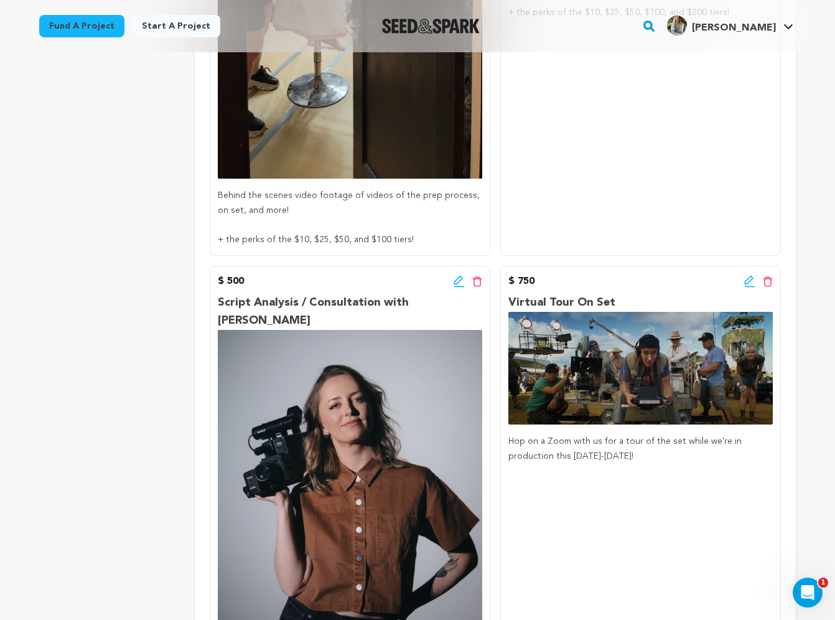
scroll to position [1739, 0]
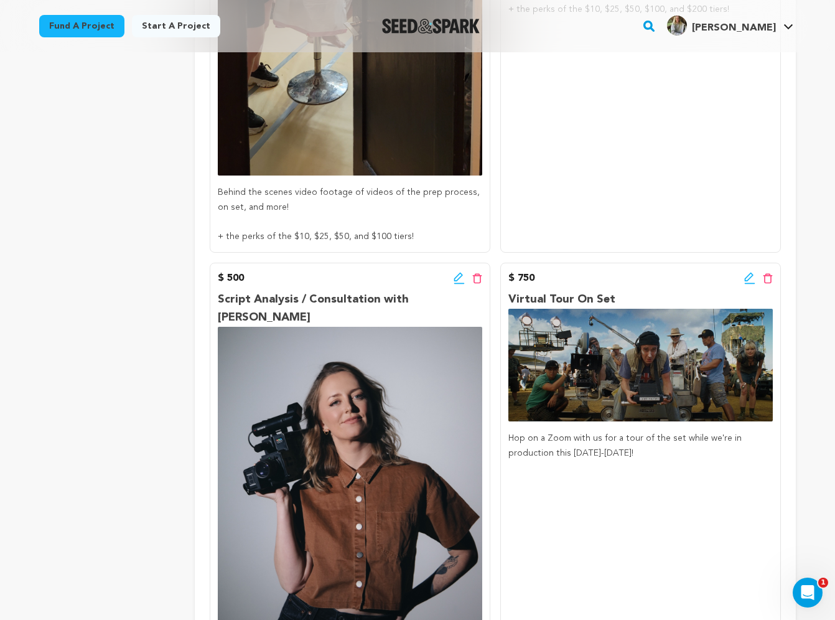
click at [455, 272] on icon at bounding box center [459, 278] width 11 height 12
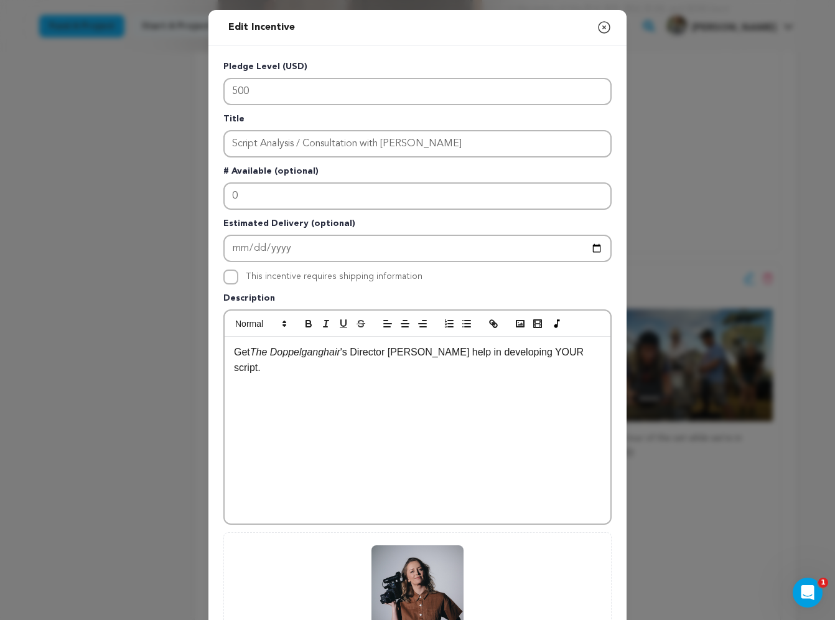
click at [425, 417] on div "Get The Doppelganghair 's Director Sophie Howell's help in developing YOUR scri…" at bounding box center [418, 430] width 386 height 187
click at [427, 398] on p "+ the perks of the $10, $25, $50, $100, and $200 tiers!" at bounding box center [417, 400] width 367 height 16
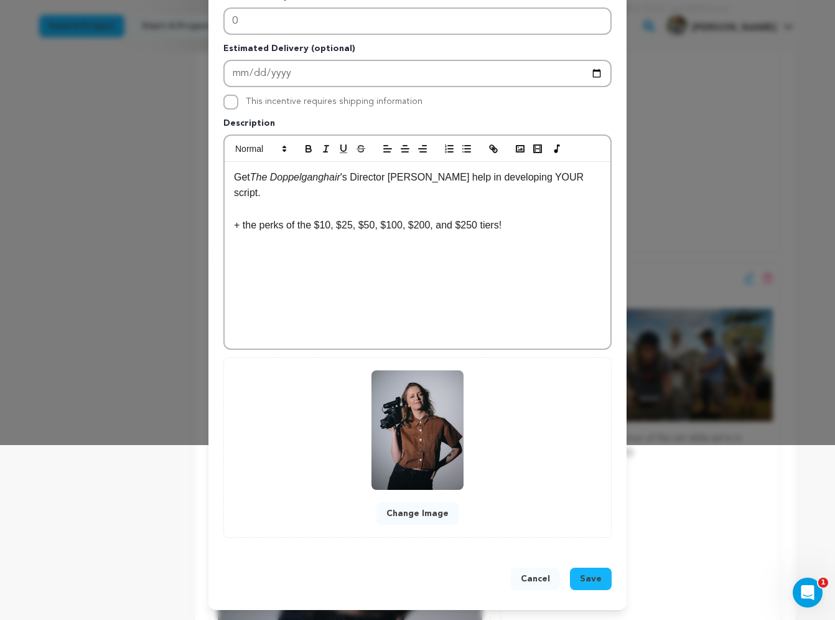
click at [587, 580] on span "Save" at bounding box center [591, 578] width 22 height 12
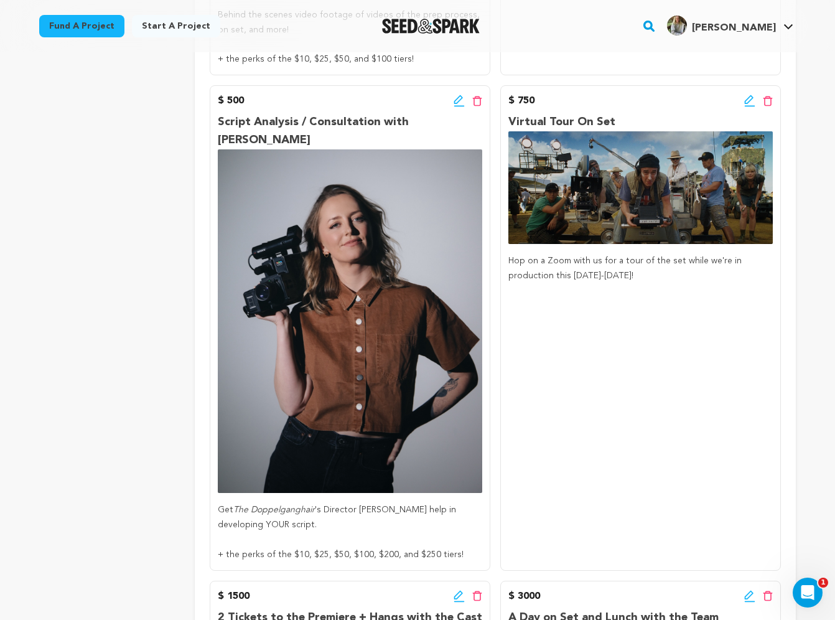
scroll to position [1889, 0]
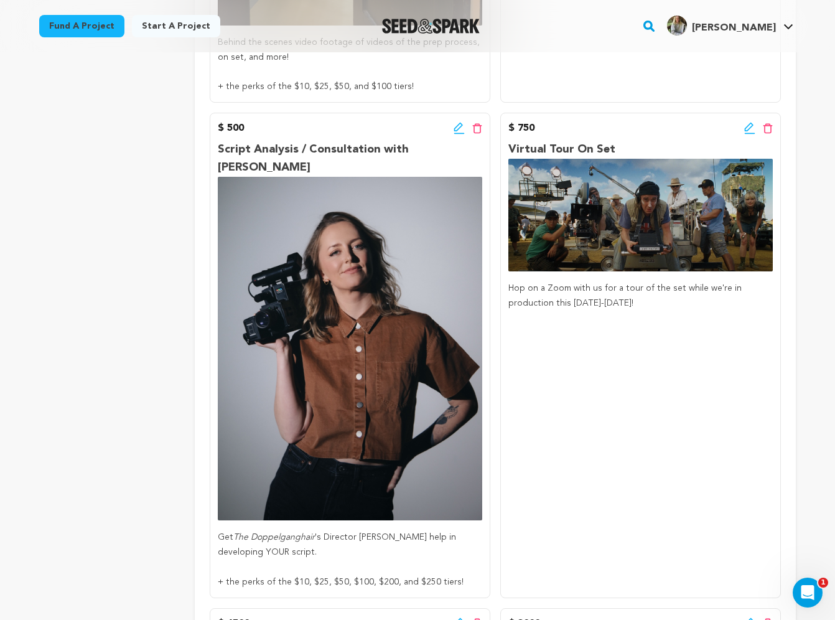
click at [745, 122] on icon at bounding box center [749, 128] width 11 height 12
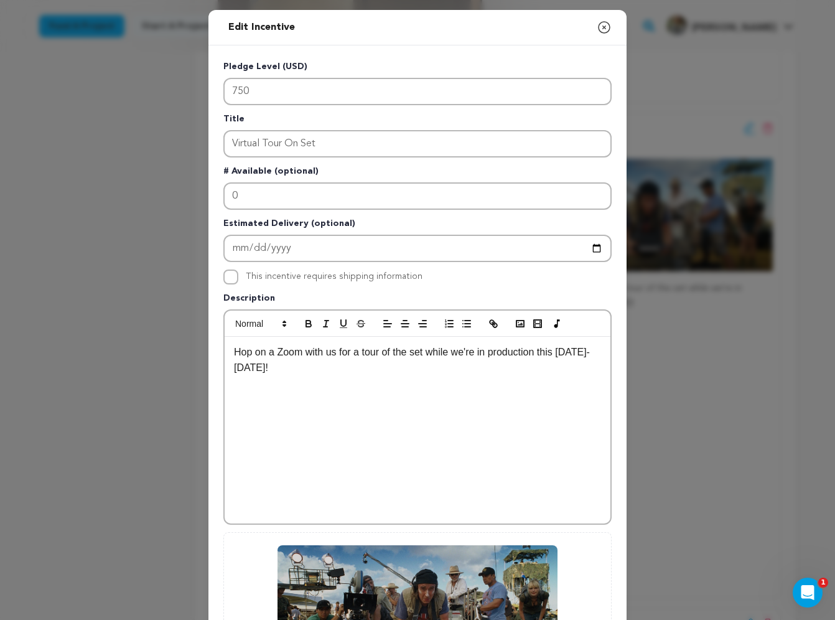
click at [383, 410] on div "Hop on a Zoom with us for a tour of the set while we're in production this Nove…" at bounding box center [418, 430] width 386 height 187
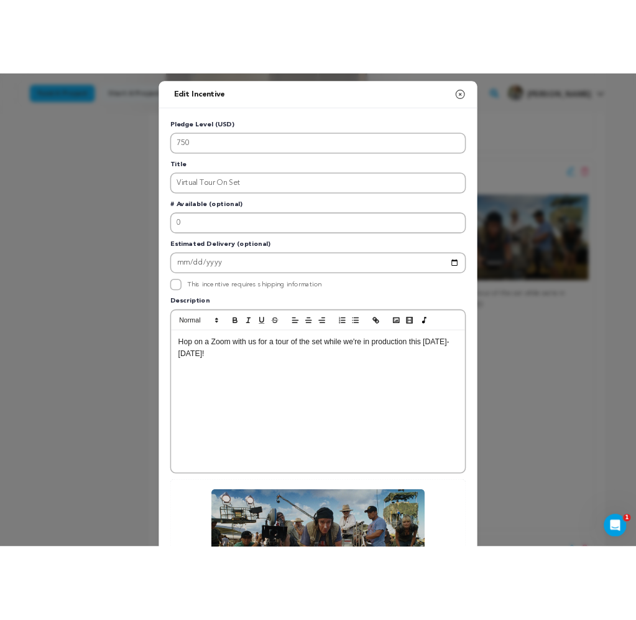
scroll to position [6, 0]
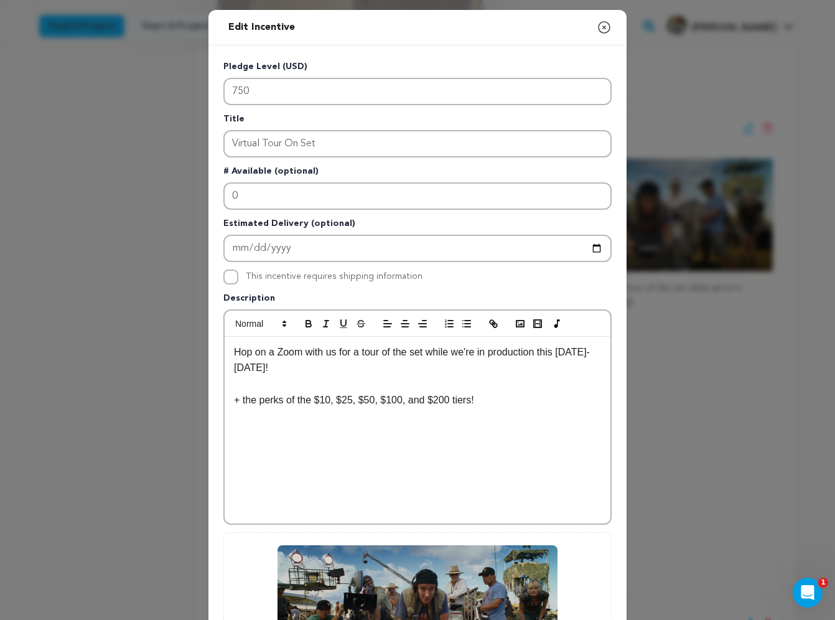
click at [427, 397] on p "+ the perks of the $10, $25, $50, $100, and $200 tiers!" at bounding box center [417, 400] width 367 height 16
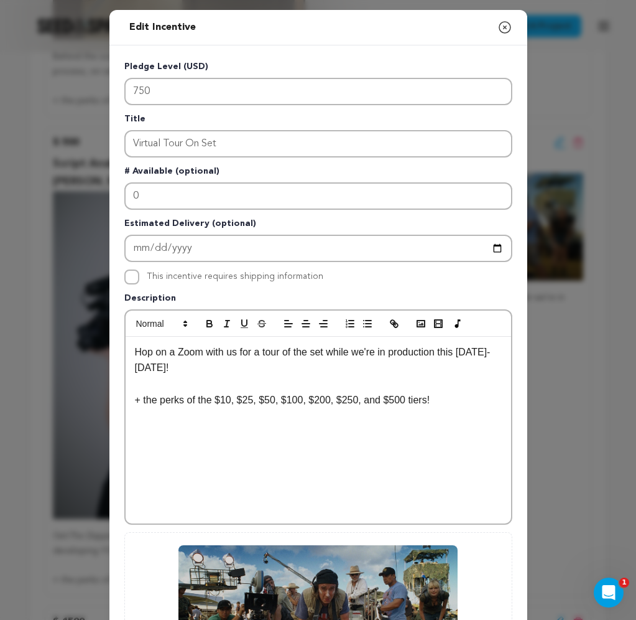
drag, startPoint x: 453, startPoint y: 401, endPoint x: 124, endPoint y: 403, distance: 329.1
click at [124, 403] on div "Hop on a Zoom with us for a tour of the set while we're in production this Nove…" at bounding box center [318, 416] width 388 height 215
copy p "+ the perks of the $10, $25, $50, $100, $200, $250, and $500 tiers!"
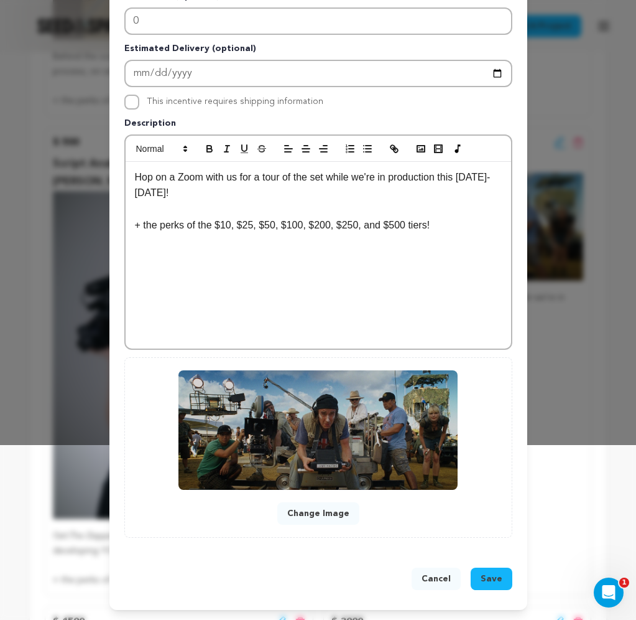
click at [491, 580] on span "Save" at bounding box center [492, 578] width 22 height 12
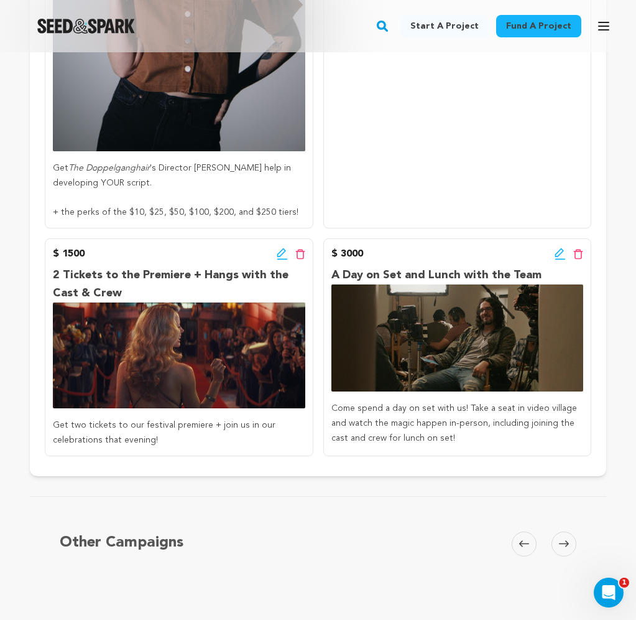
scroll to position [2286, 0]
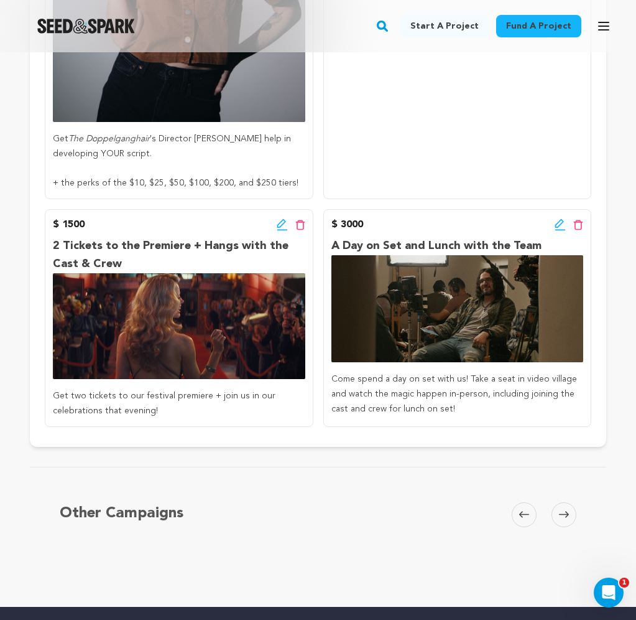
click at [280, 218] on icon at bounding box center [282, 224] width 11 height 12
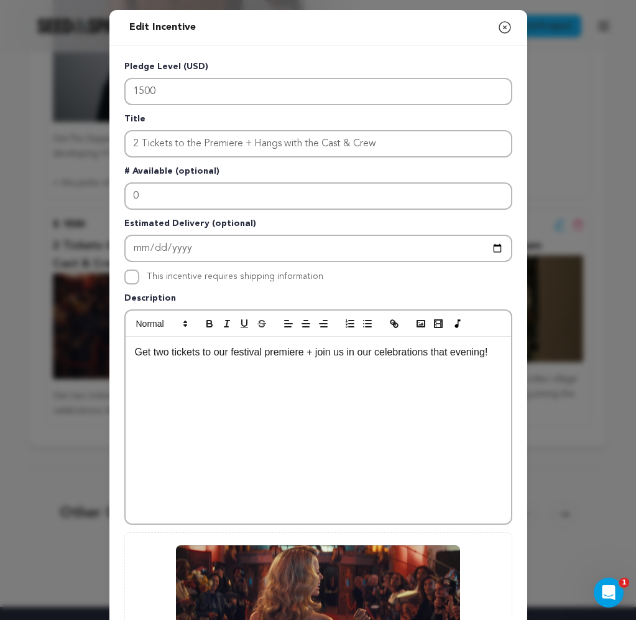
click at [430, 389] on div "Get two tickets to our festival premiere + join us in our celebrations that eve…" at bounding box center [319, 430] width 386 height 187
click at [389, 383] on p "+ the perks of the $10, $25, $50, $100, $200, $250, and $500 tiers!" at bounding box center [318, 384] width 367 height 16
drag, startPoint x: 471, startPoint y: 385, endPoint x: 131, endPoint y: 386, distance: 339.7
click at [131, 386] on div "Get two tickets to our festival premiere + join us in our celebrations that eve…" at bounding box center [319, 430] width 386 height 187
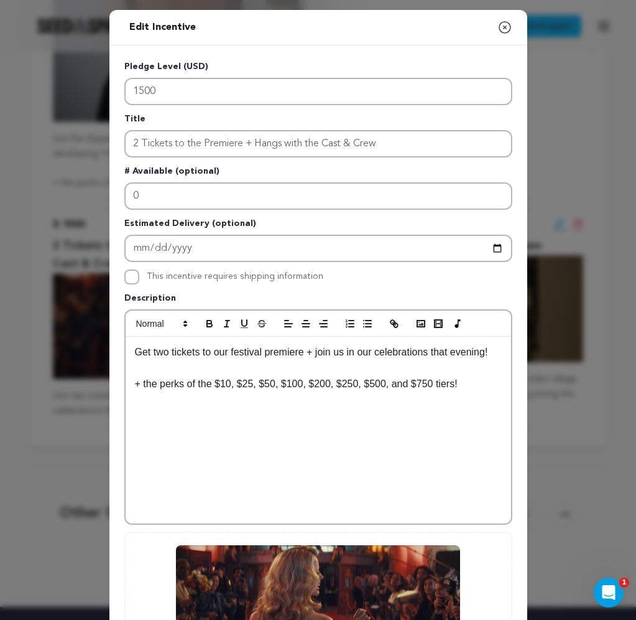
copy p "+ the perks of the $10, $25, $50, $100, $200, $250, $500, and $750 tiers!"
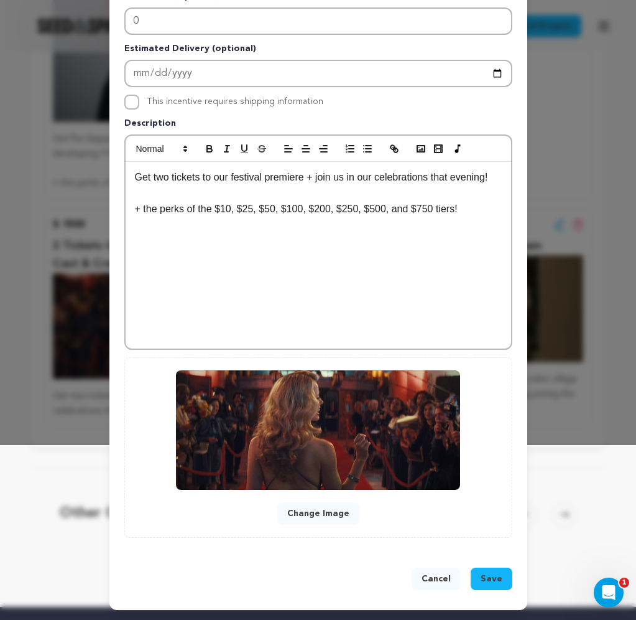
click at [493, 577] on span "Save" at bounding box center [492, 578] width 22 height 12
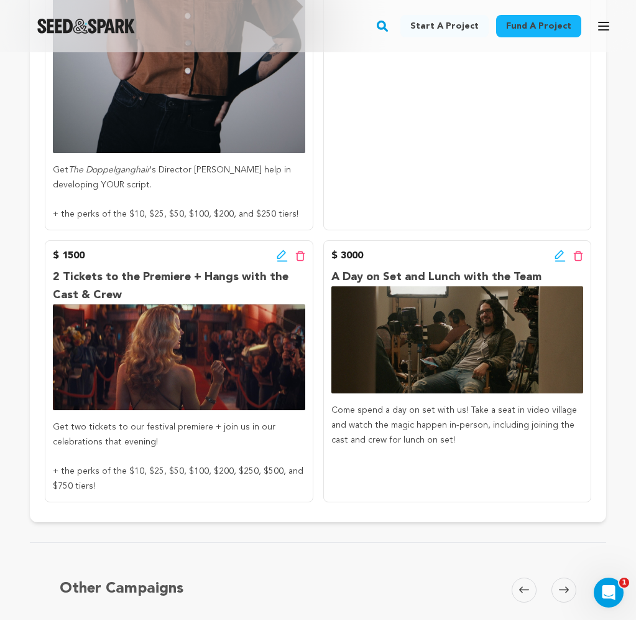
scroll to position [2250, 0]
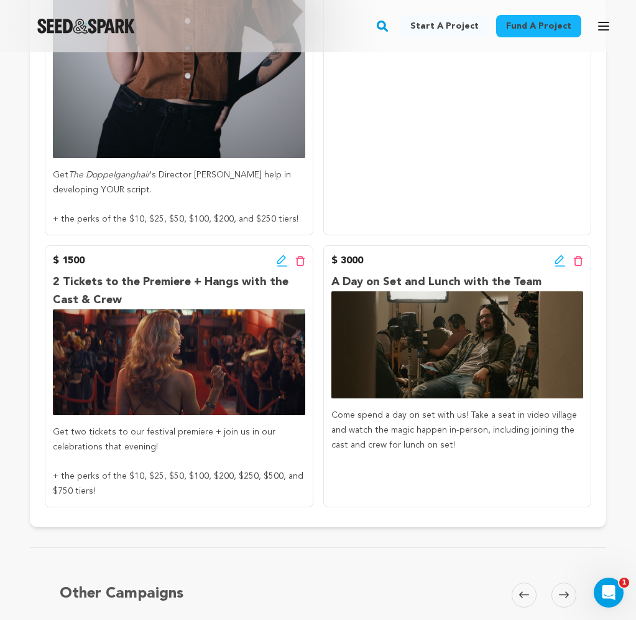
click at [559, 254] on icon at bounding box center [560, 260] width 11 height 12
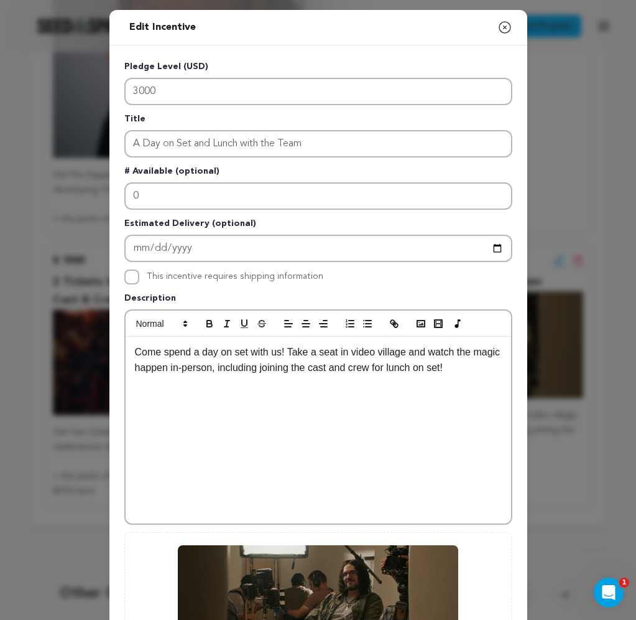
click at [284, 427] on div "Come spend a day on set with us! Take a seat in video village and watch the mag…" at bounding box center [319, 430] width 386 height 187
click at [419, 399] on p "+ the perks of the $10, $25, $50, $100, $200, $250, $500, and $750 tiers!" at bounding box center [318, 400] width 367 height 16
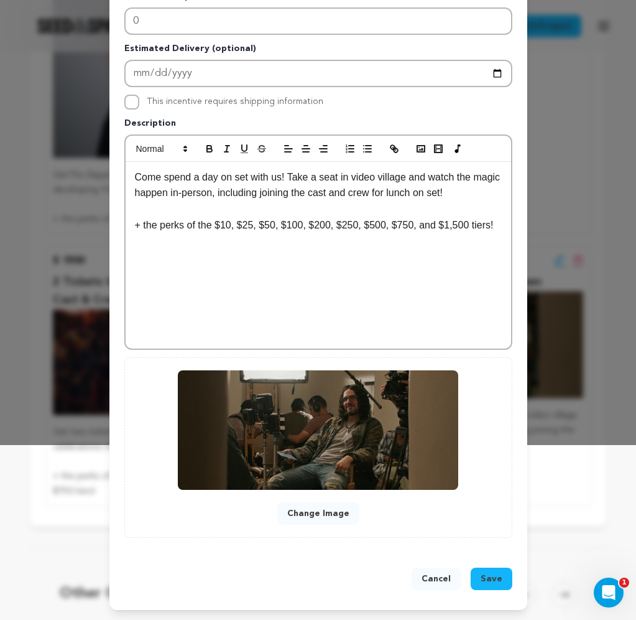
click at [493, 575] on span "Save" at bounding box center [492, 578] width 22 height 12
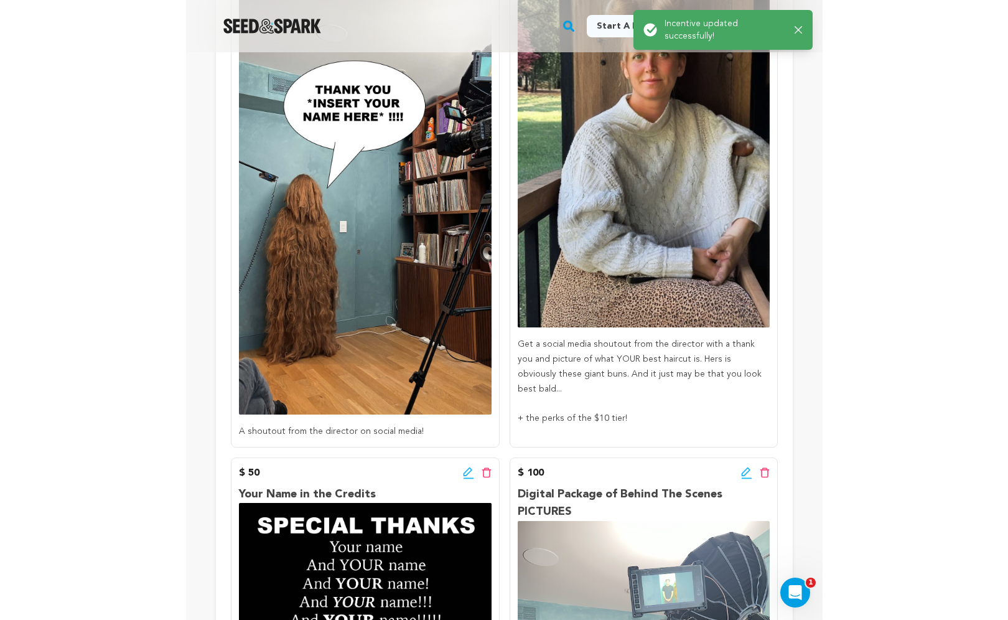
scroll to position [0, 0]
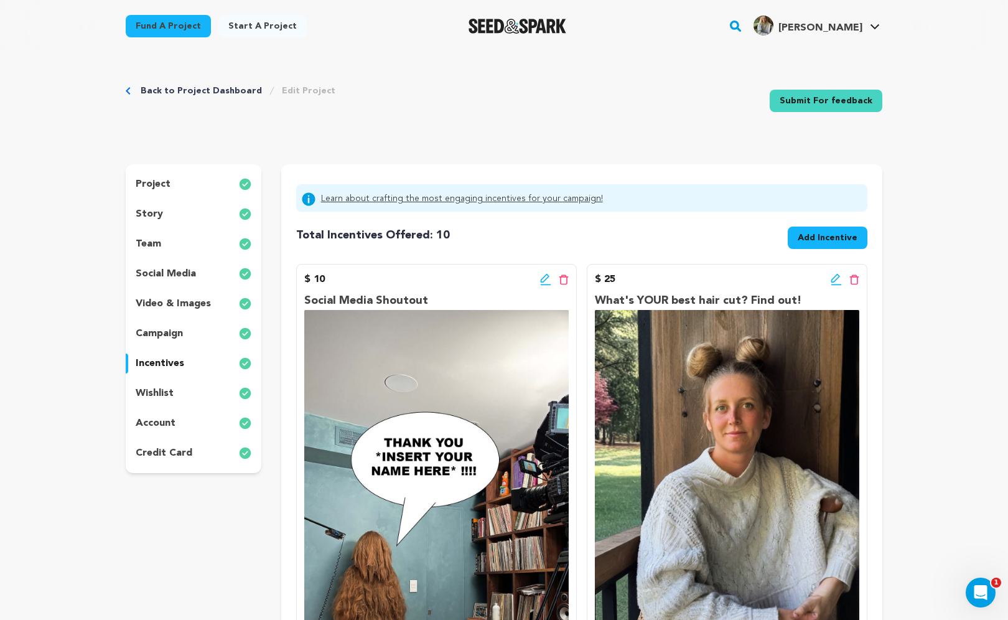
click at [167, 243] on div "team" at bounding box center [194, 244] width 136 height 20
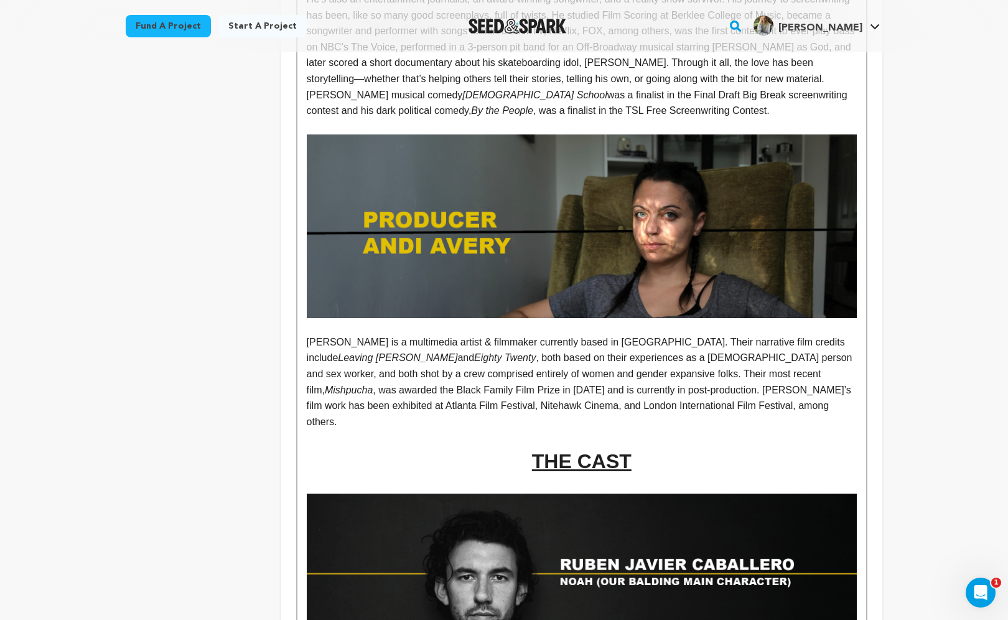
scroll to position [1462, 0]
click at [671, 336] on p "Andi Avery is a multimedia artist & filmmaker currently based in NYC. Their nar…" at bounding box center [582, 382] width 550 height 96
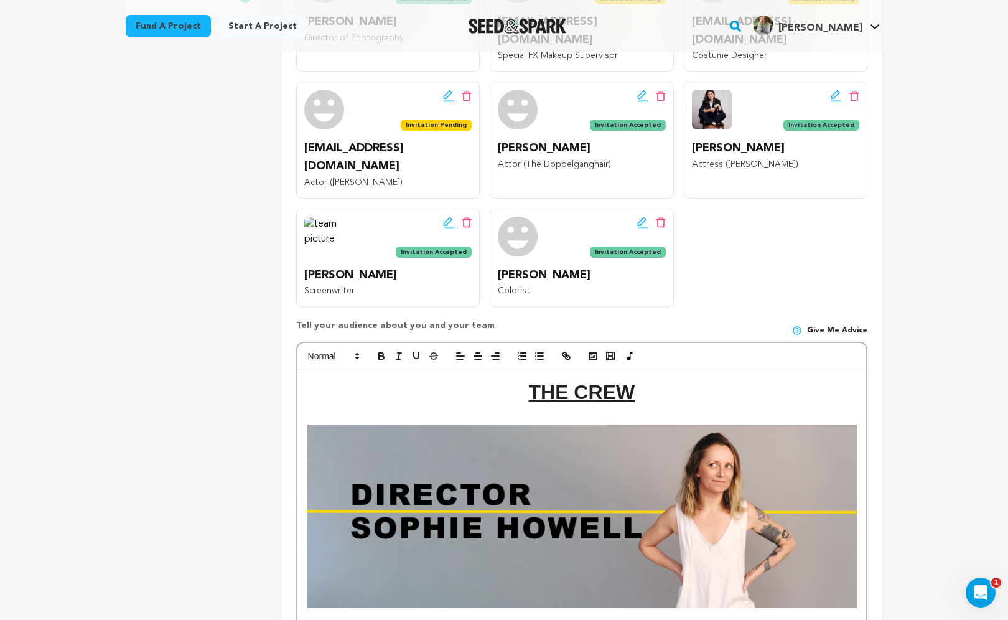
scroll to position [449, 0]
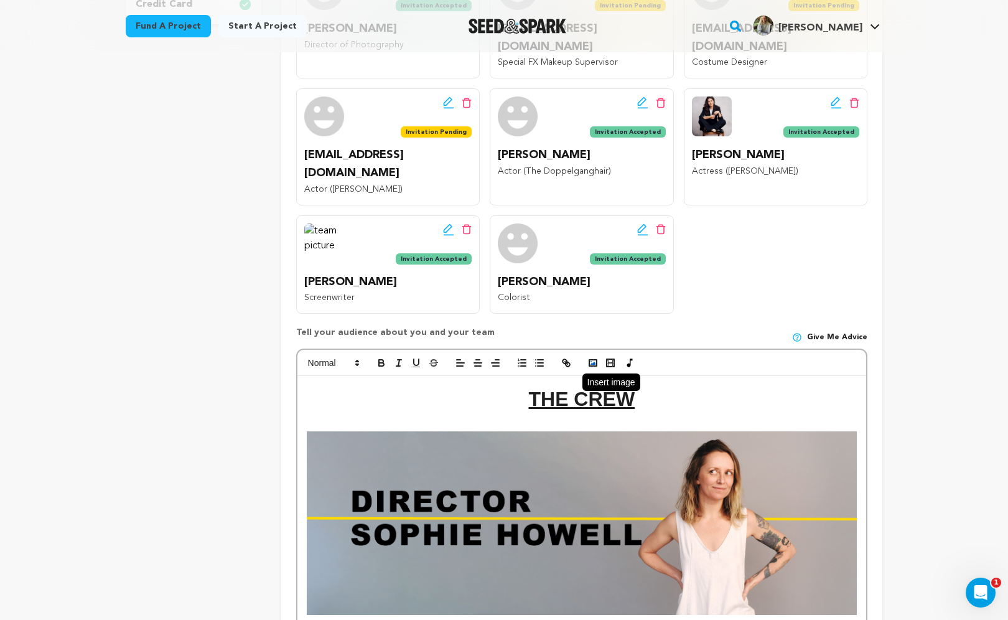
click at [592, 357] on icon "button" at bounding box center [592, 362] width 11 height 11
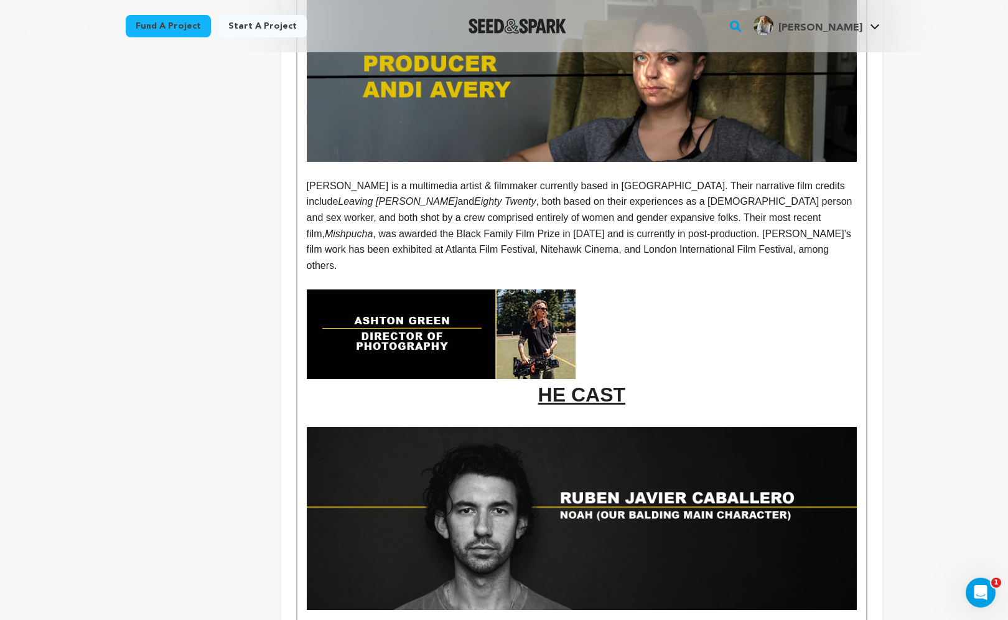
scroll to position [1583, 0]
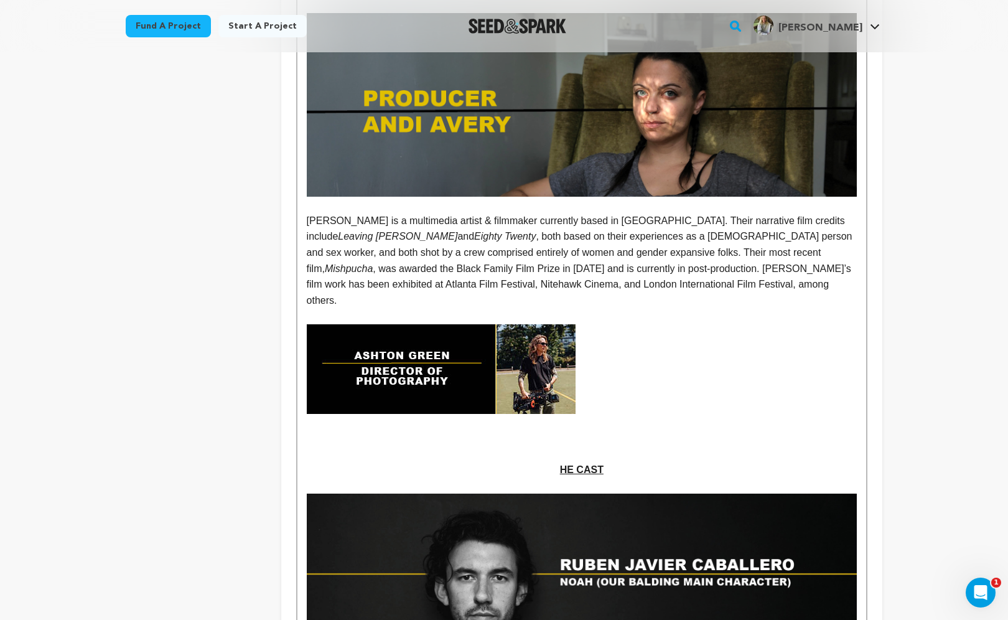
click at [457, 324] on img at bounding box center [441, 369] width 269 height 90
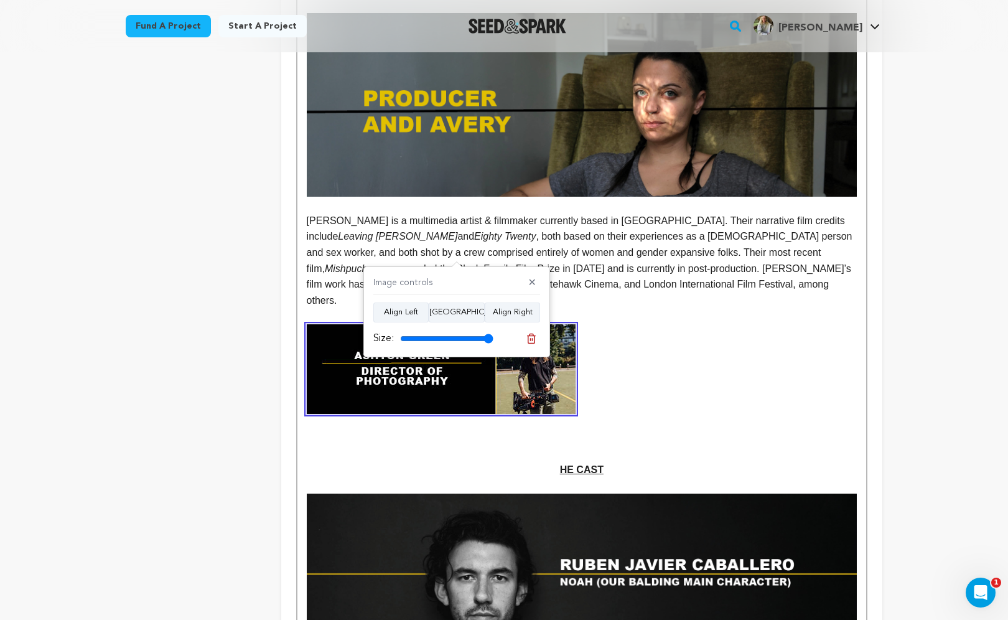
click at [626, 324] on u at bounding box center [582, 369] width 550 height 90
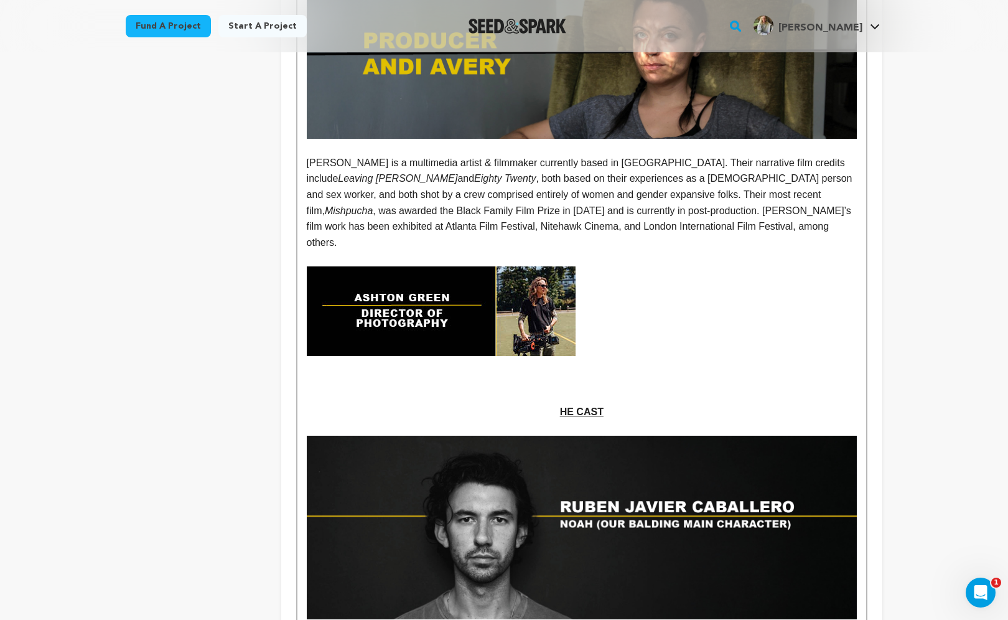
scroll to position [1642, 0]
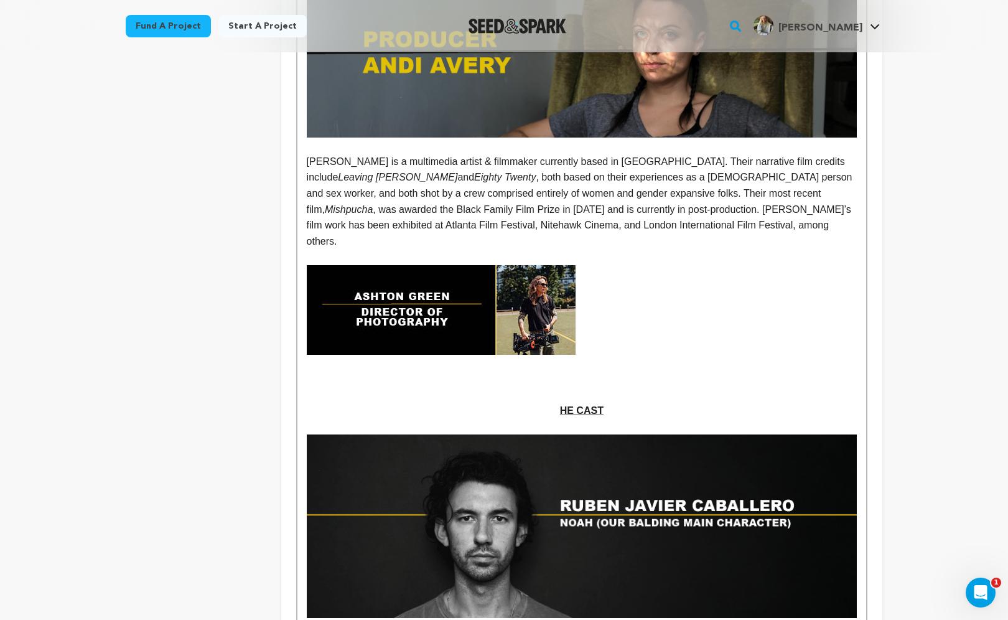
click at [566, 371] on p at bounding box center [582, 379] width 550 height 16
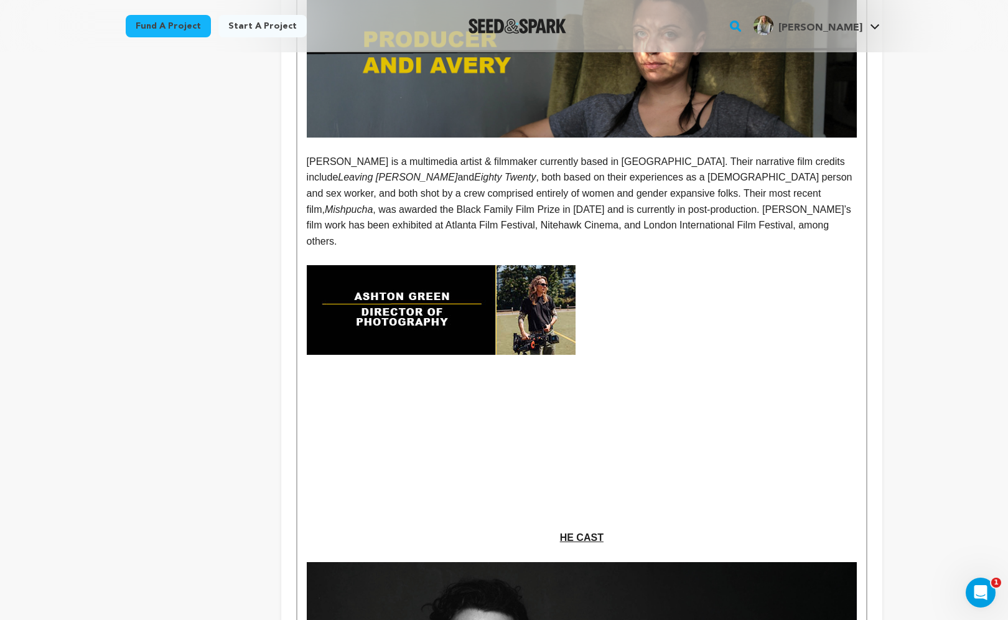
click at [562, 265] on img at bounding box center [441, 310] width 269 height 90
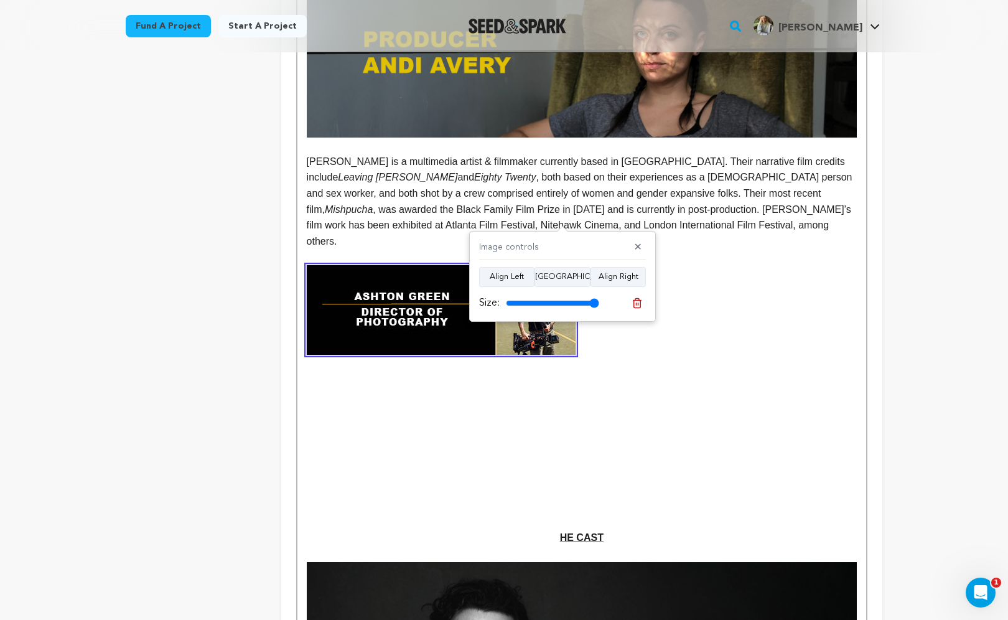
click at [578, 434] on p at bounding box center [582, 442] width 550 height 16
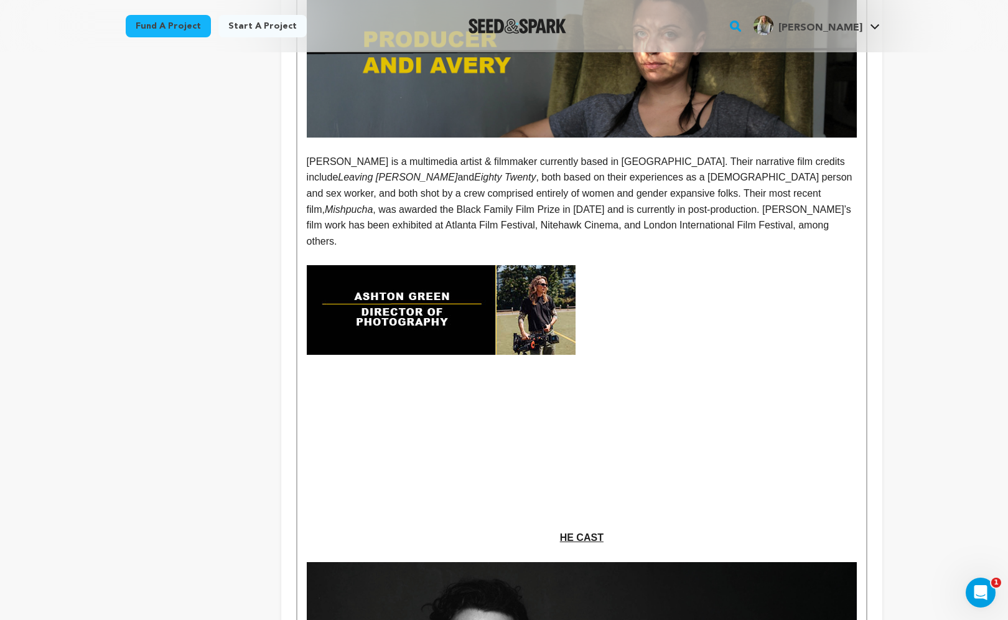
click at [541, 265] on img at bounding box center [441, 310] width 269 height 90
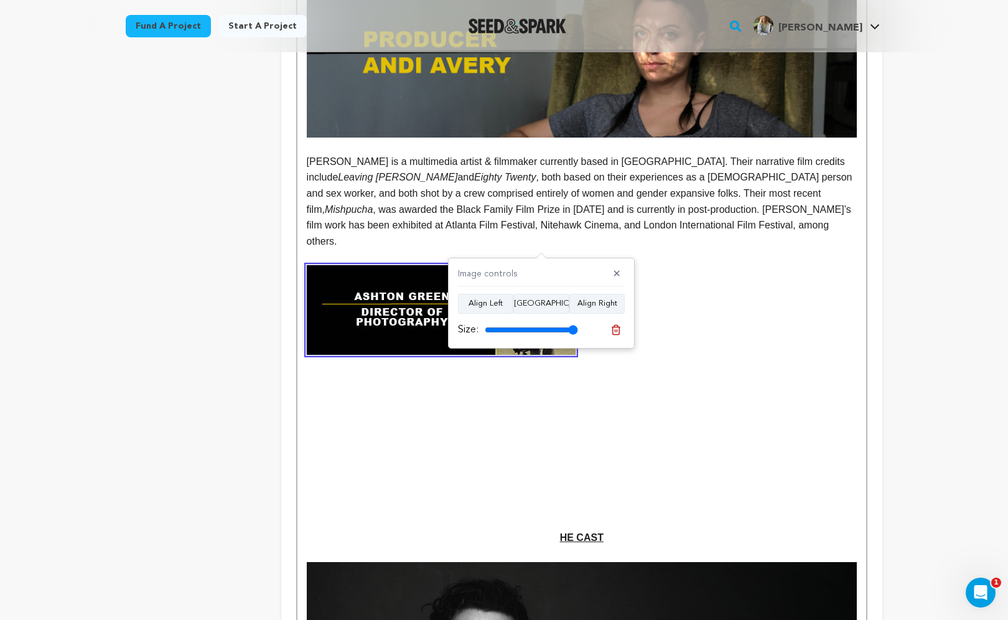
drag, startPoint x: 578, startPoint y: 177, endPoint x: 592, endPoint y: 177, distance: 13.7
click at [592, 249] on p at bounding box center [582, 257] width 550 height 16
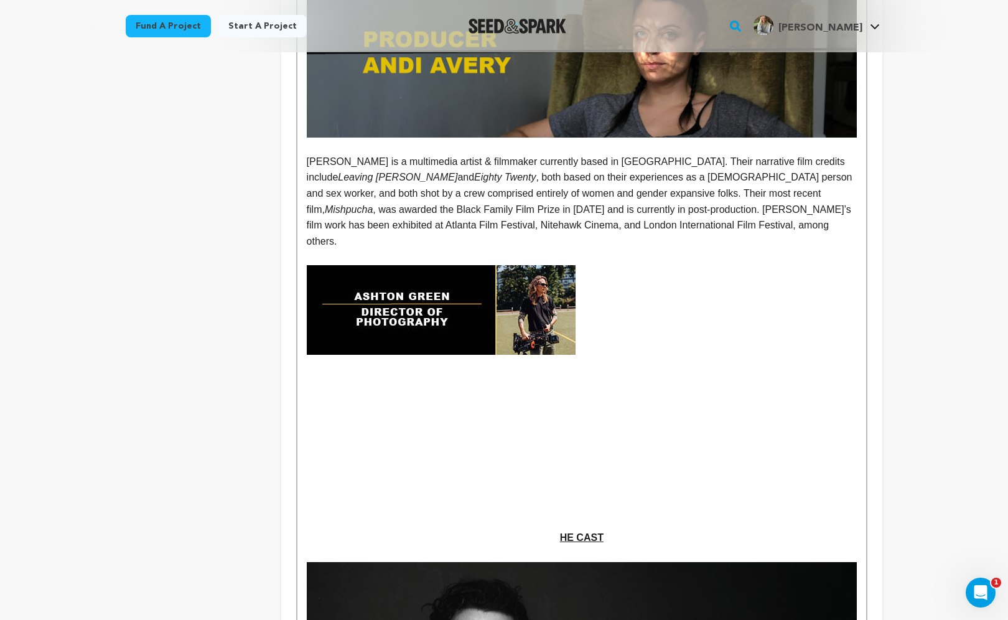
click at [633, 265] on u at bounding box center [582, 310] width 550 height 90
click at [560, 532] on u "HE CAST" at bounding box center [582, 537] width 44 height 11
click at [587, 403] on p at bounding box center [582, 411] width 550 height 16
click at [556, 265] on img at bounding box center [441, 310] width 269 height 90
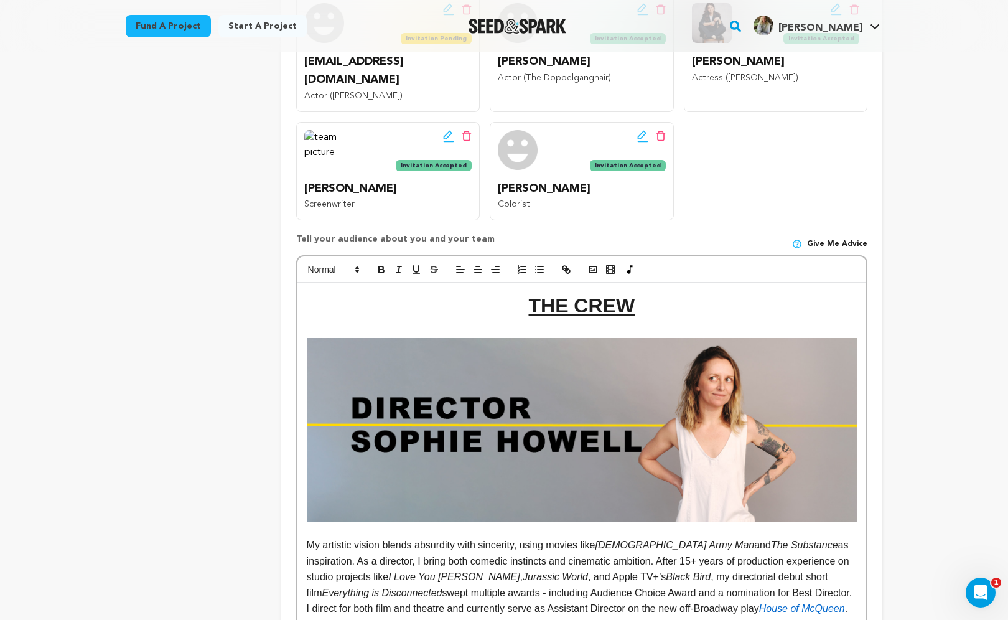
scroll to position [471, 0]
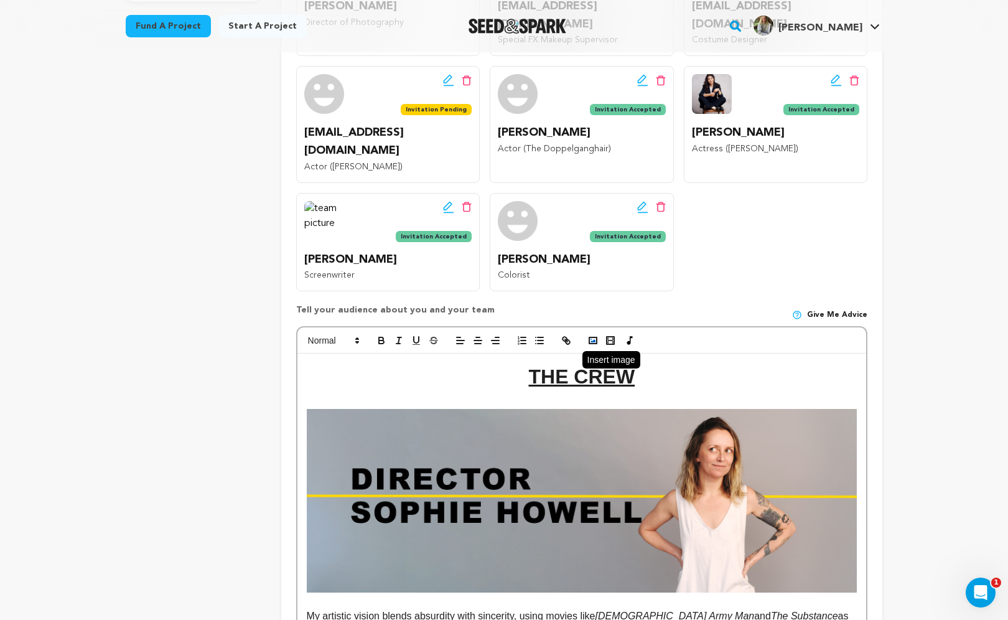
click at [592, 335] on icon "button" at bounding box center [592, 340] width 11 height 11
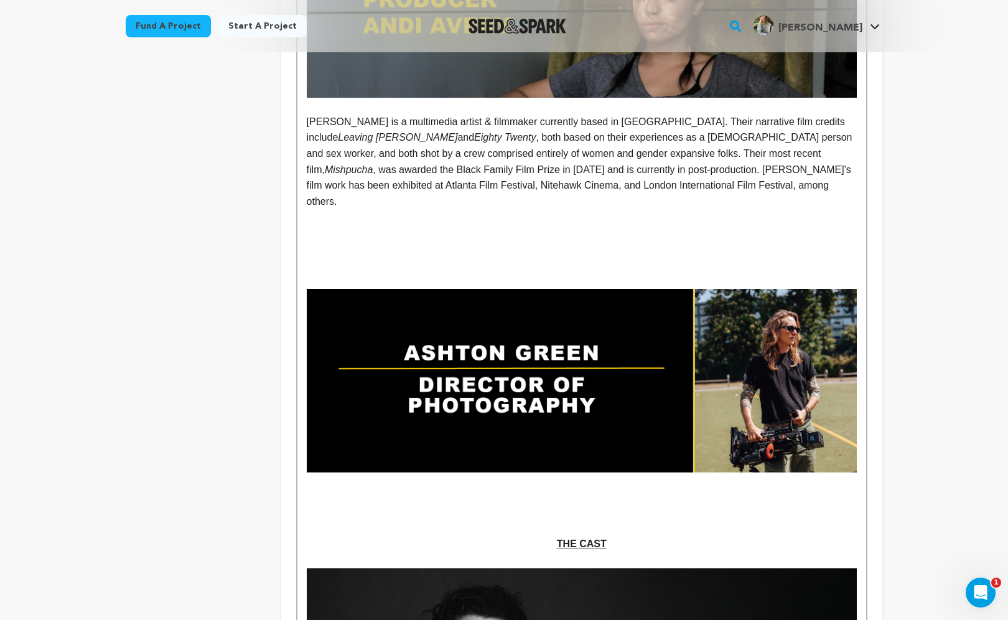
scroll to position [1597, 0]
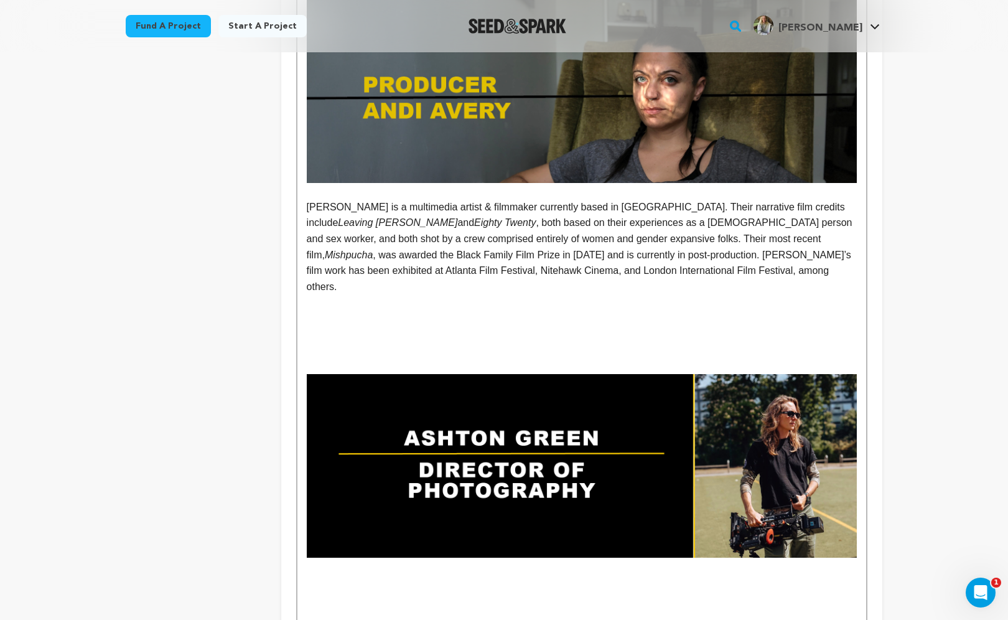
click at [534, 342] on p at bounding box center [582, 350] width 550 height 16
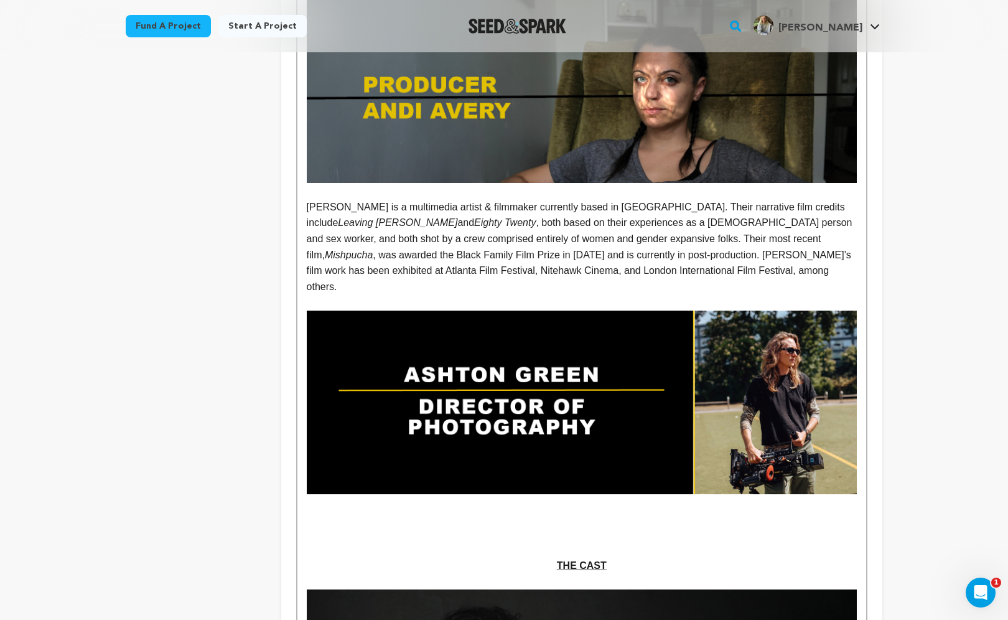
click at [608, 526] on p at bounding box center [582, 534] width 550 height 16
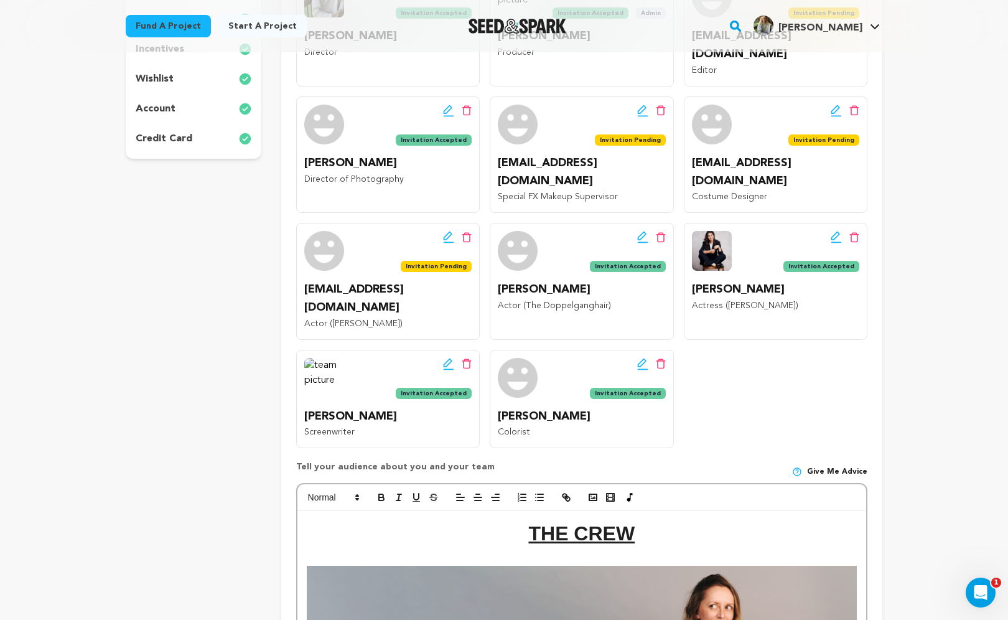
scroll to position [315, 0]
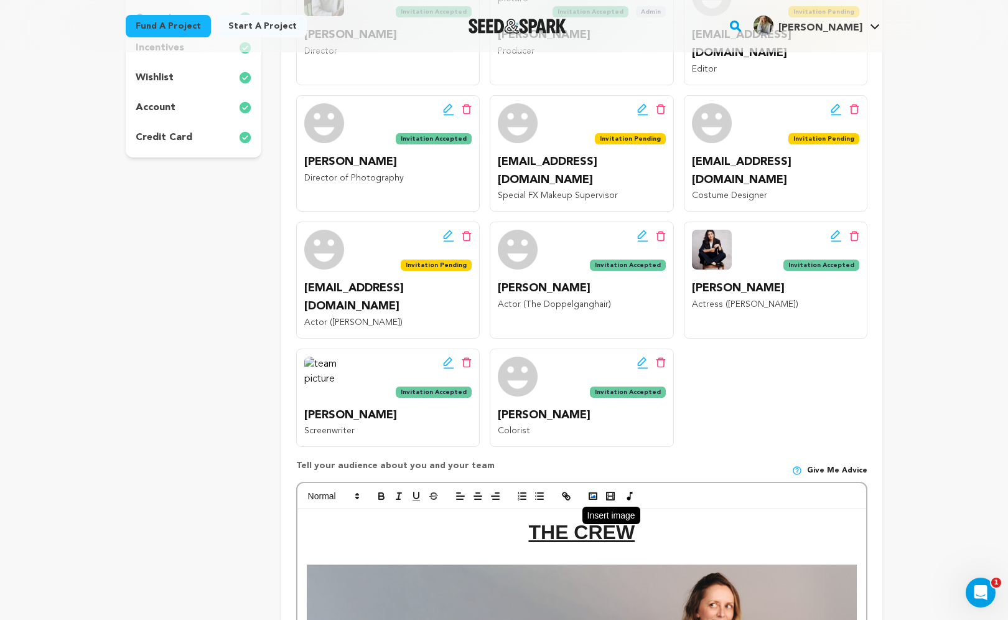
click at [589, 490] on icon "button" at bounding box center [592, 495] width 11 height 11
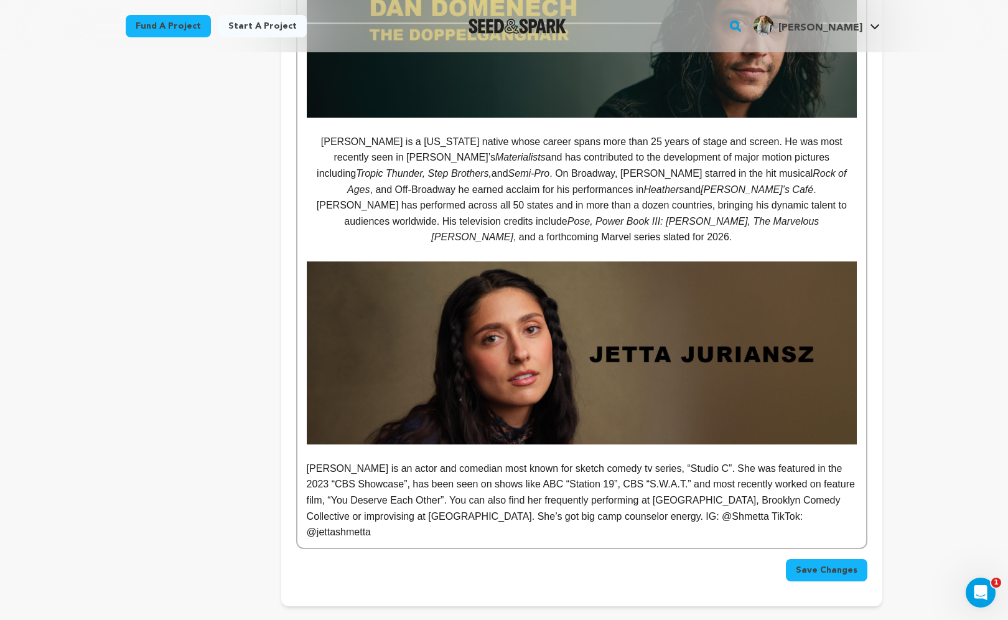
scroll to position [2874, 0]
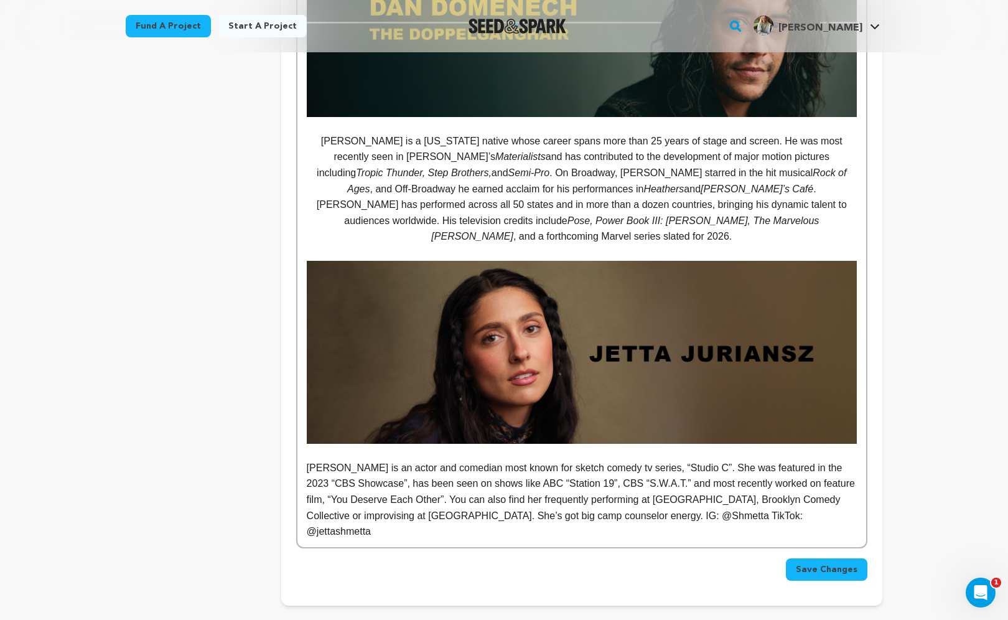
click at [766, 265] on img at bounding box center [582, 353] width 550 height 184
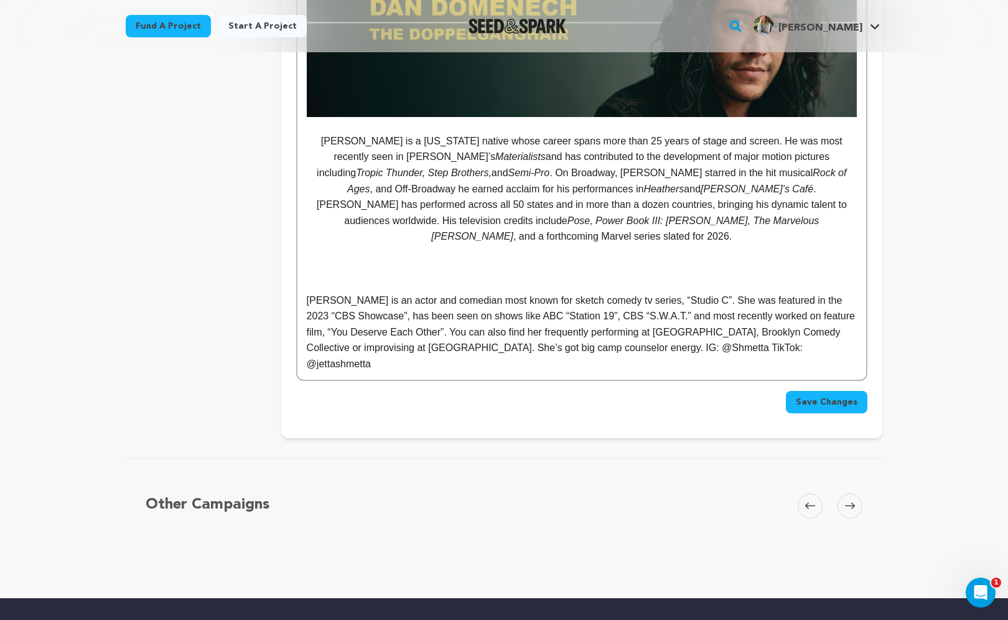
click at [600, 261] on p at bounding box center [582, 269] width 550 height 16
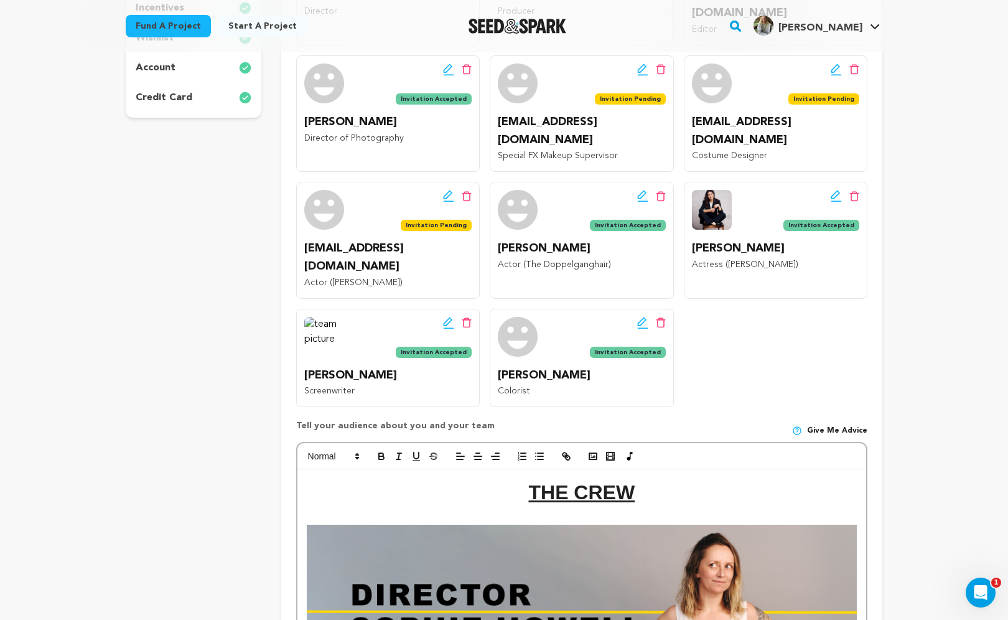
scroll to position [394, 0]
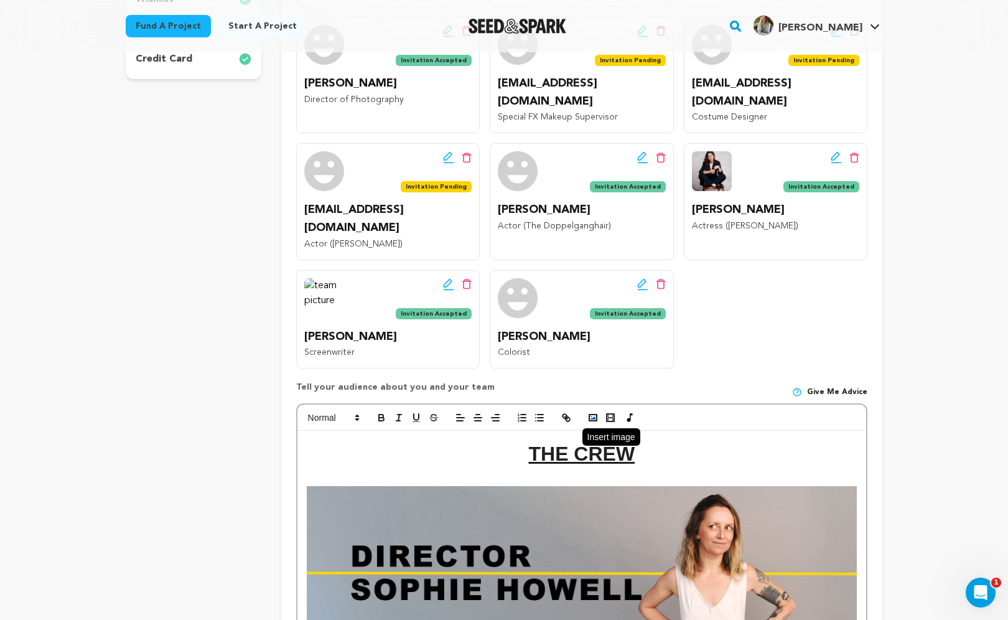
click at [595, 410] on button "button" at bounding box center [592, 417] width 17 height 15
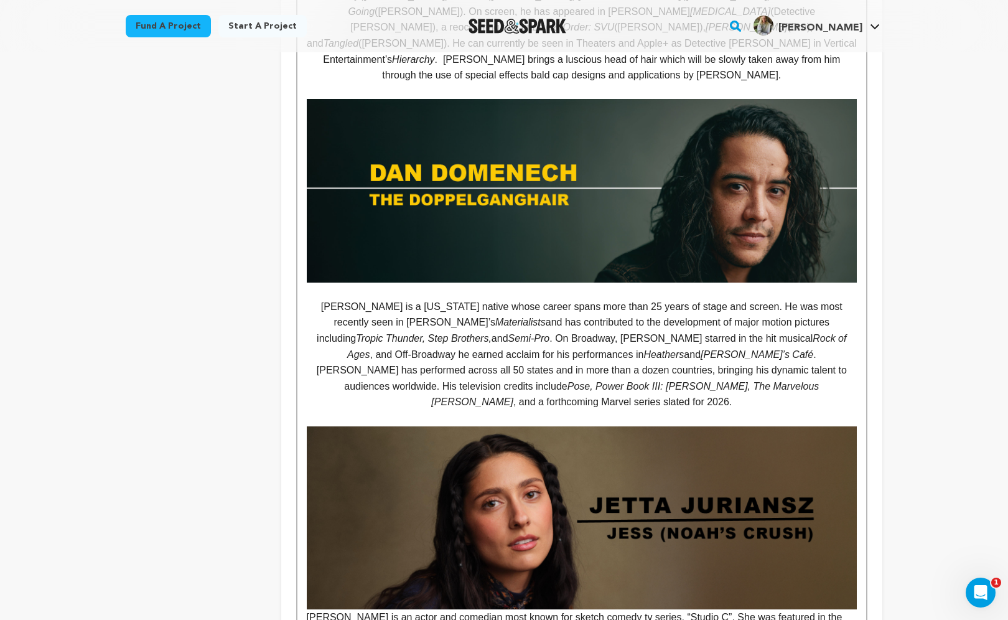
scroll to position [2725, 0]
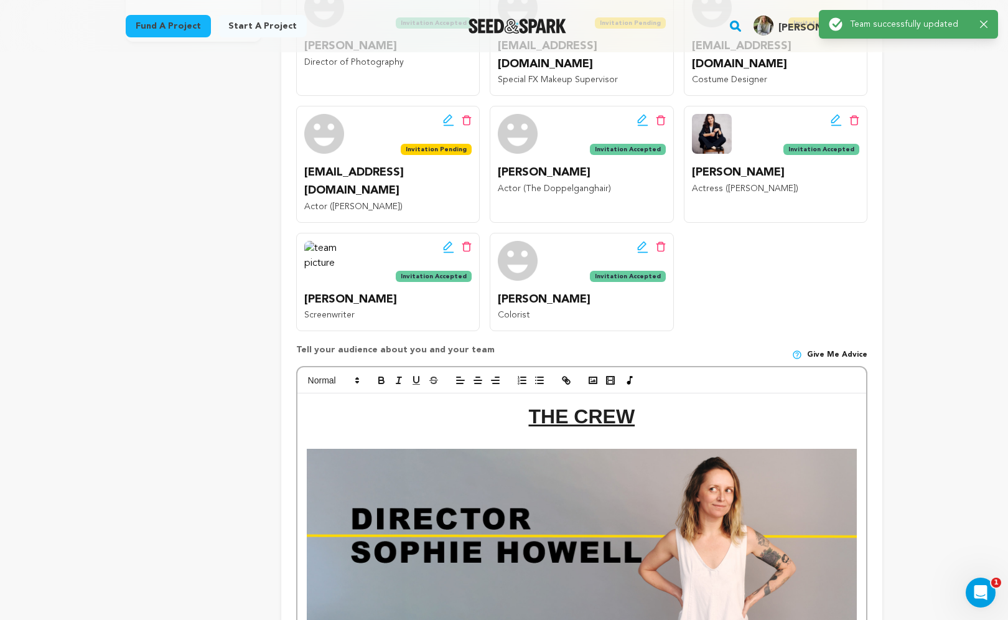
scroll to position [0, 0]
